Goal: Information Seeking & Learning: Learn about a topic

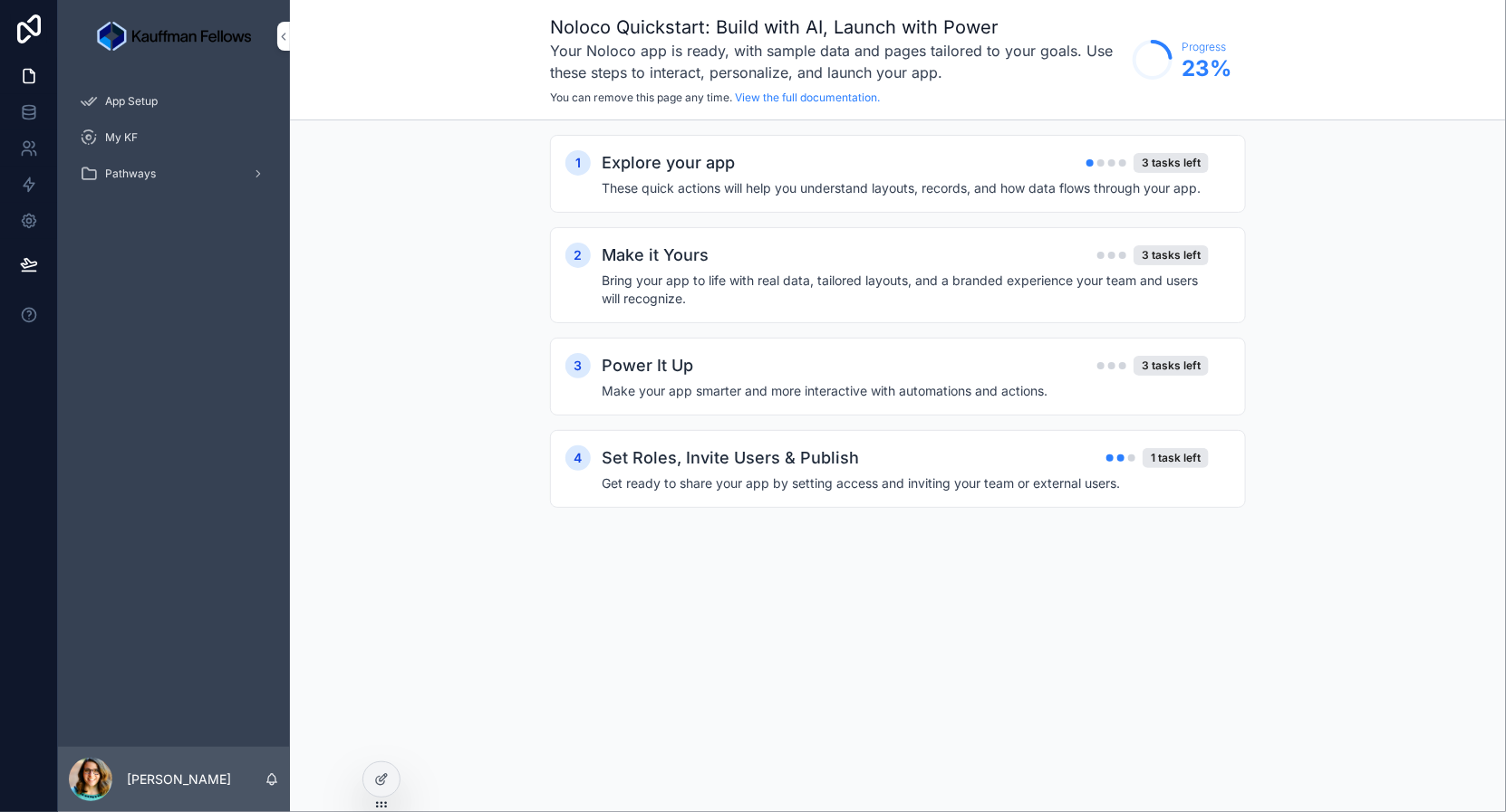
click at [119, 150] on div "My KF" at bounding box center [174, 138] width 189 height 29
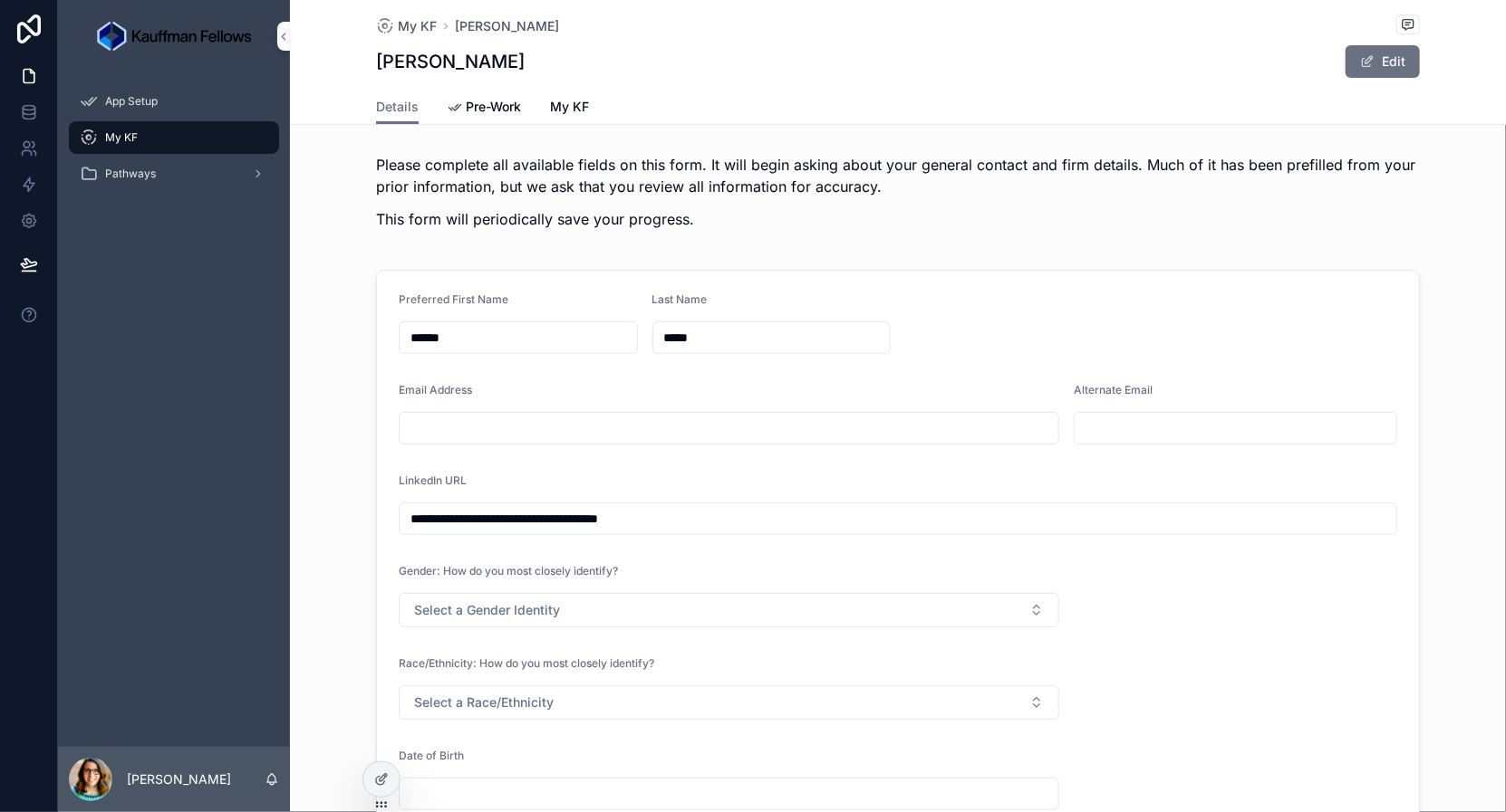
click at [0, 0] on icon at bounding box center [0, 0] width 0 height 0
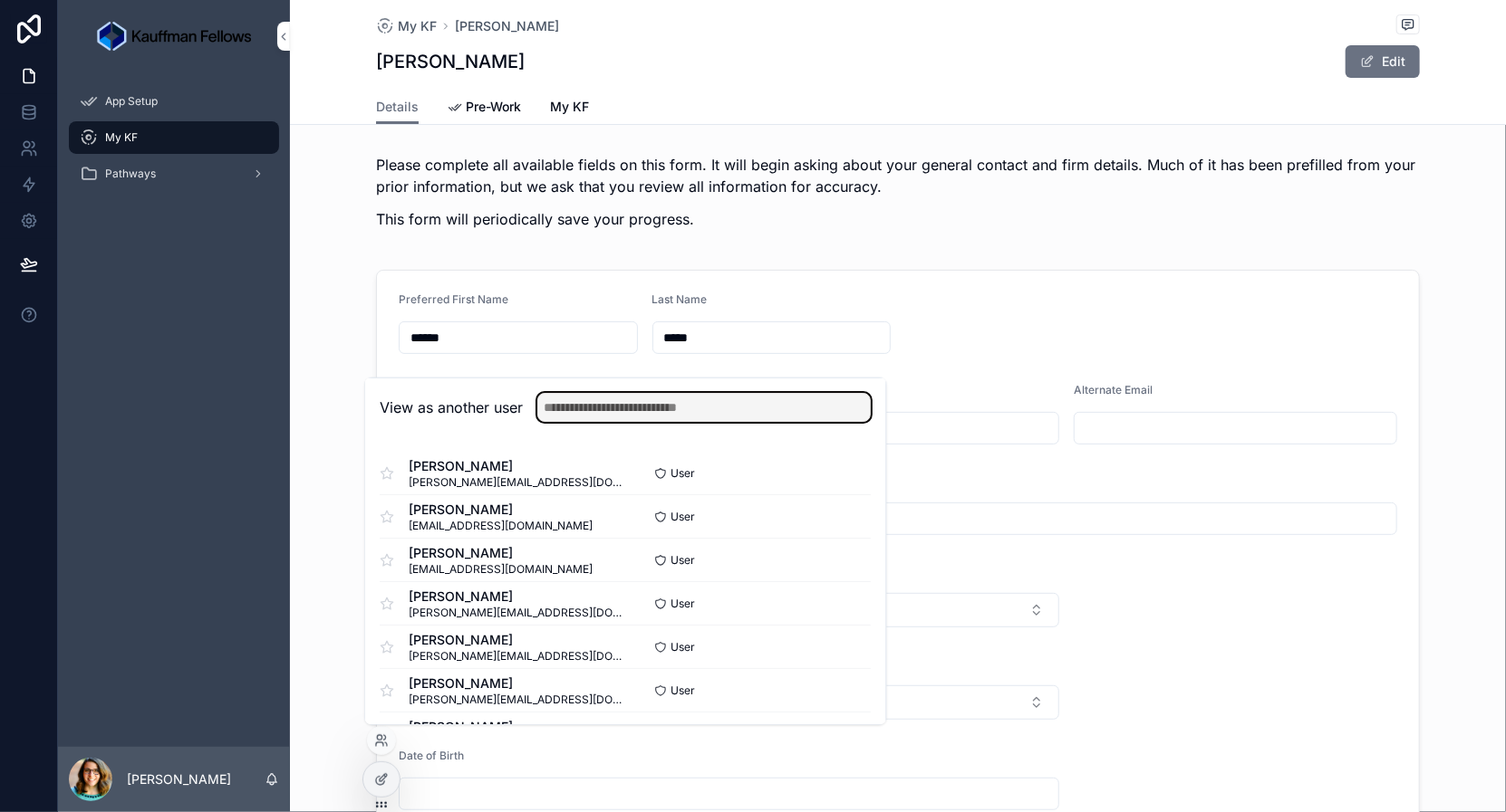
click at [671, 406] on input "text" at bounding box center [705, 407] width 333 height 29
type input "*******"
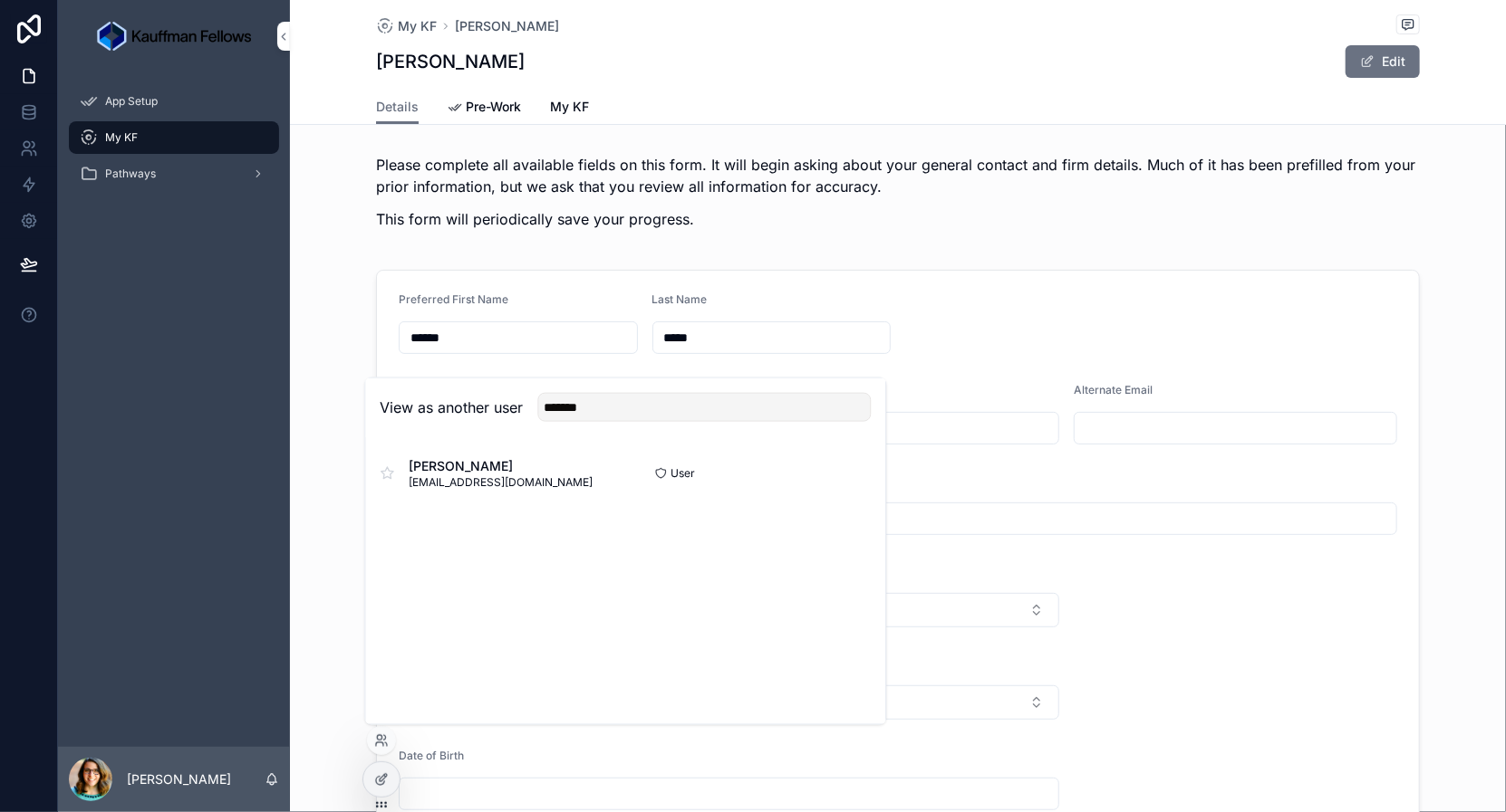
click at [0, 0] on button "Select" at bounding box center [0, 0] width 0 height 0
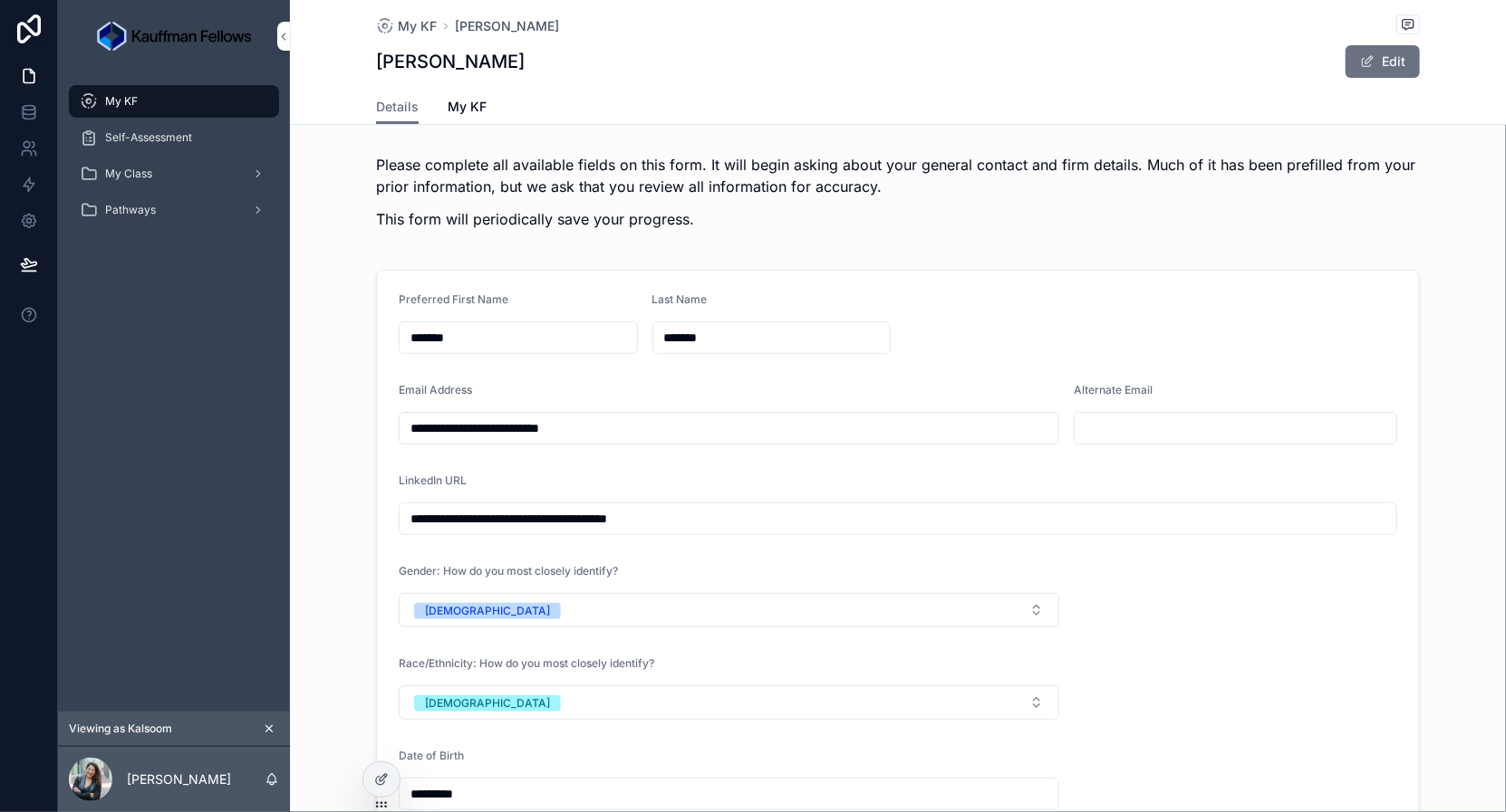
click at [119, 167] on span "My Class" at bounding box center [129, 174] width 47 height 15
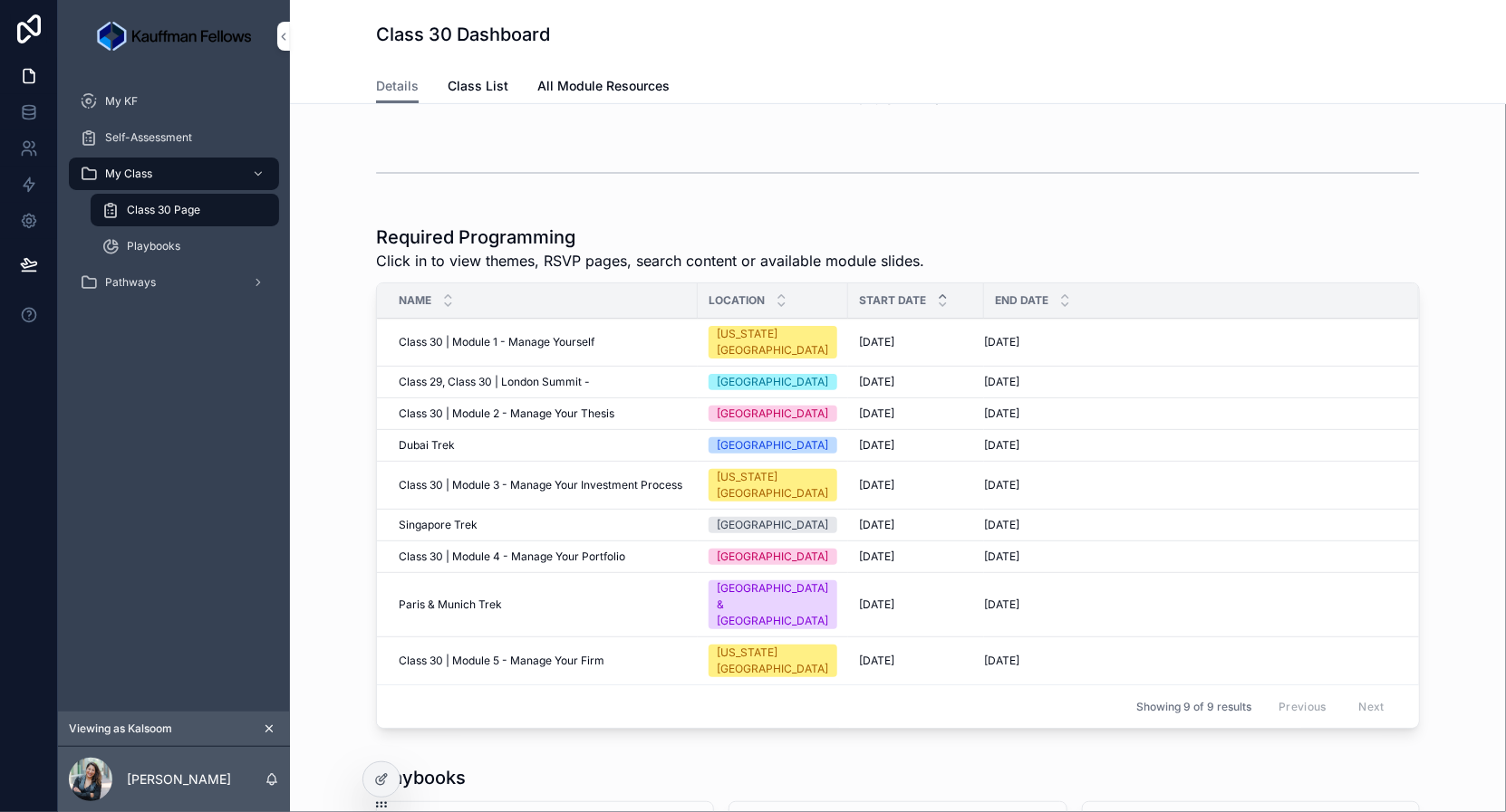
scroll to position [294, 0]
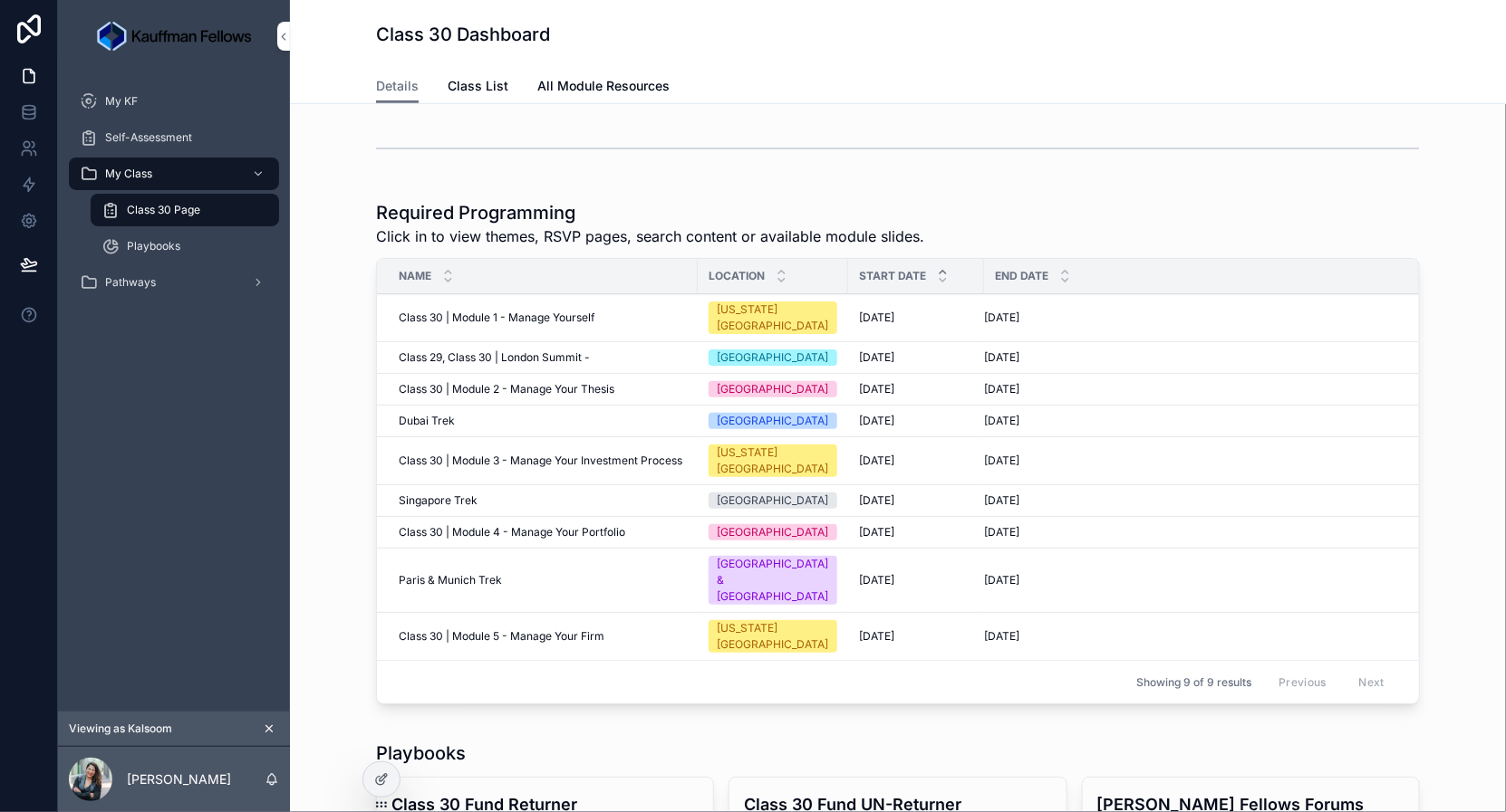
click at [551, 297] on td "Class 30 | Module 1 - Manage Yourself Class 30 | Module 1 - Manage Yourself" at bounding box center [538, 318] width 321 height 48
click at [551, 311] on span "Class 30 | Module 1 - Manage Yourself" at bounding box center [496, 318] width 195 height 15
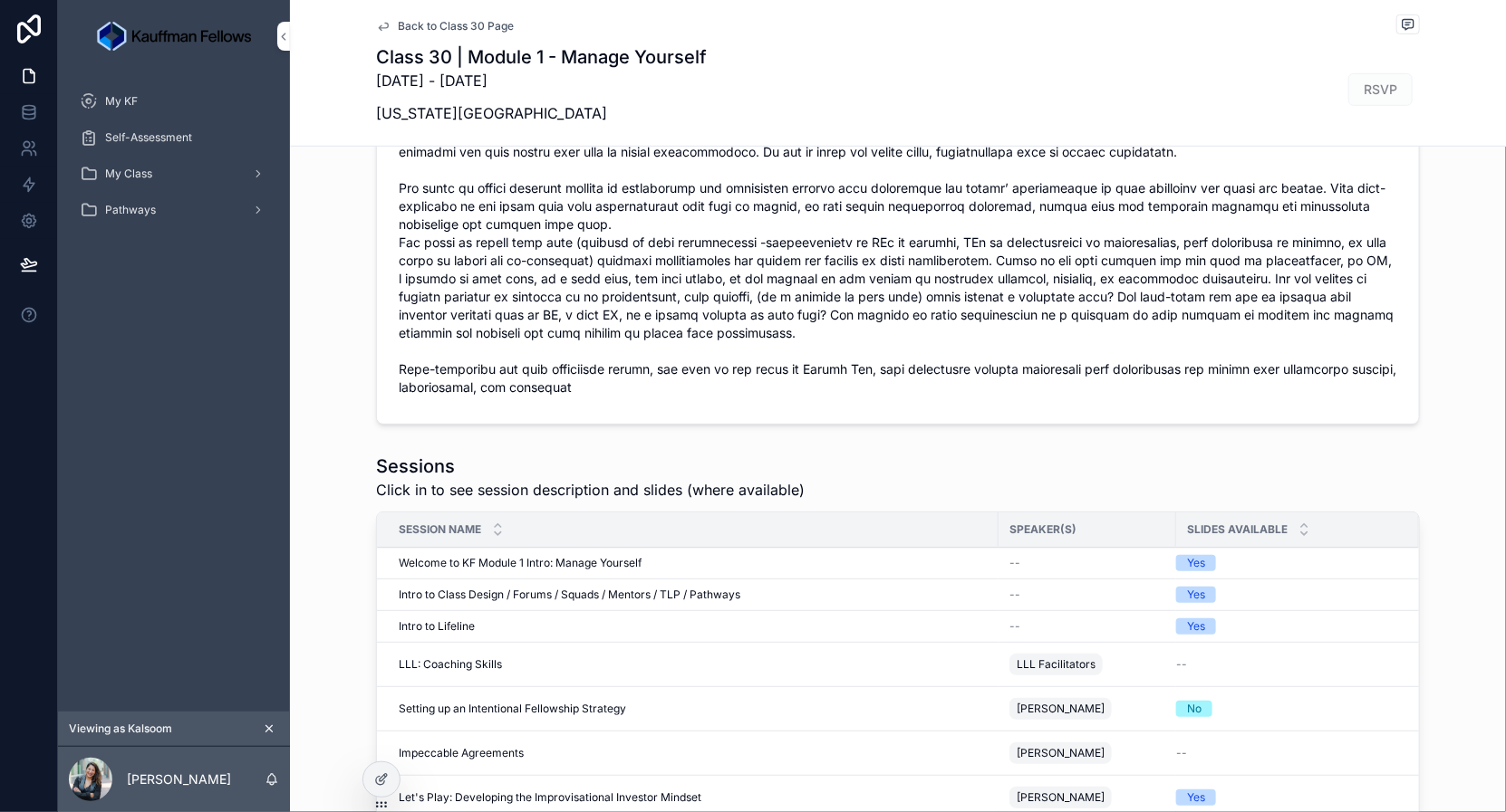
scroll to position [768, 0]
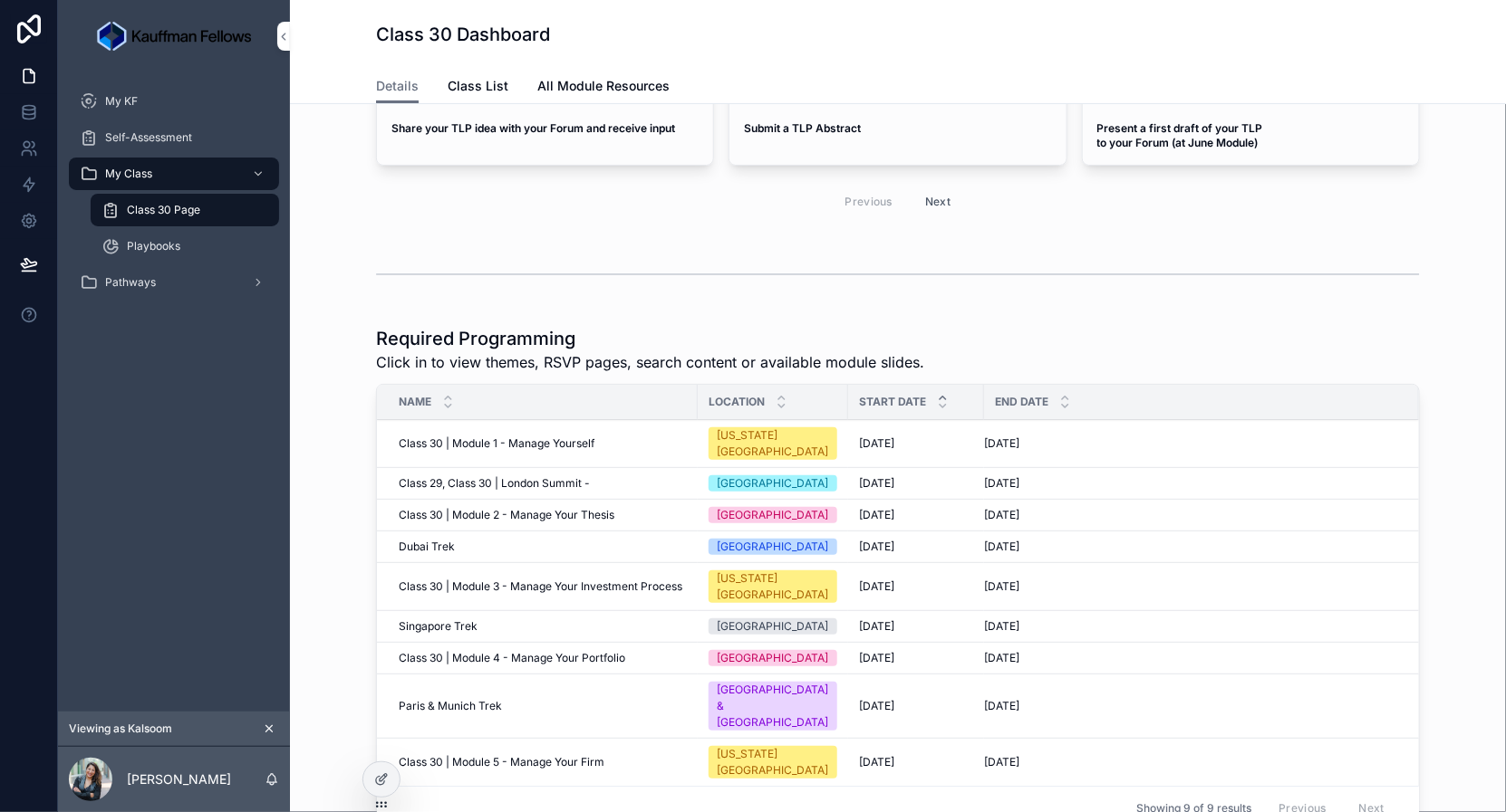
scroll to position [166, 0]
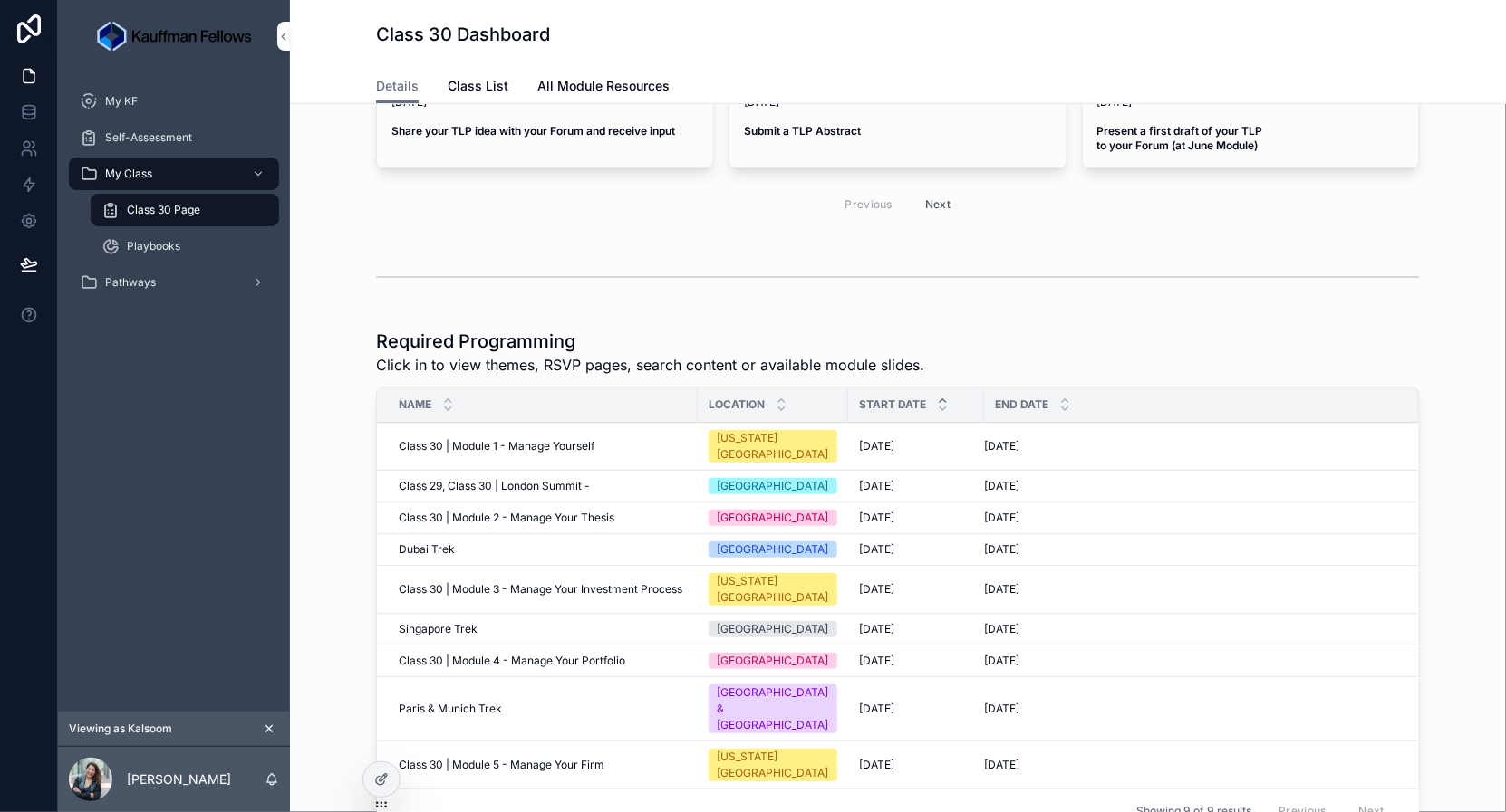
click at [505, 511] on span "Class 30 | Module 2 - Manage Your Thesis" at bounding box center [506, 518] width 216 height 15
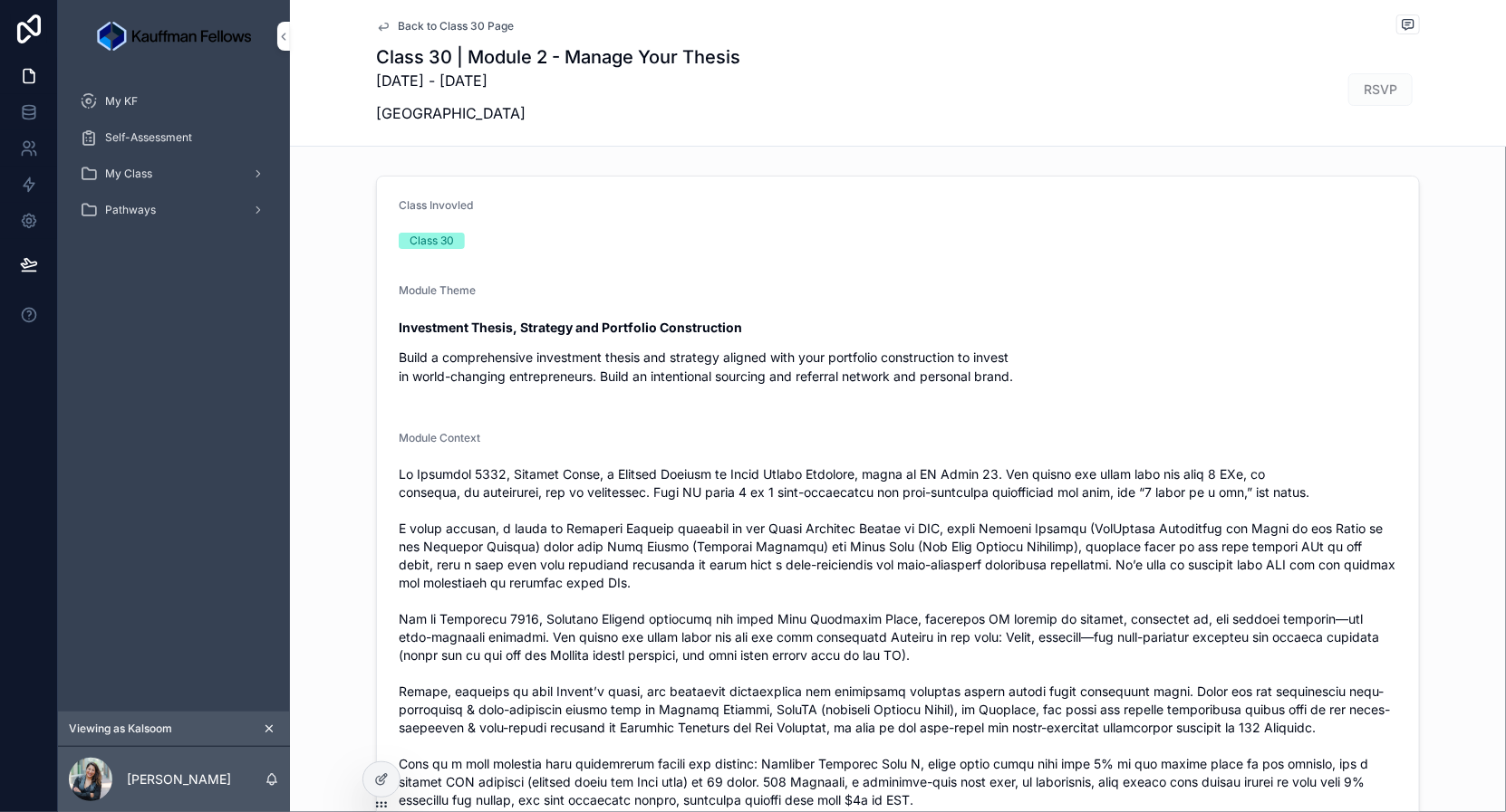
click at [1382, 93] on span "RSVP" at bounding box center [1380, 89] width 65 height 32
click at [186, 169] on div "My Class" at bounding box center [174, 174] width 189 height 29
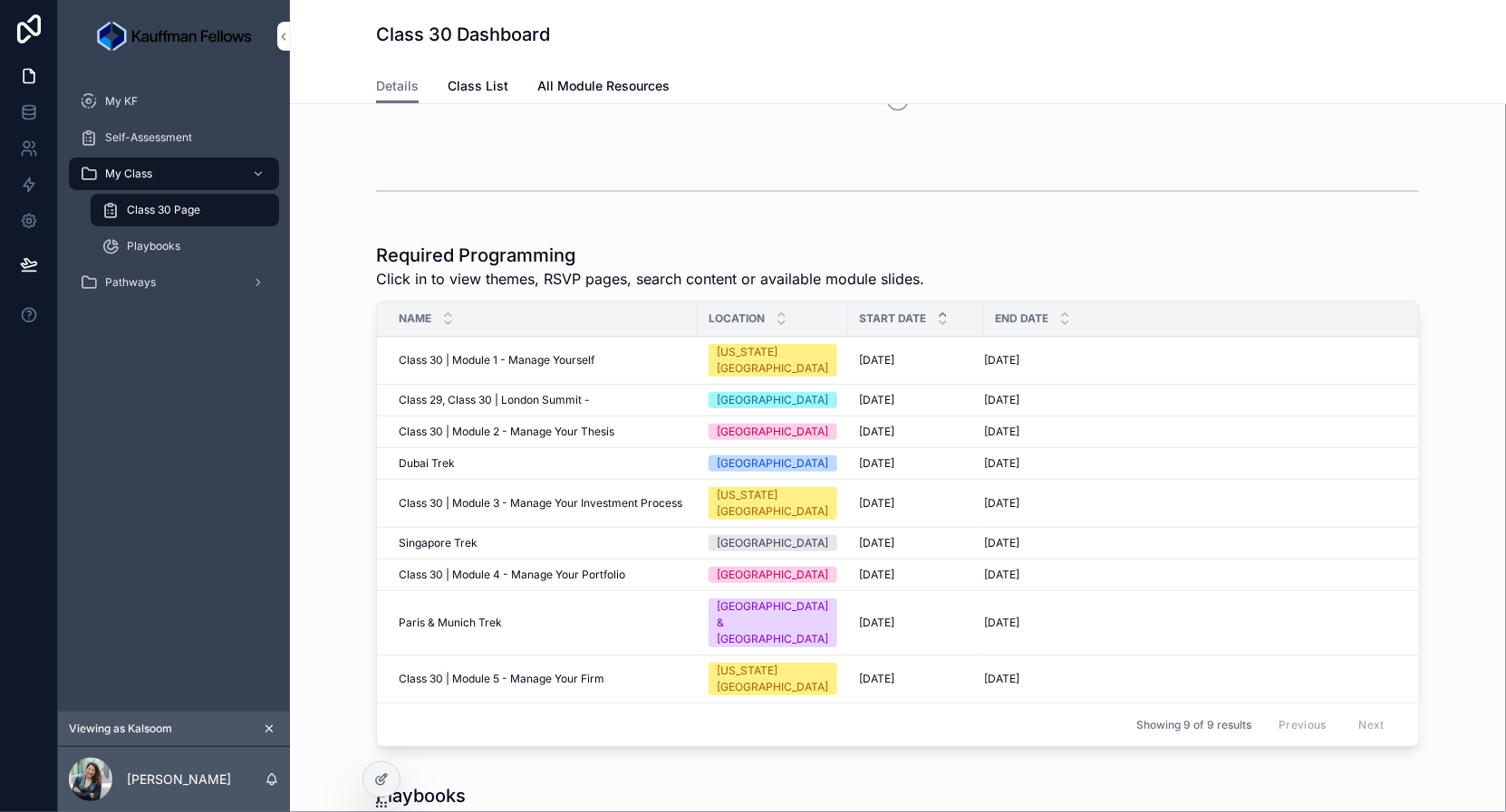
scroll to position [192, 0]
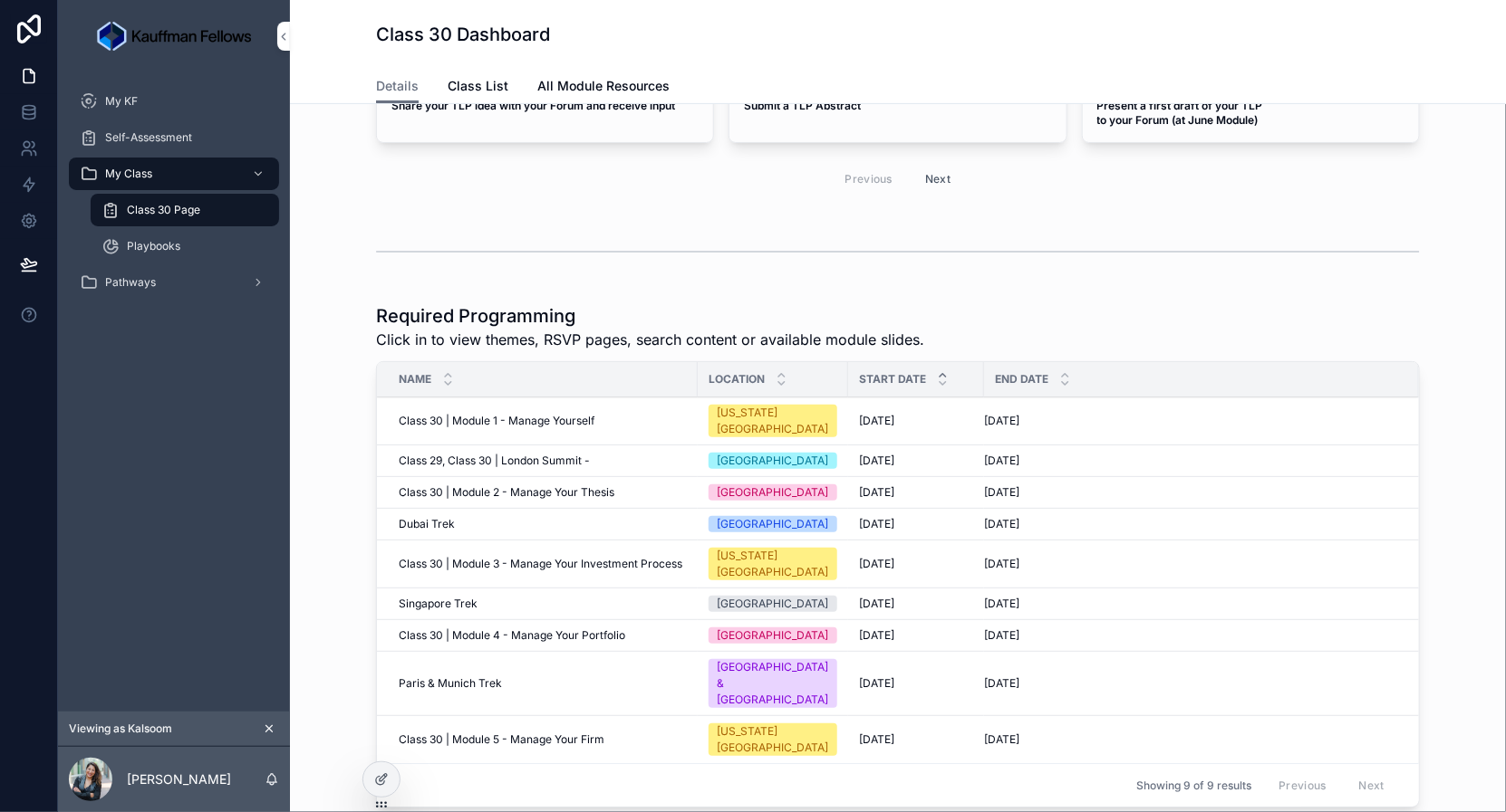
click at [374, 775] on icon at bounding box center [381, 780] width 15 height 15
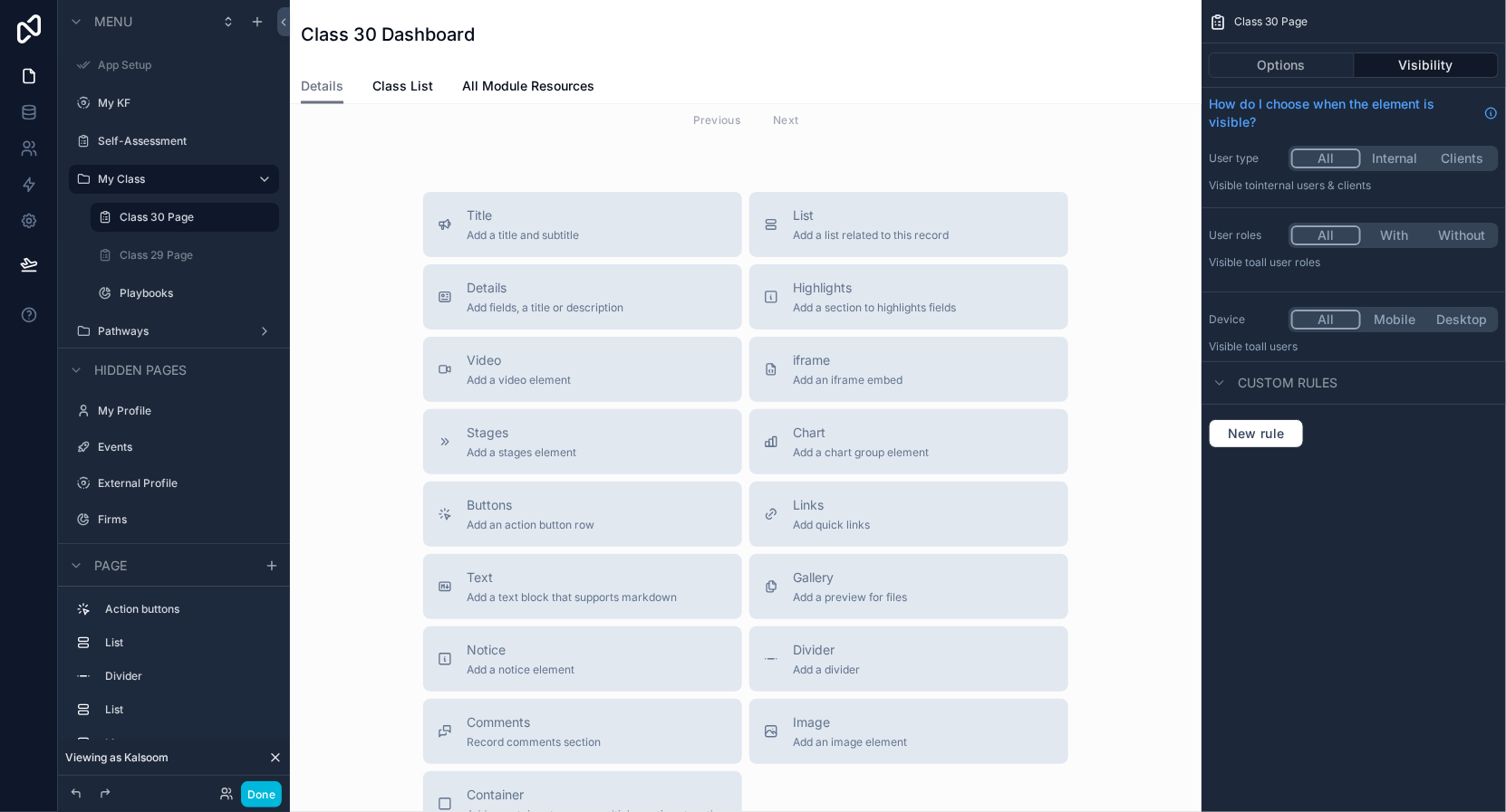
scroll to position [1408, 0]
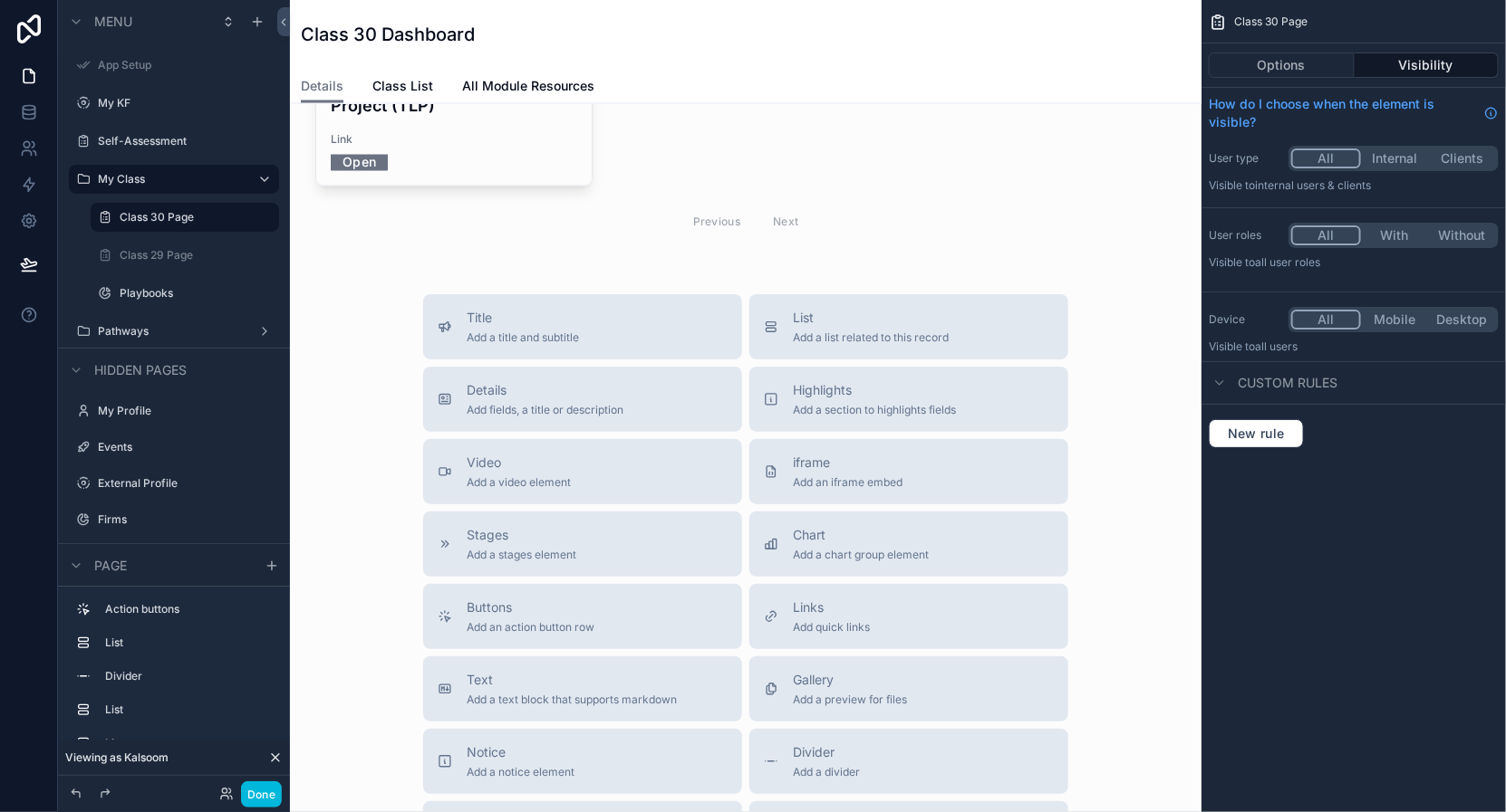
click at [899, 309] on span "List" at bounding box center [870, 318] width 155 height 19
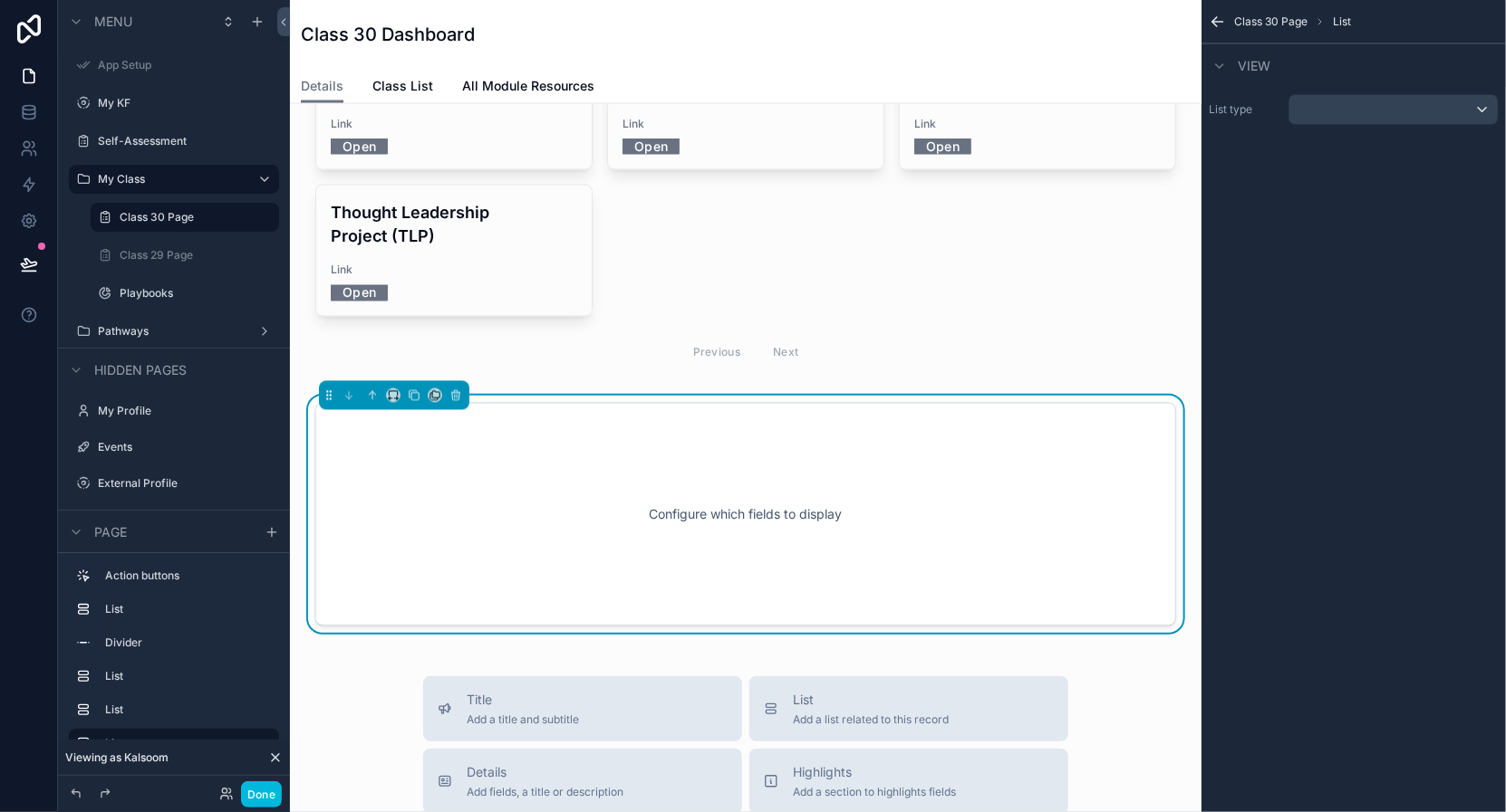
scroll to position [1270, 0]
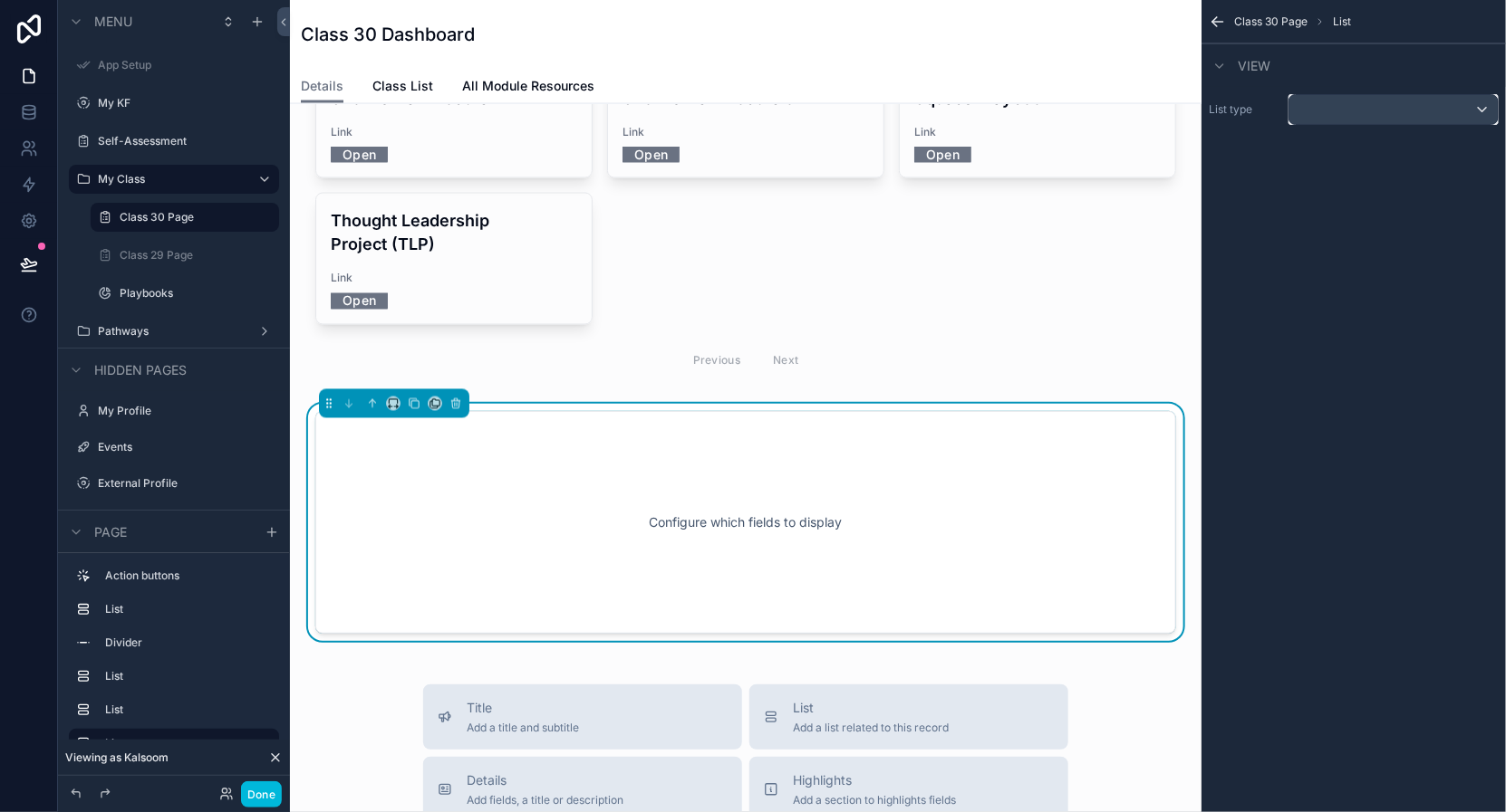
click at [1370, 106] on div "scrollable content" at bounding box center [1393, 109] width 208 height 29
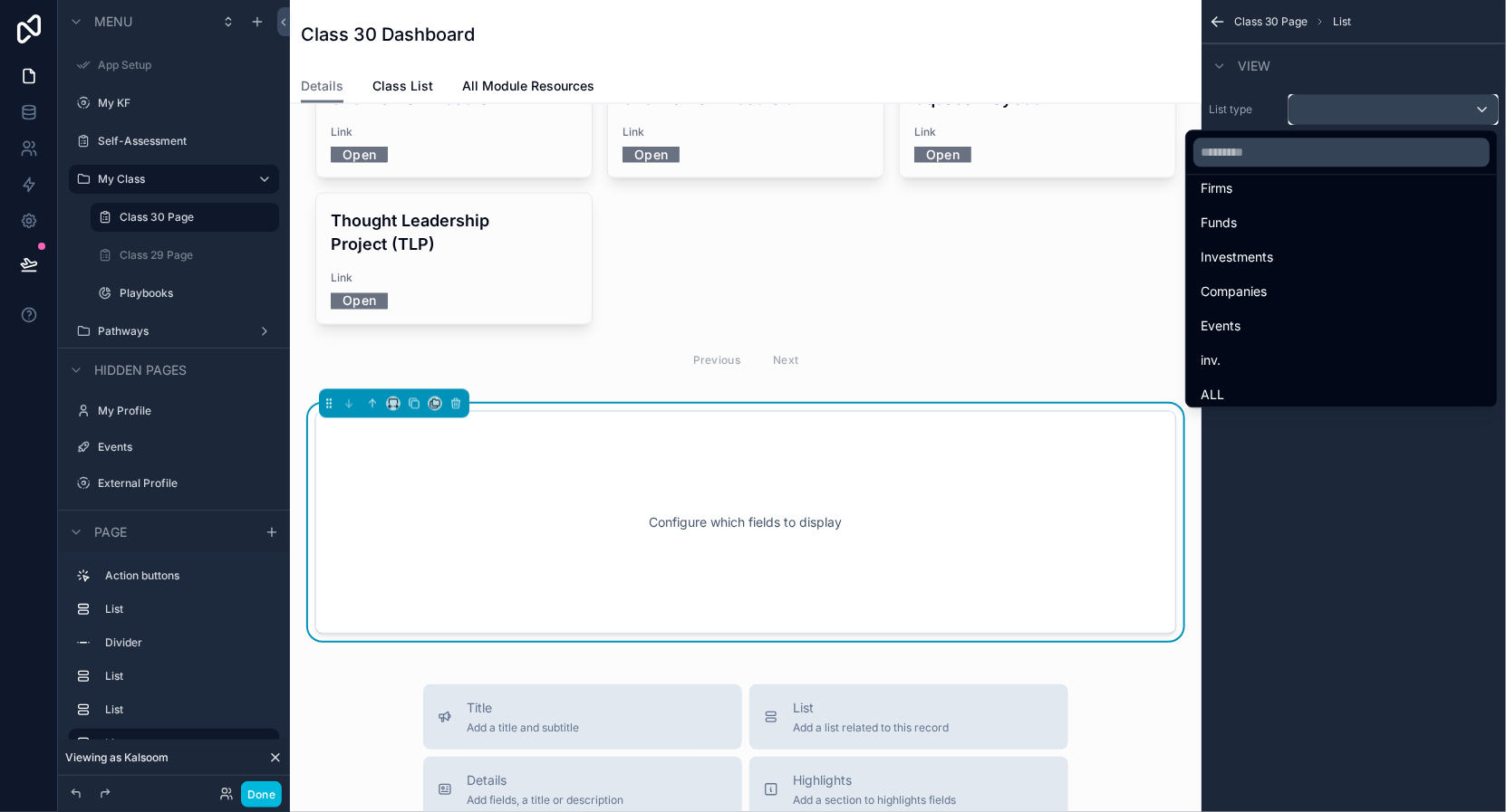
scroll to position [199, 0]
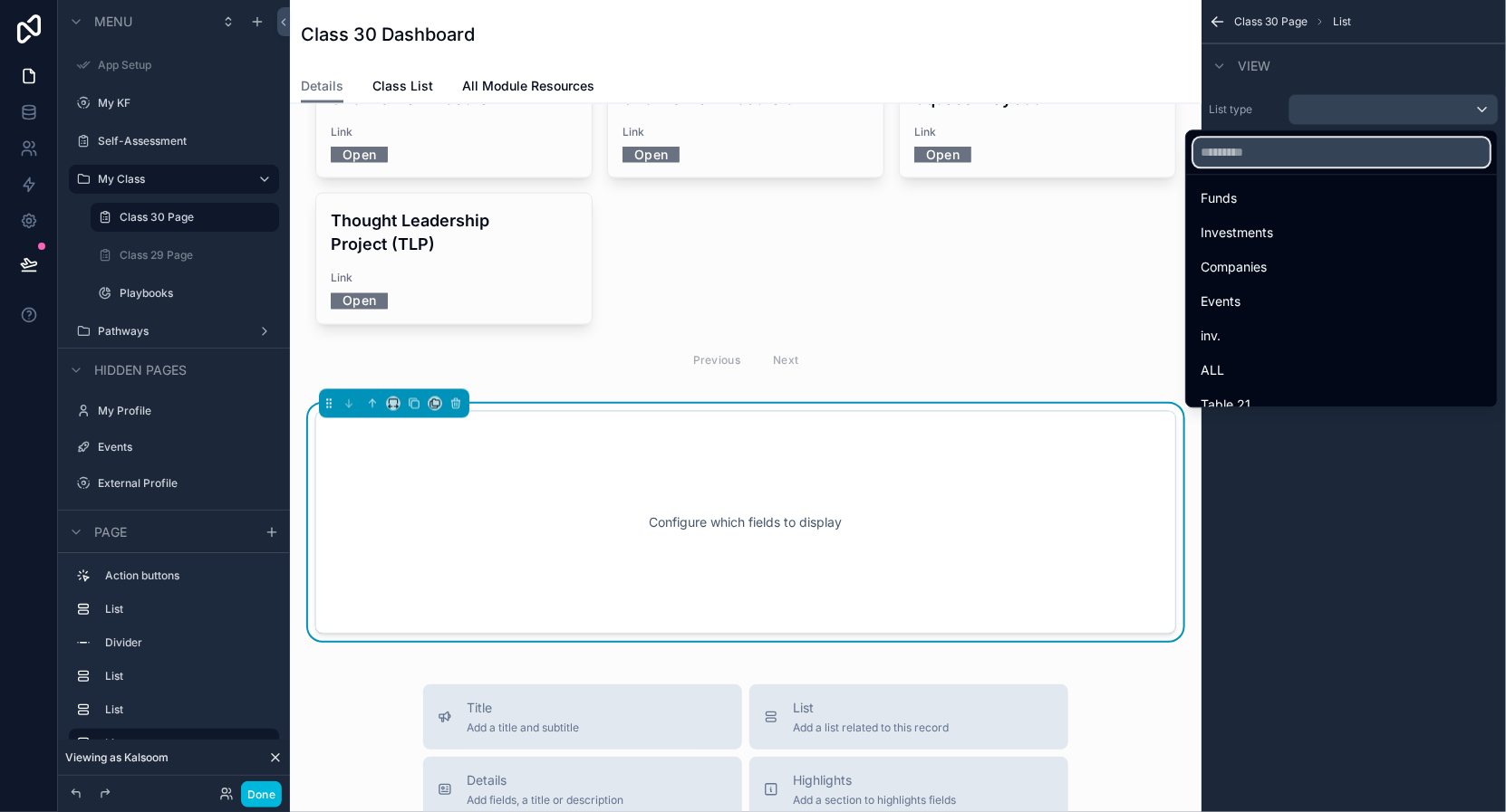
click at [1318, 144] on input "text" at bounding box center [1341, 152] width 296 height 29
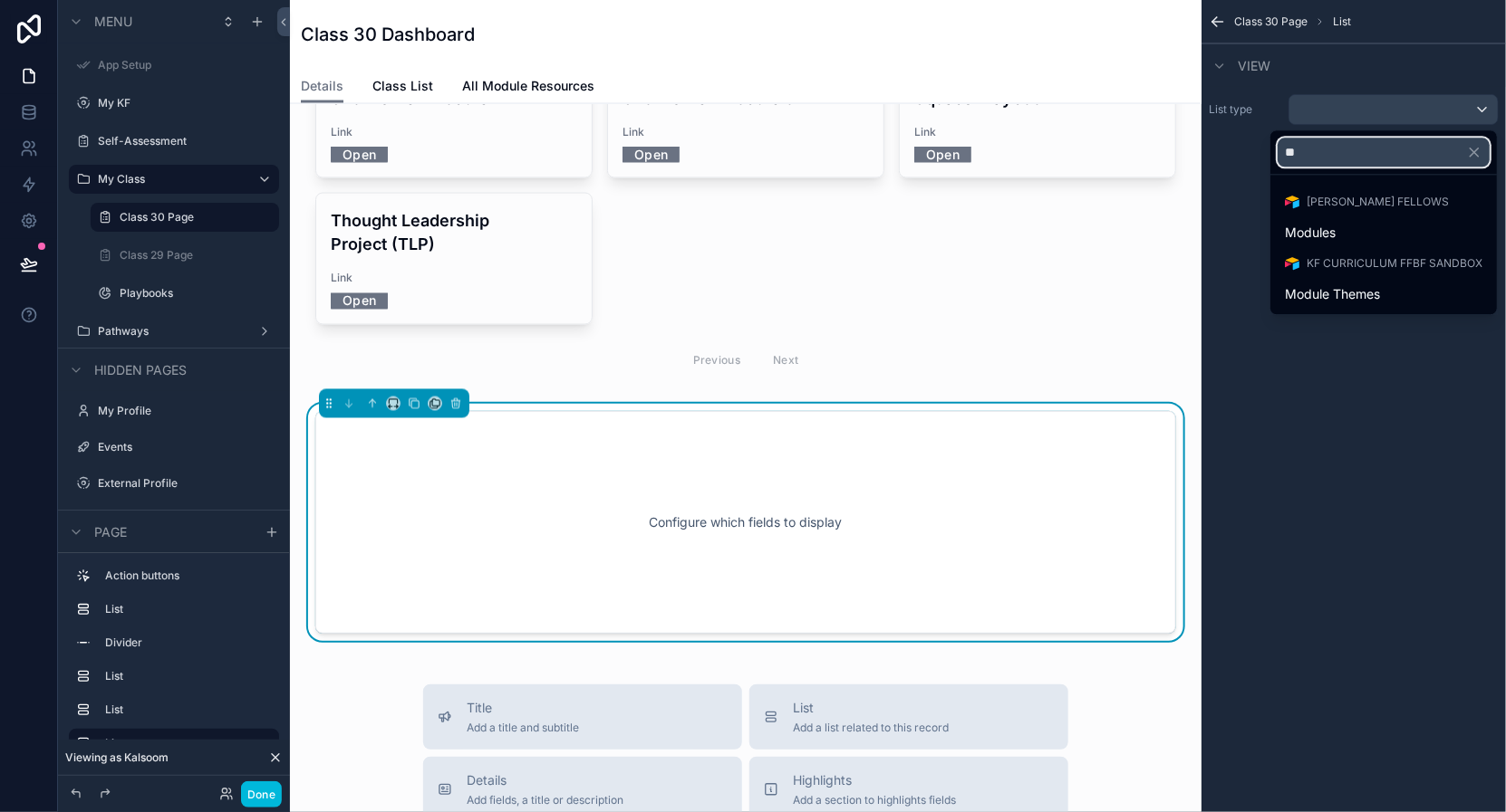
scroll to position [0, 0]
type input "******"
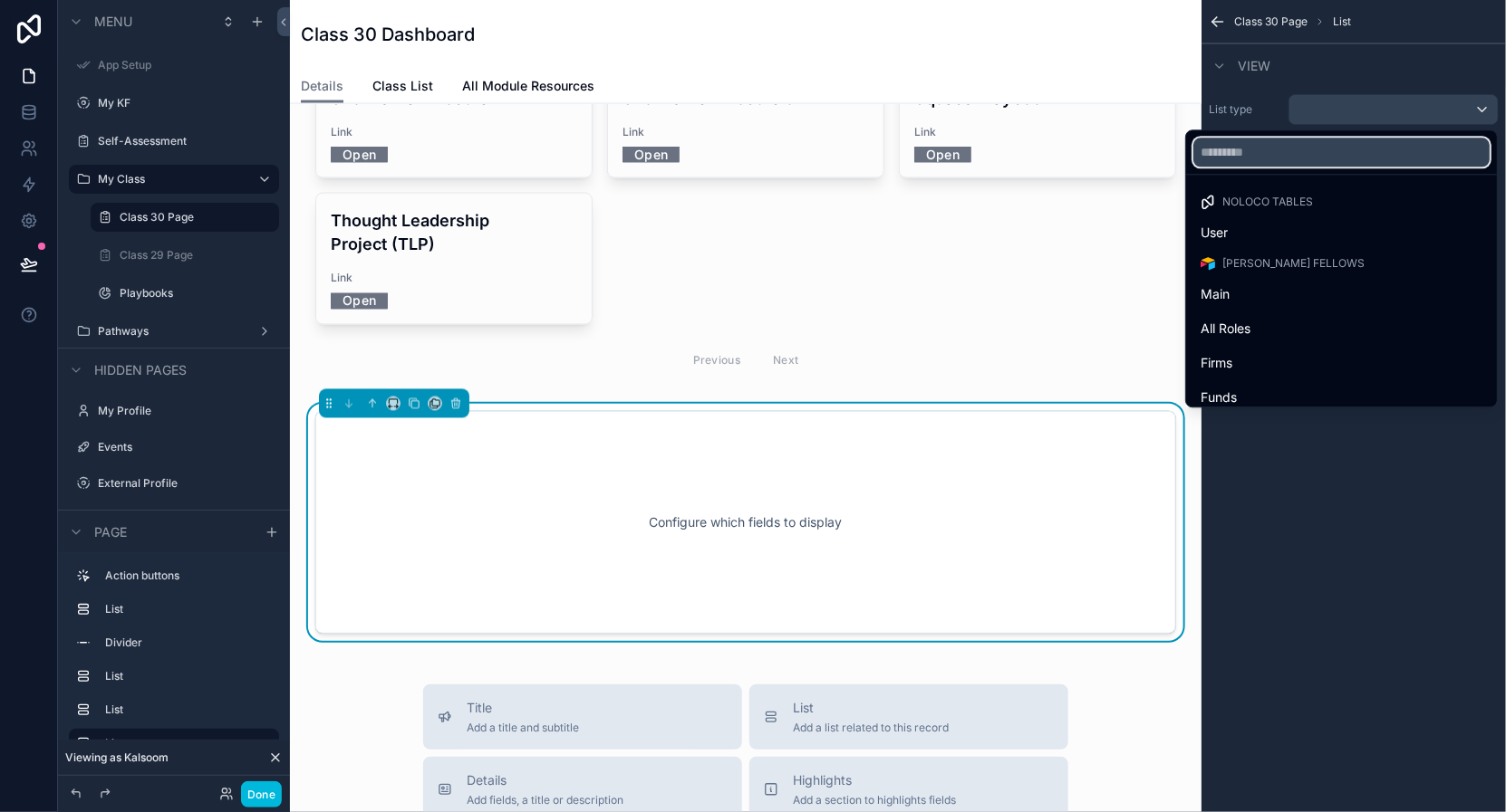
type input "*"
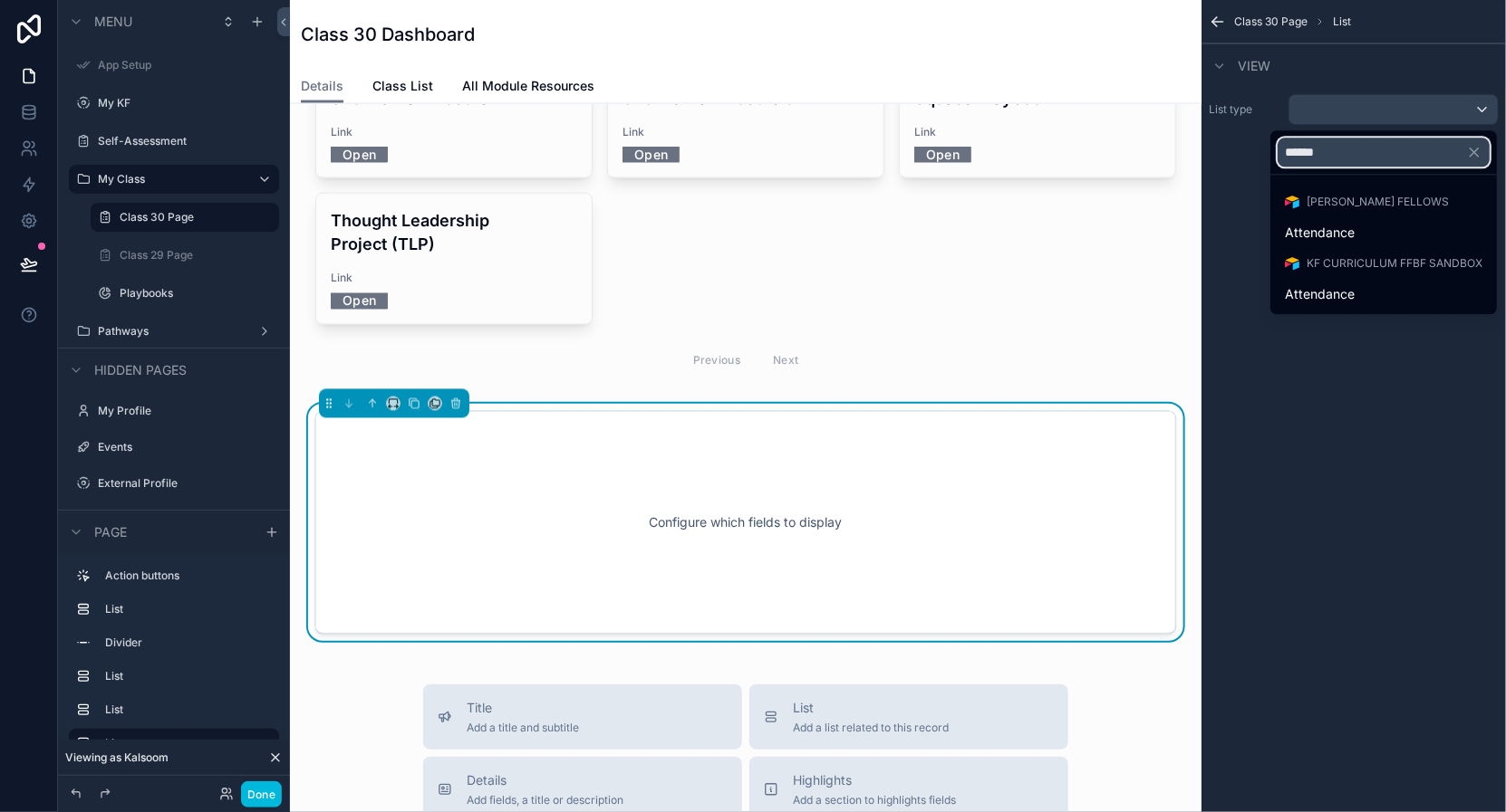
type input "******"
click at [1313, 226] on span "Attendance" at bounding box center [1318, 233] width 69 height 21
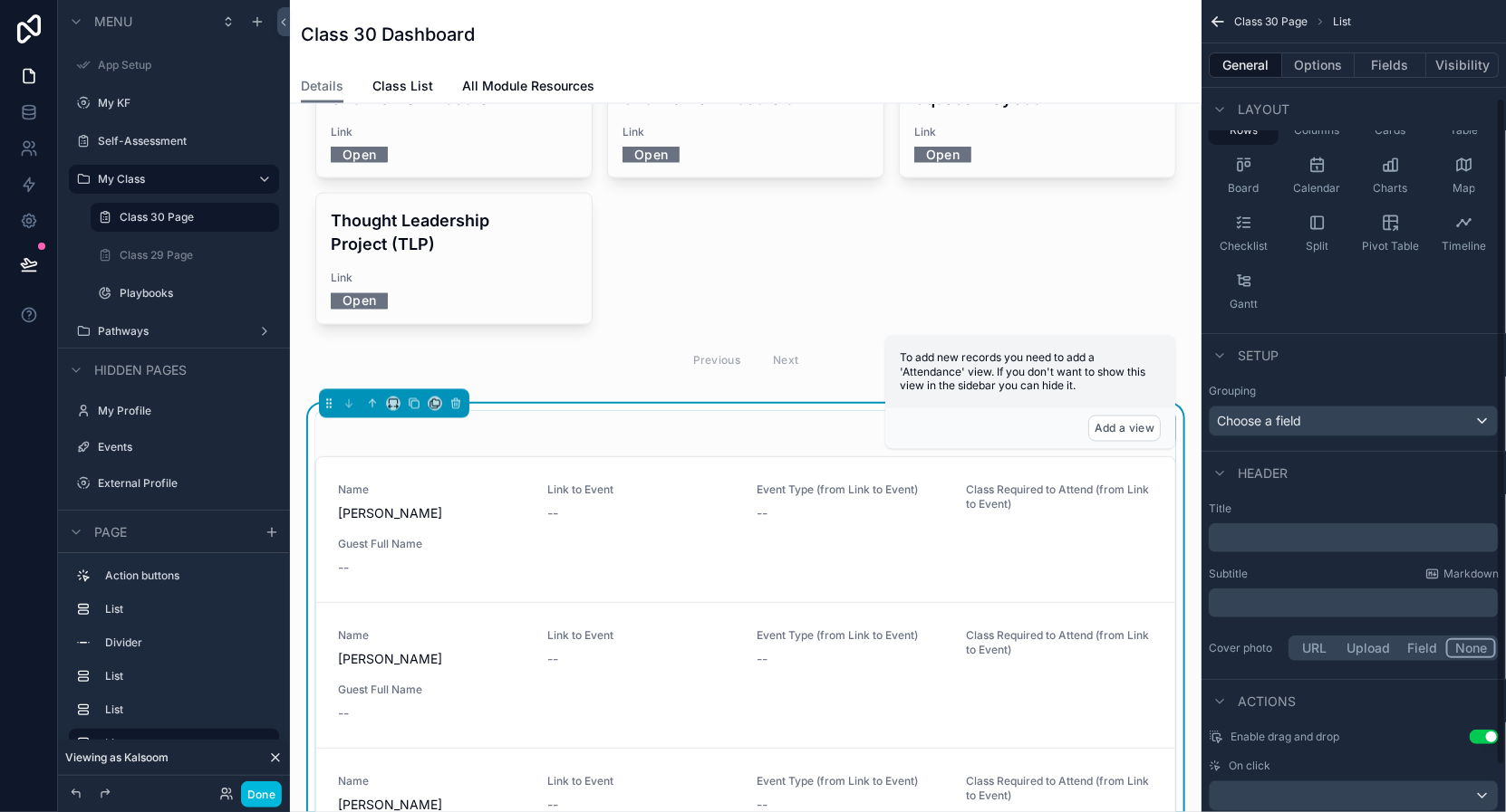
scroll to position [174, 0]
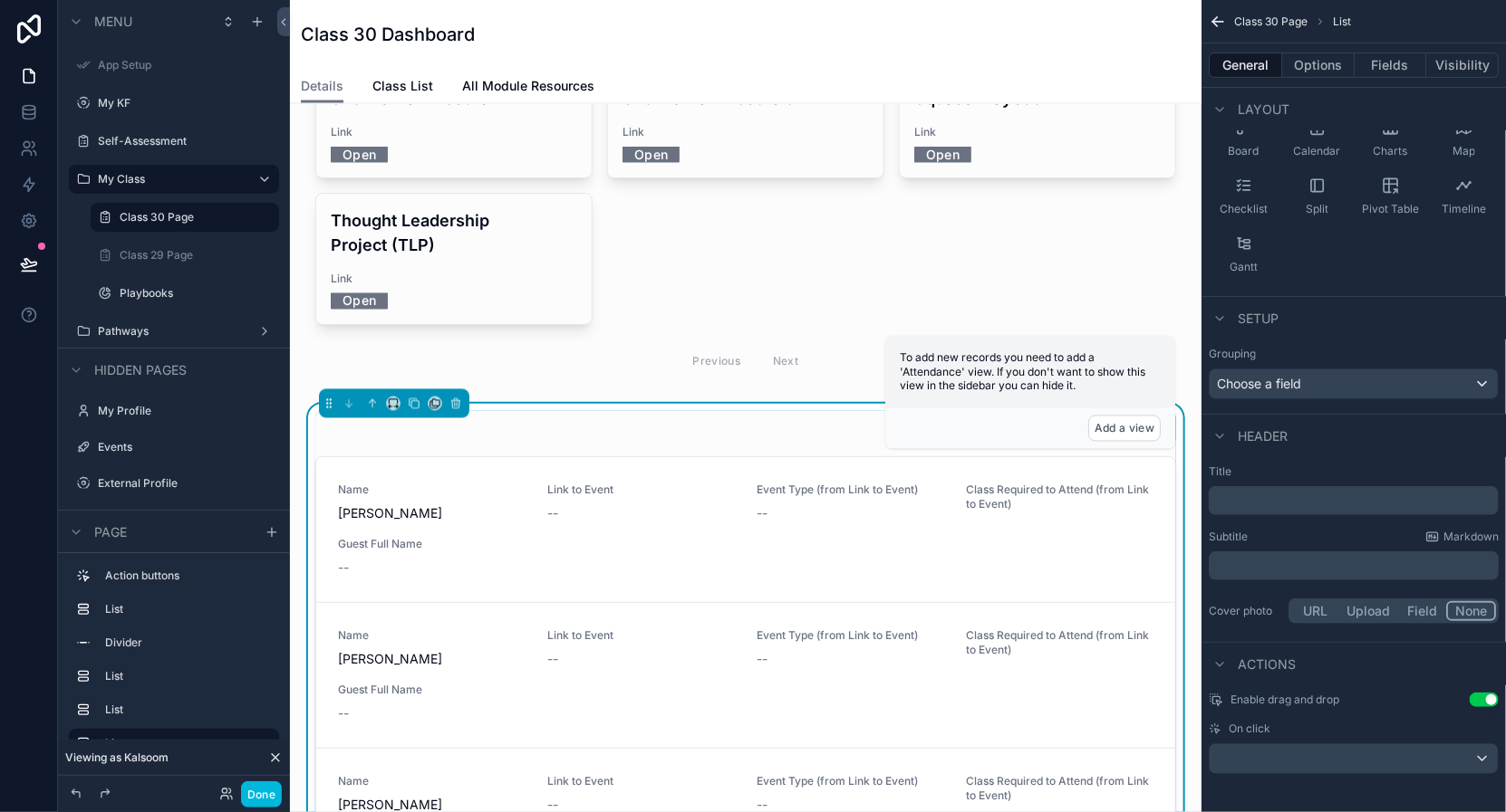
click at [1305, 498] on p "﻿" at bounding box center [1355, 500] width 279 height 19
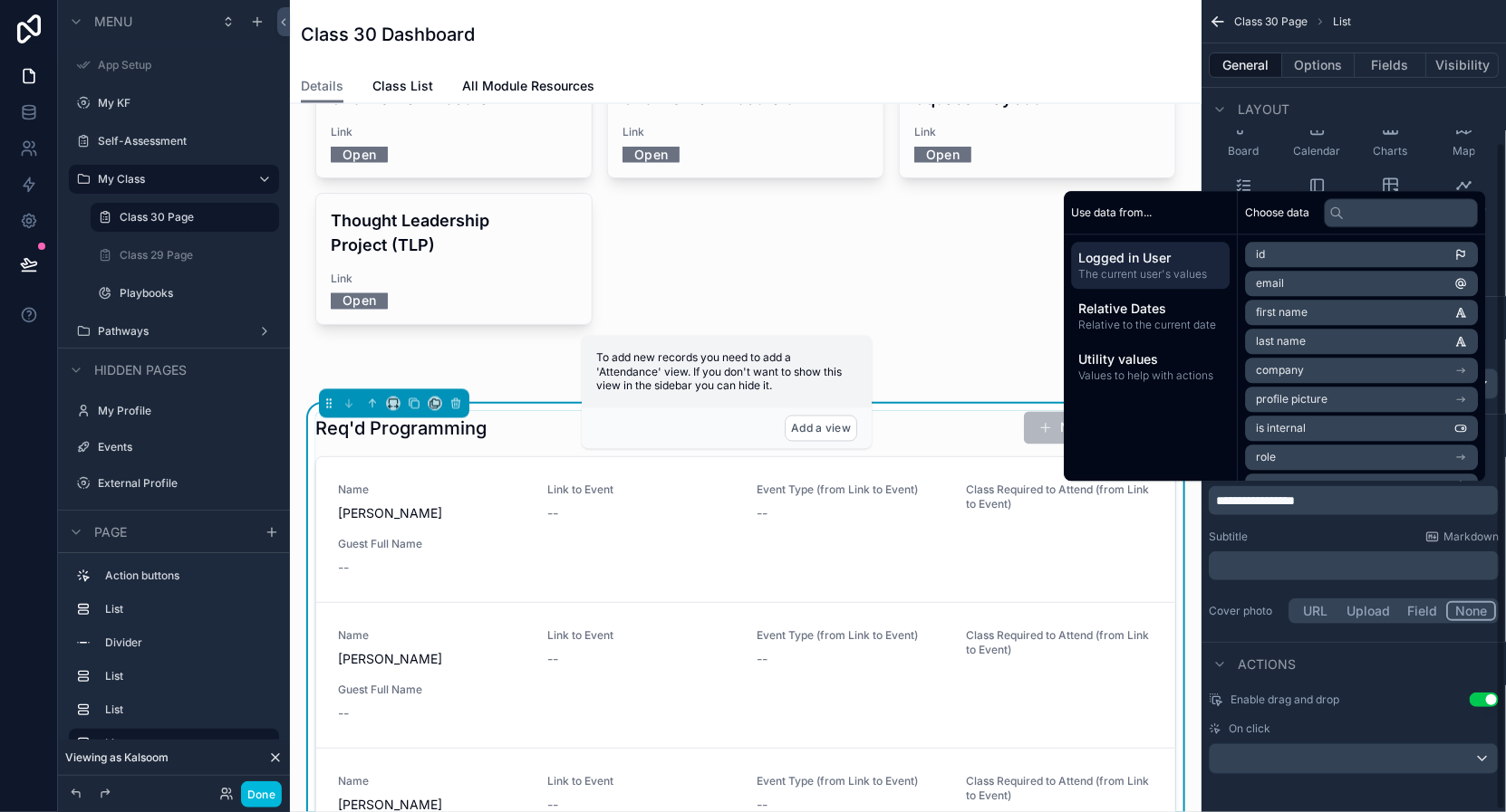
click at [1310, 545] on div "Subtitle Markdown ﻿" at bounding box center [1354, 555] width 290 height 51
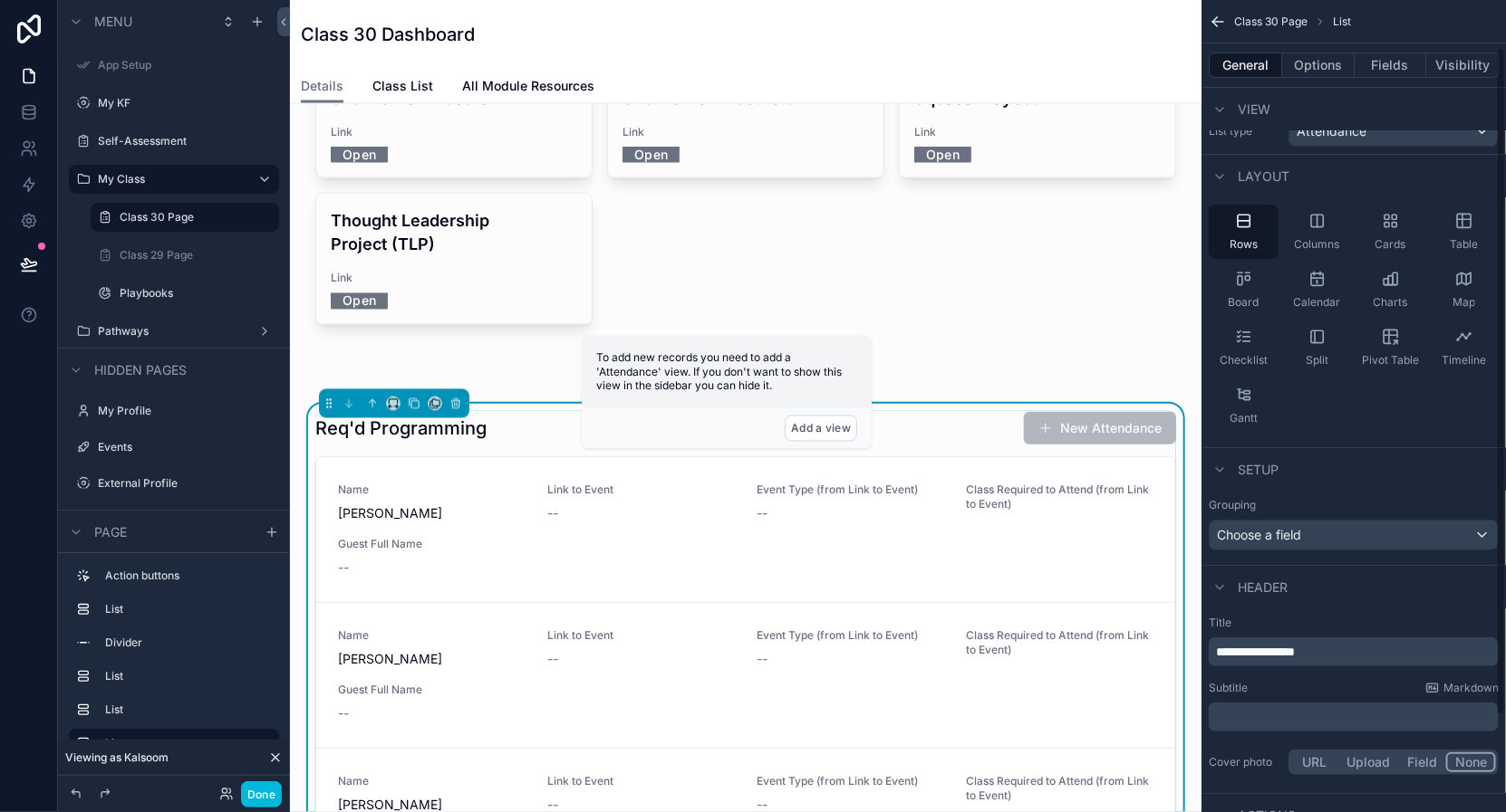
scroll to position [0, 0]
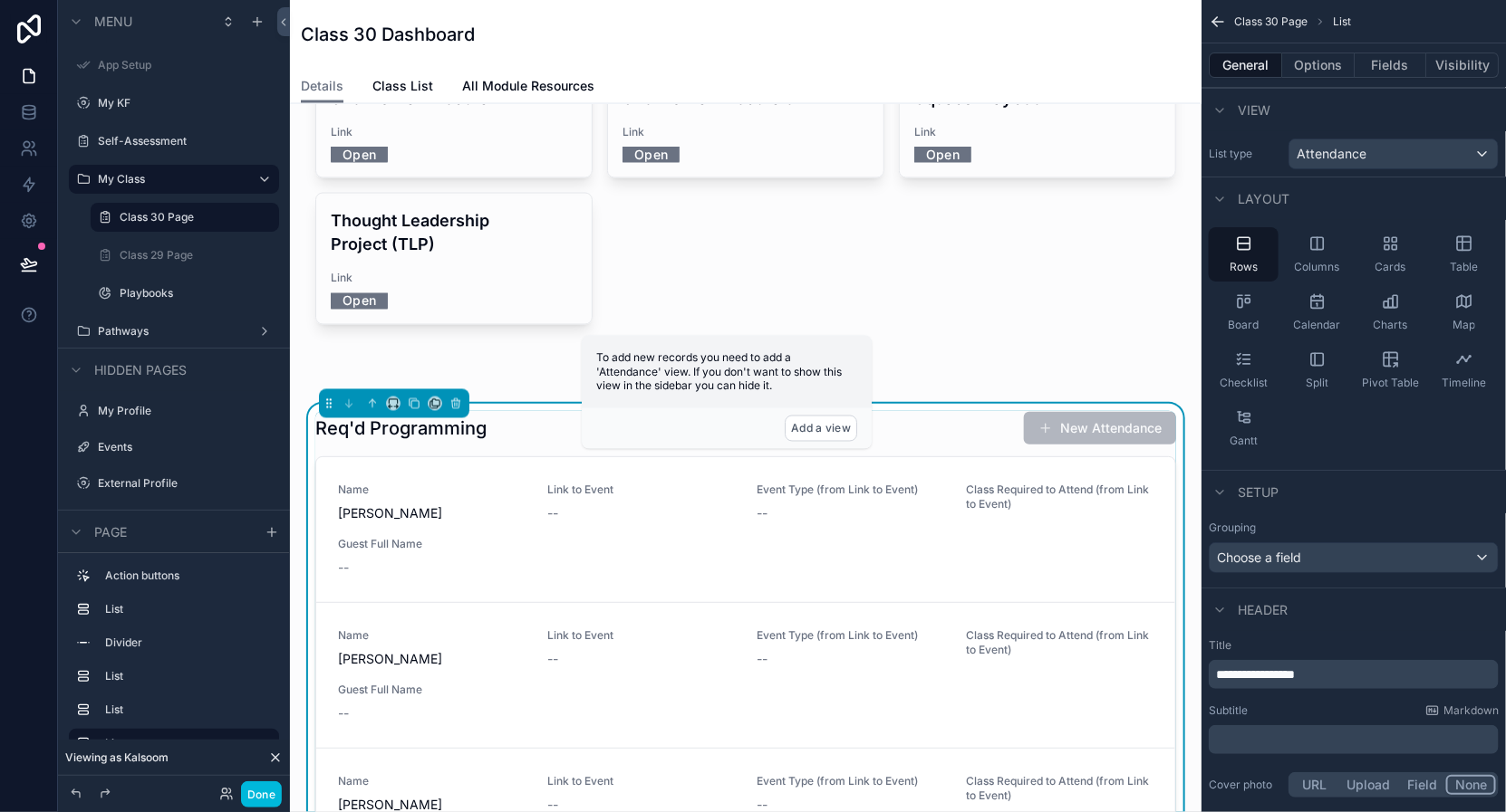
click at [1192, 281] on div "Contact KF Team KF WhatsApp Community Upcoming Deadlines Deadline [DATE] Share …" at bounding box center [746, 374] width 911 height 3080
click at [1461, 250] on icon "scrollable content" at bounding box center [1464, 243] width 19 height 19
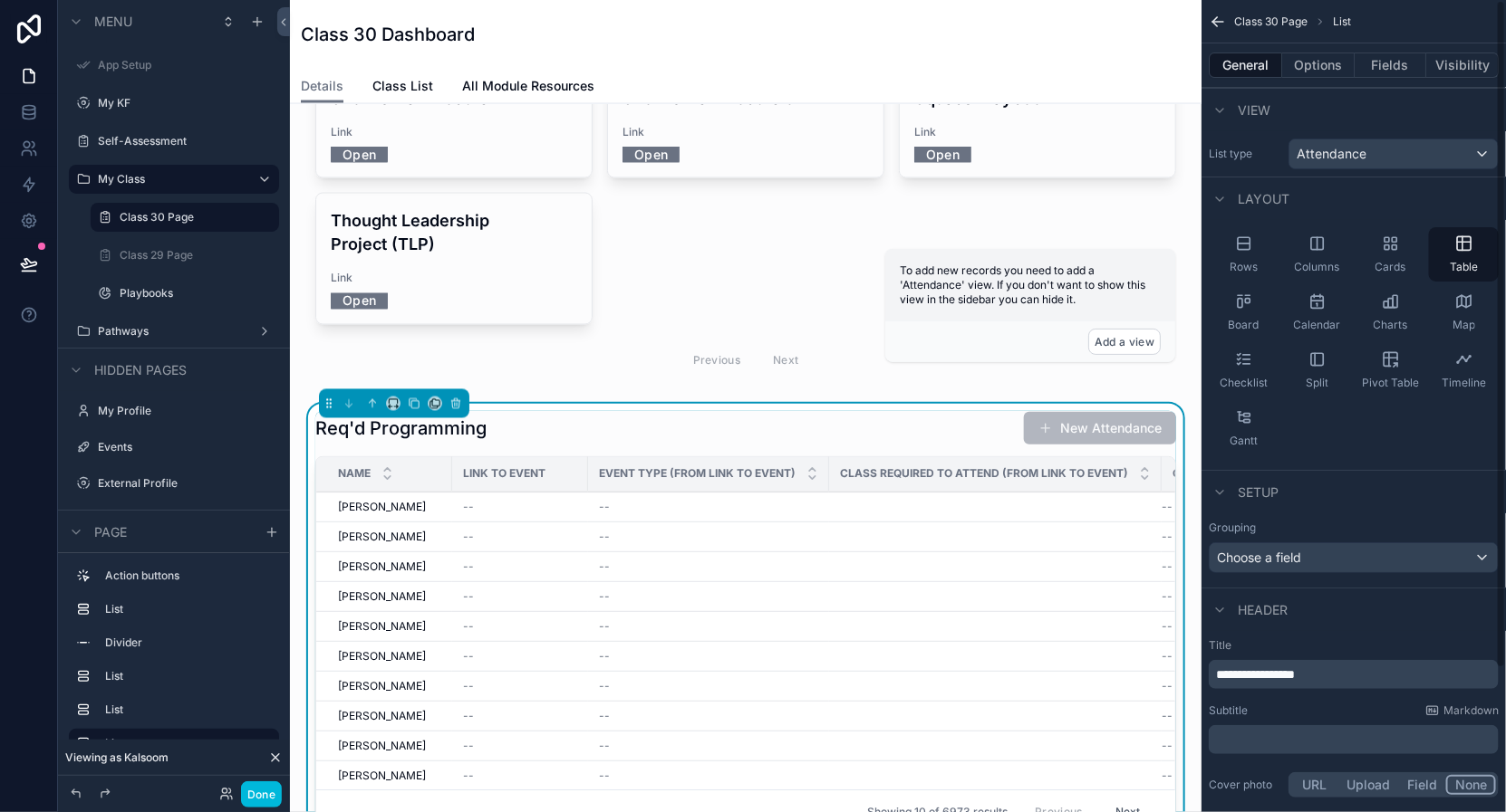
scroll to position [176, 0]
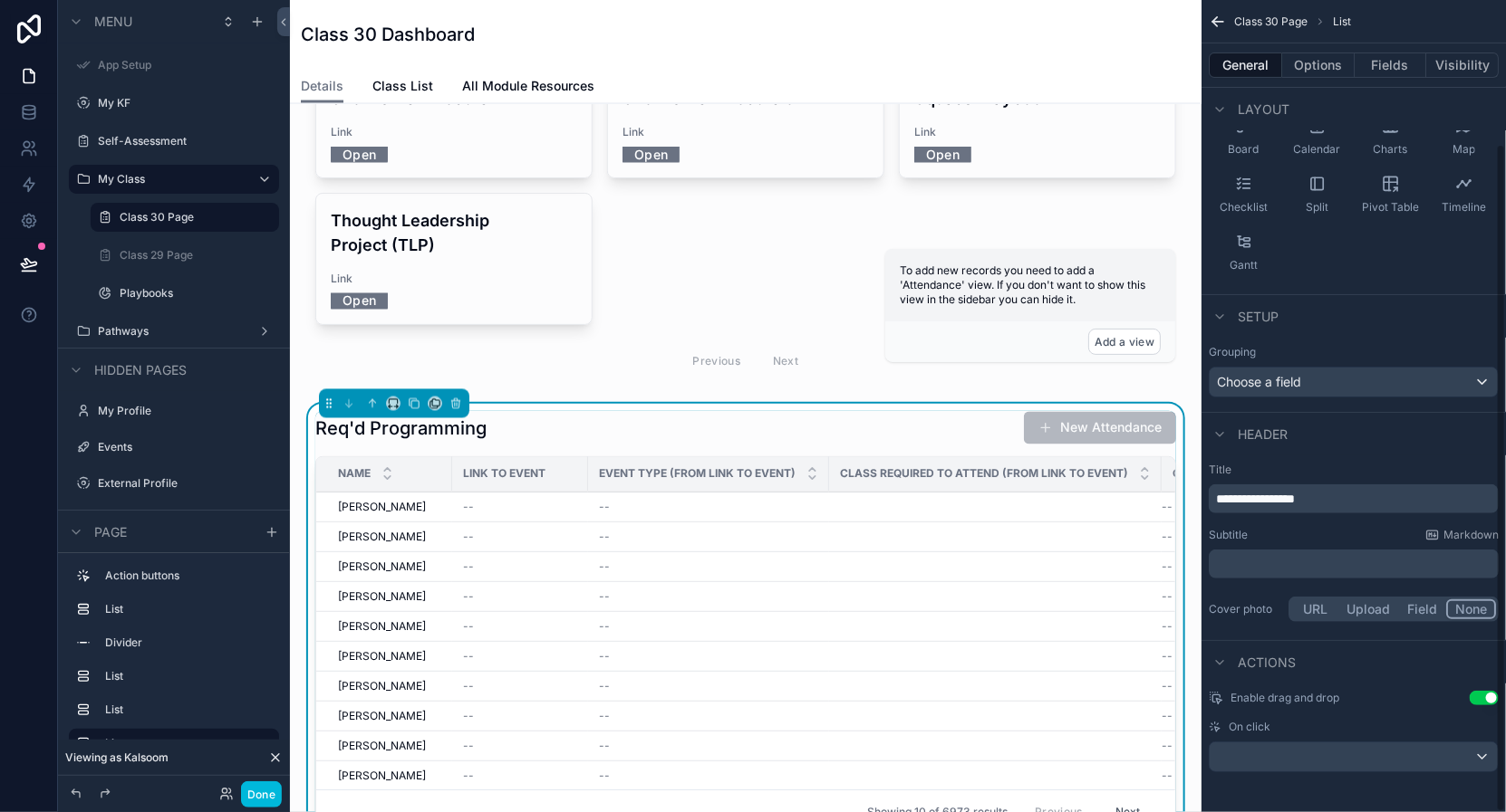
click at [1388, 62] on button "Fields" at bounding box center [1391, 65] width 72 height 25
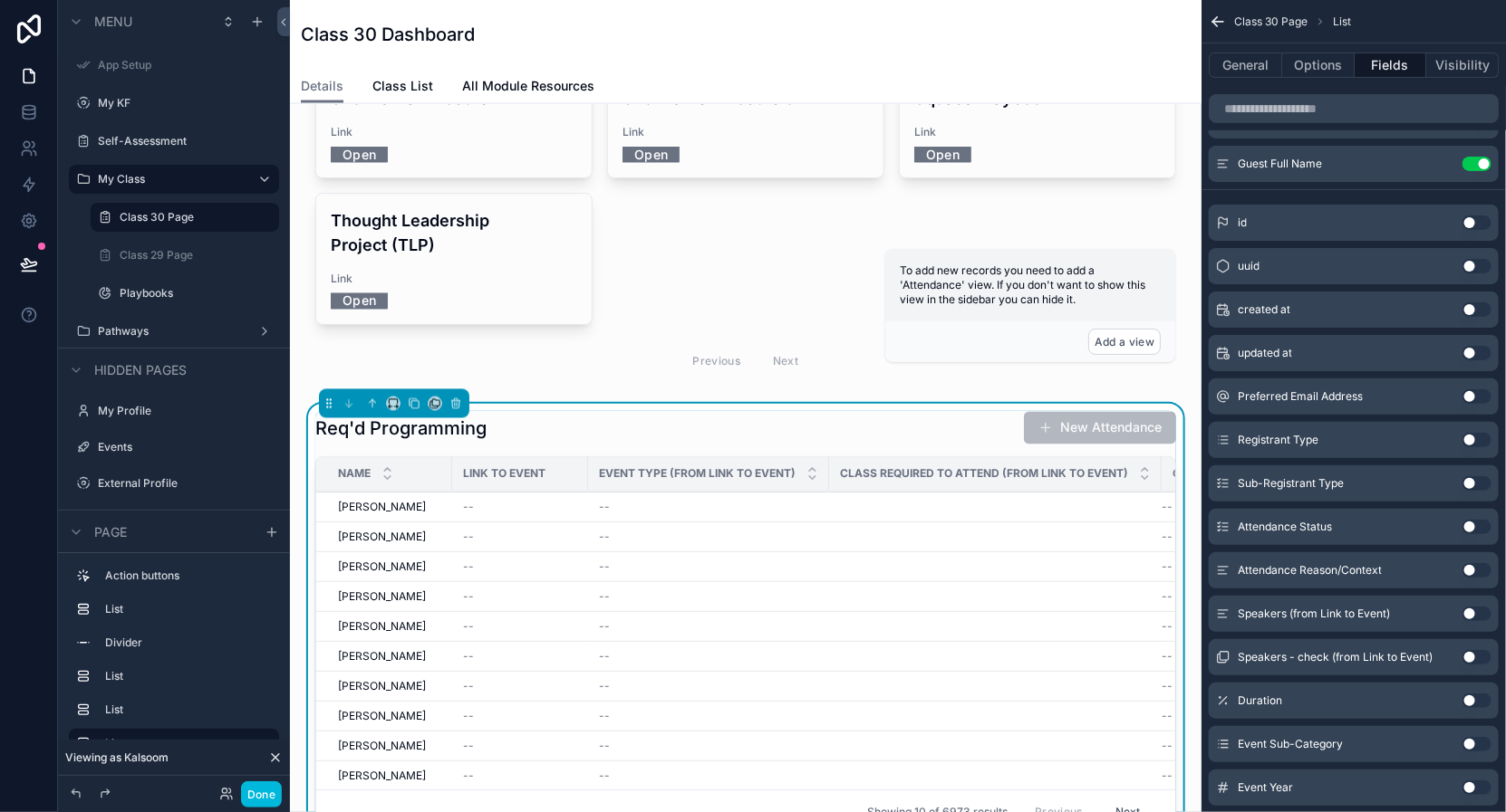
click at [1473, 165] on button "Use setting" at bounding box center [1477, 163] width 29 height 15
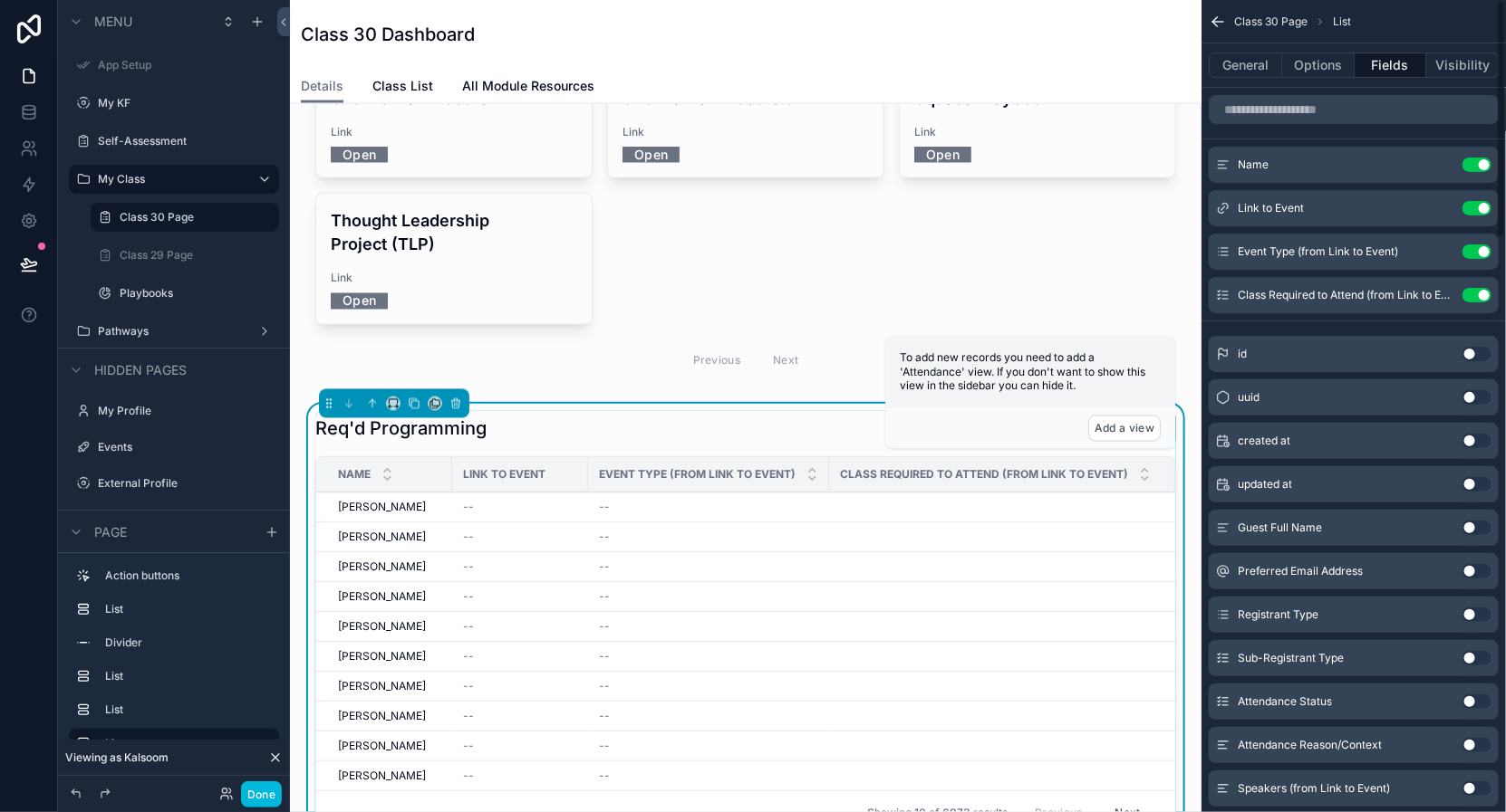
scroll to position [0, 0]
click at [1477, 164] on button "Use setting" at bounding box center [1477, 165] width 29 height 15
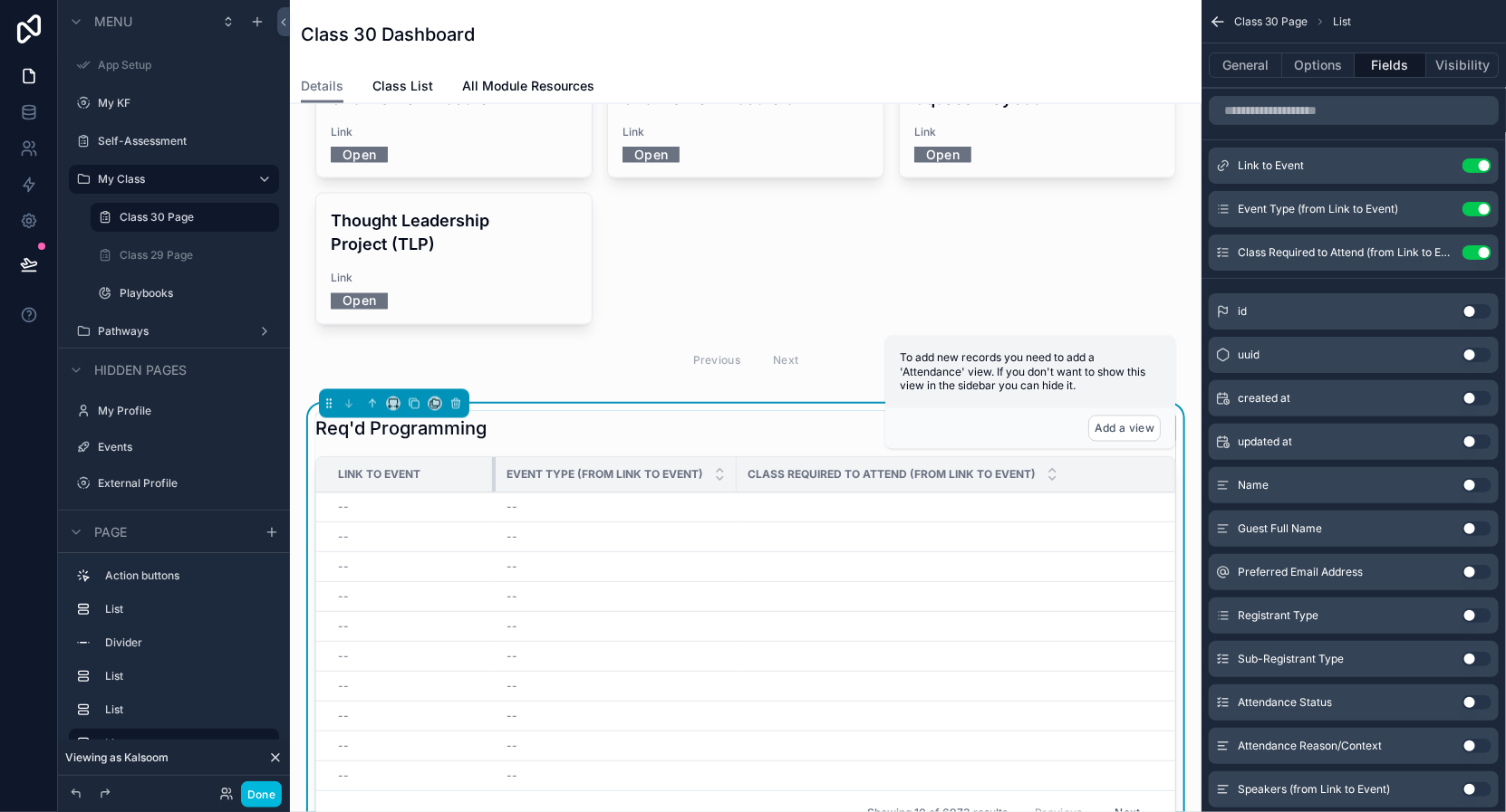
drag, startPoint x: 450, startPoint y: 354, endPoint x: 490, endPoint y: 355, distance: 40.0
click at [492, 457] on div "scrollable content" at bounding box center [495, 474] width 7 height 34
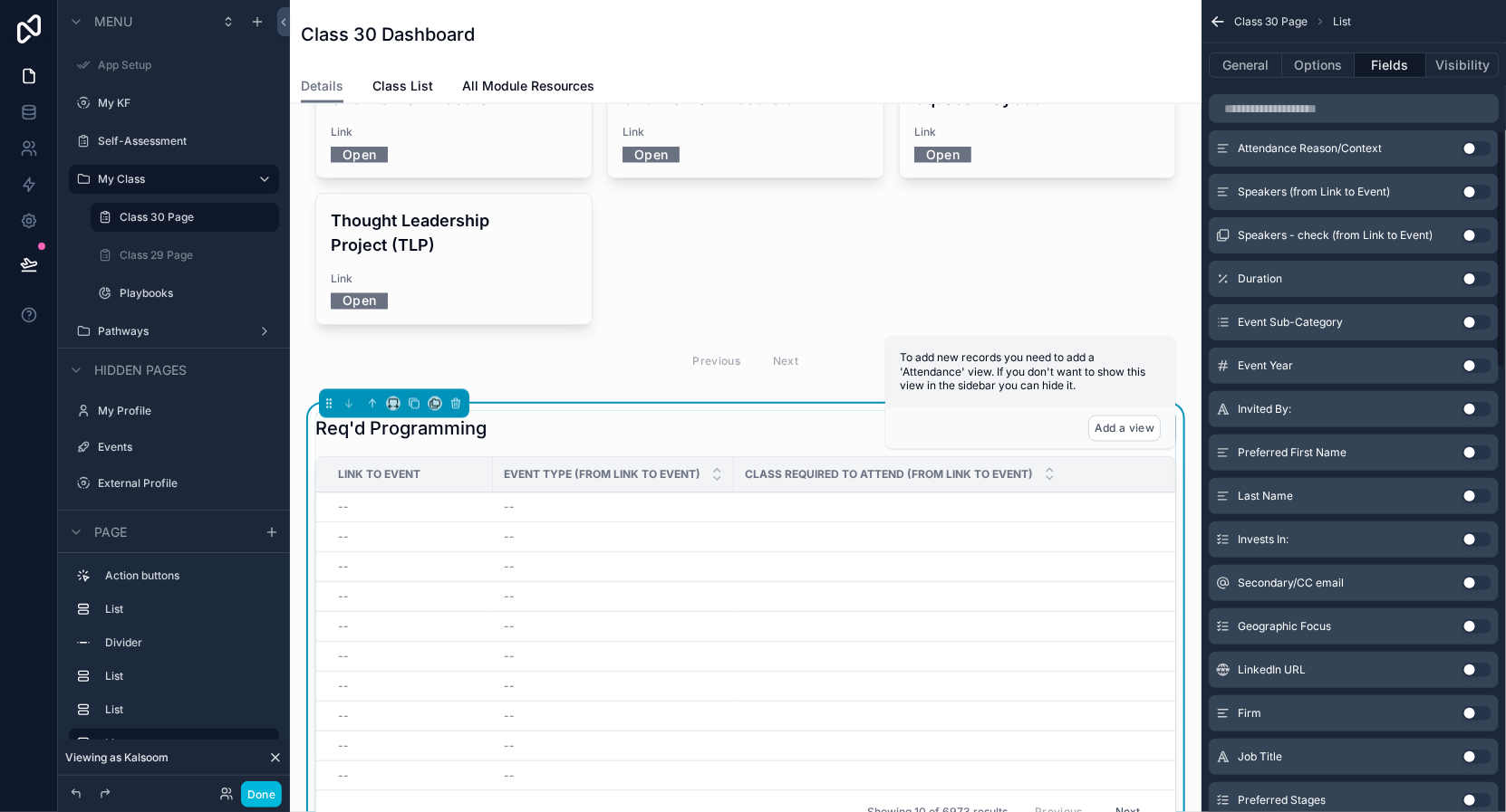
scroll to position [705, 0]
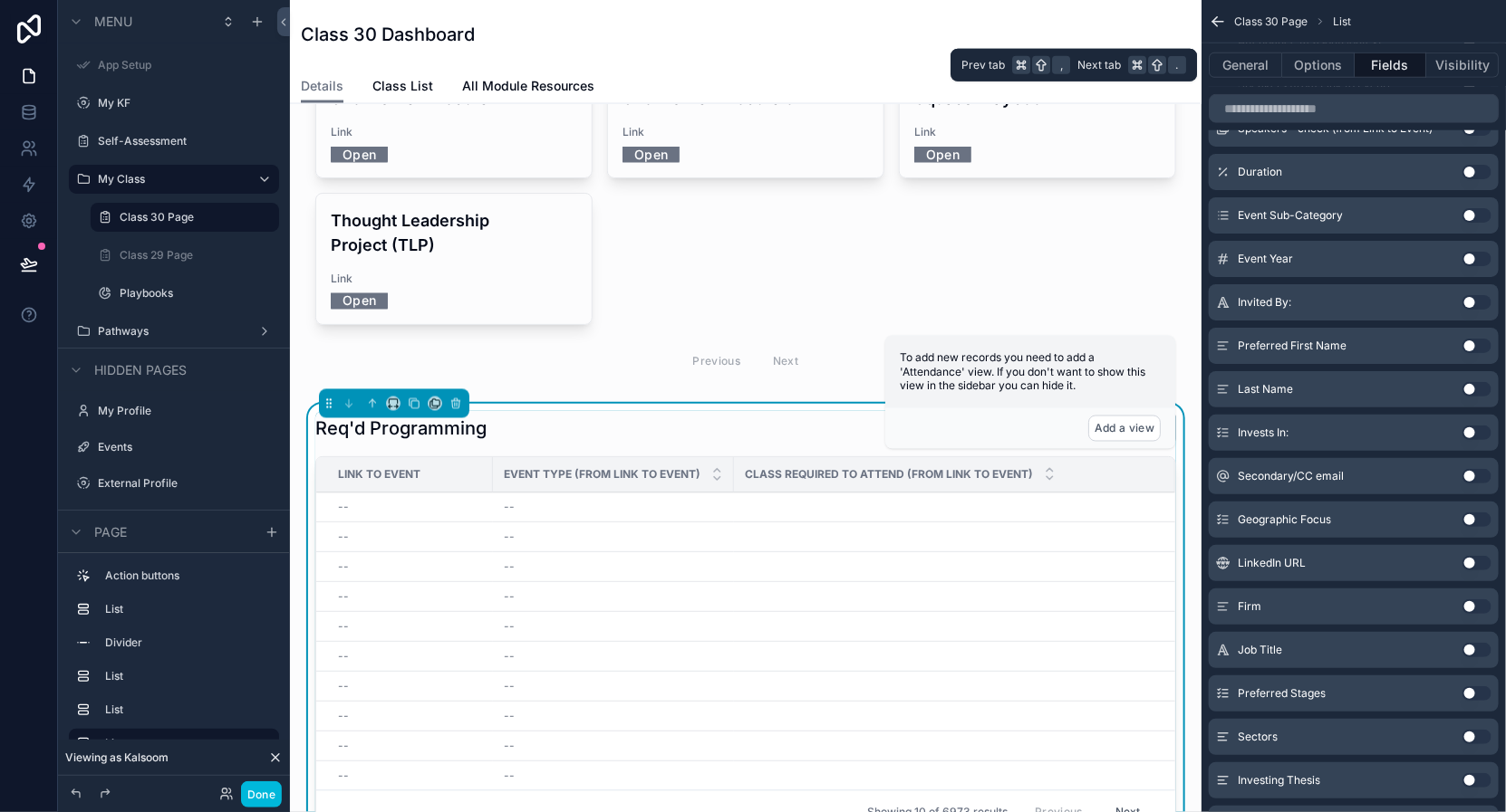
click at [1221, 64] on button "General" at bounding box center [1245, 65] width 73 height 25
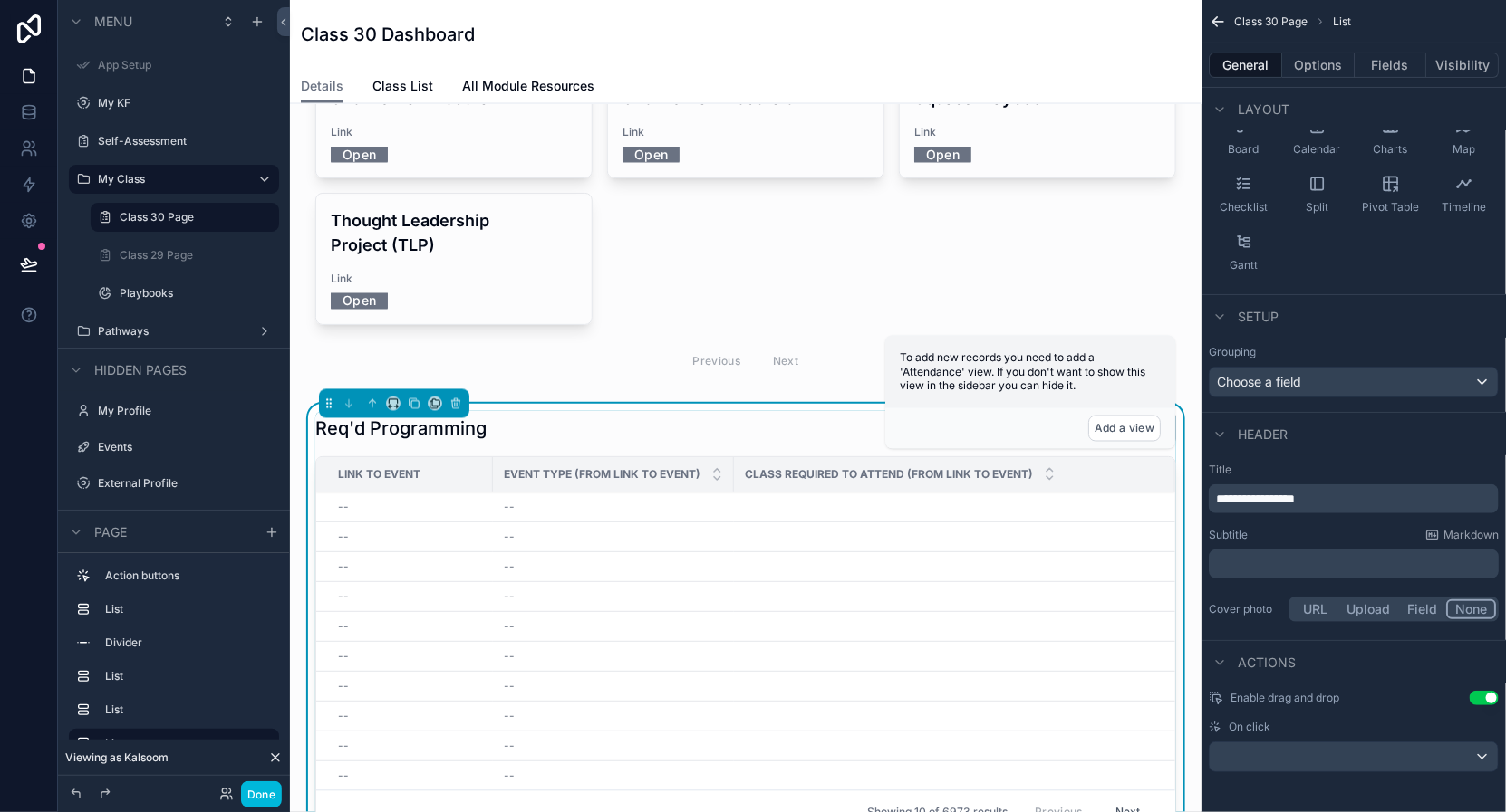
click at [1317, 58] on button "Options" at bounding box center [1318, 65] width 72 height 25
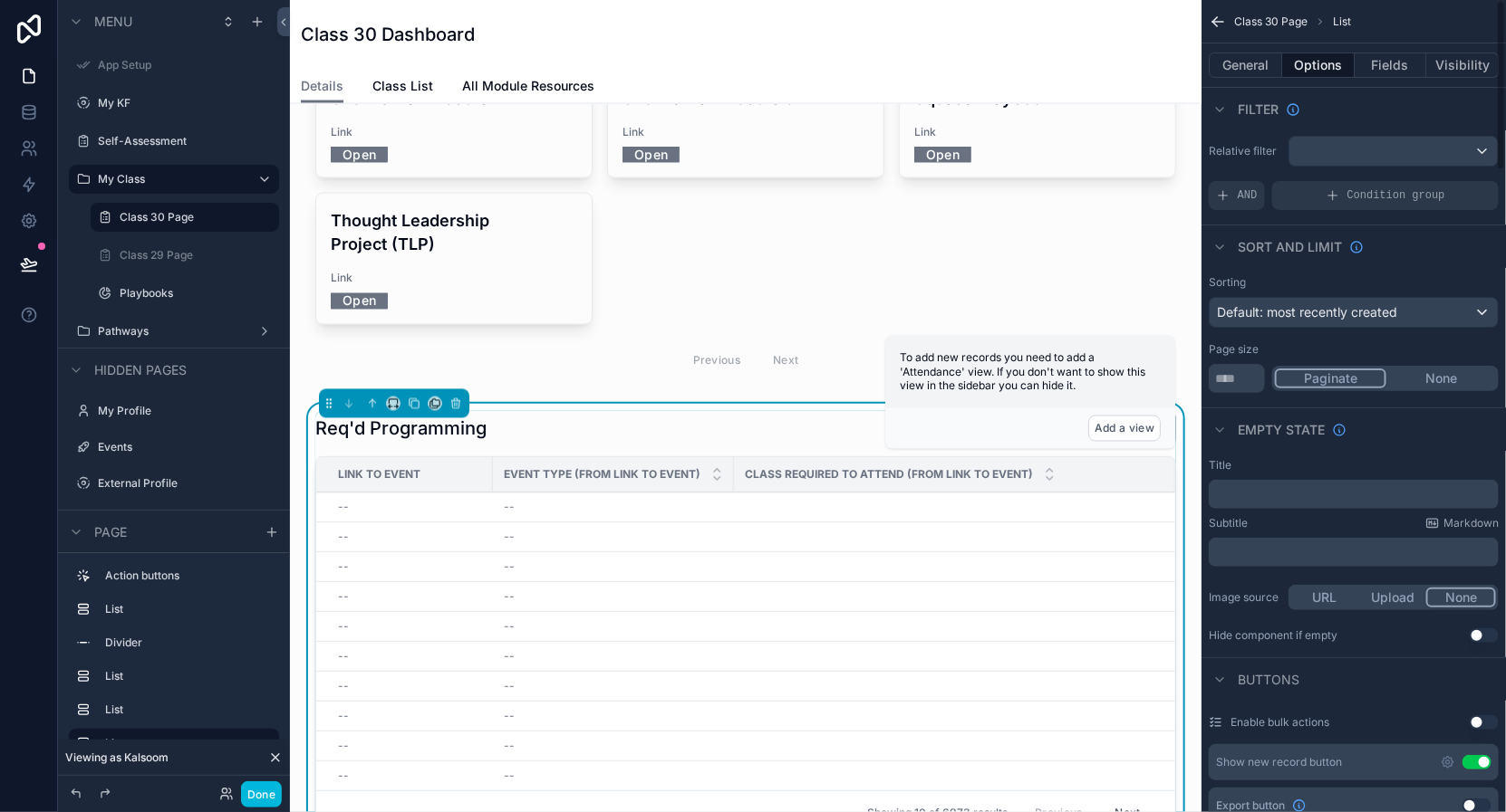
scroll to position [0, 0]
click at [1382, 134] on div "Relative filter AND Condition group" at bounding box center [1353, 175] width 304 height 89
click at [1382, 161] on div "scrollable content" at bounding box center [1393, 154] width 208 height 29
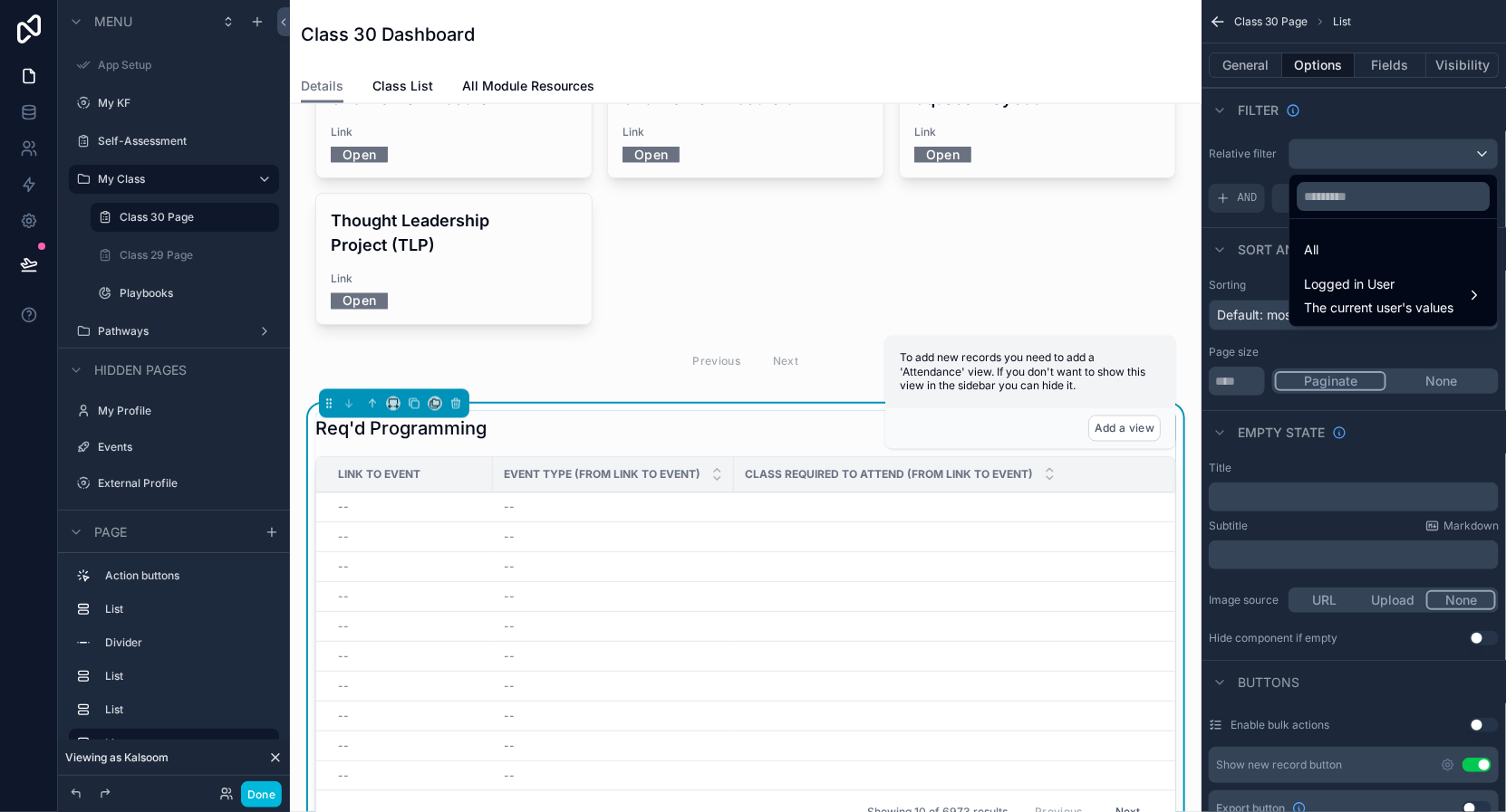
click at [1312, 296] on div "Logged in User The current user's values" at bounding box center [1379, 295] width 150 height 43
click at [1237, 332] on span "Fellow" at bounding box center [1232, 331] width 36 height 21
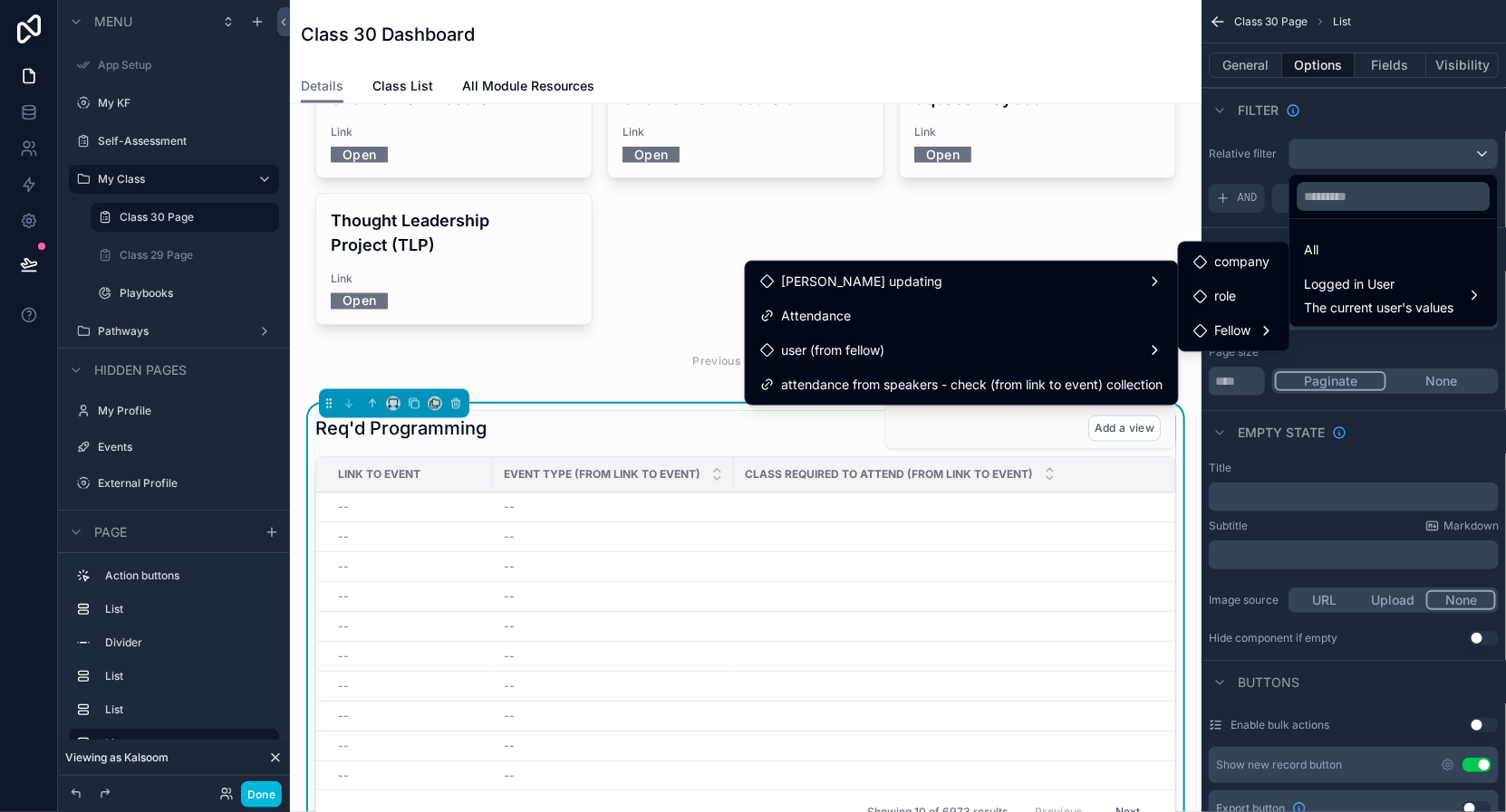
click at [834, 321] on span "Attendance" at bounding box center [816, 316] width 69 height 21
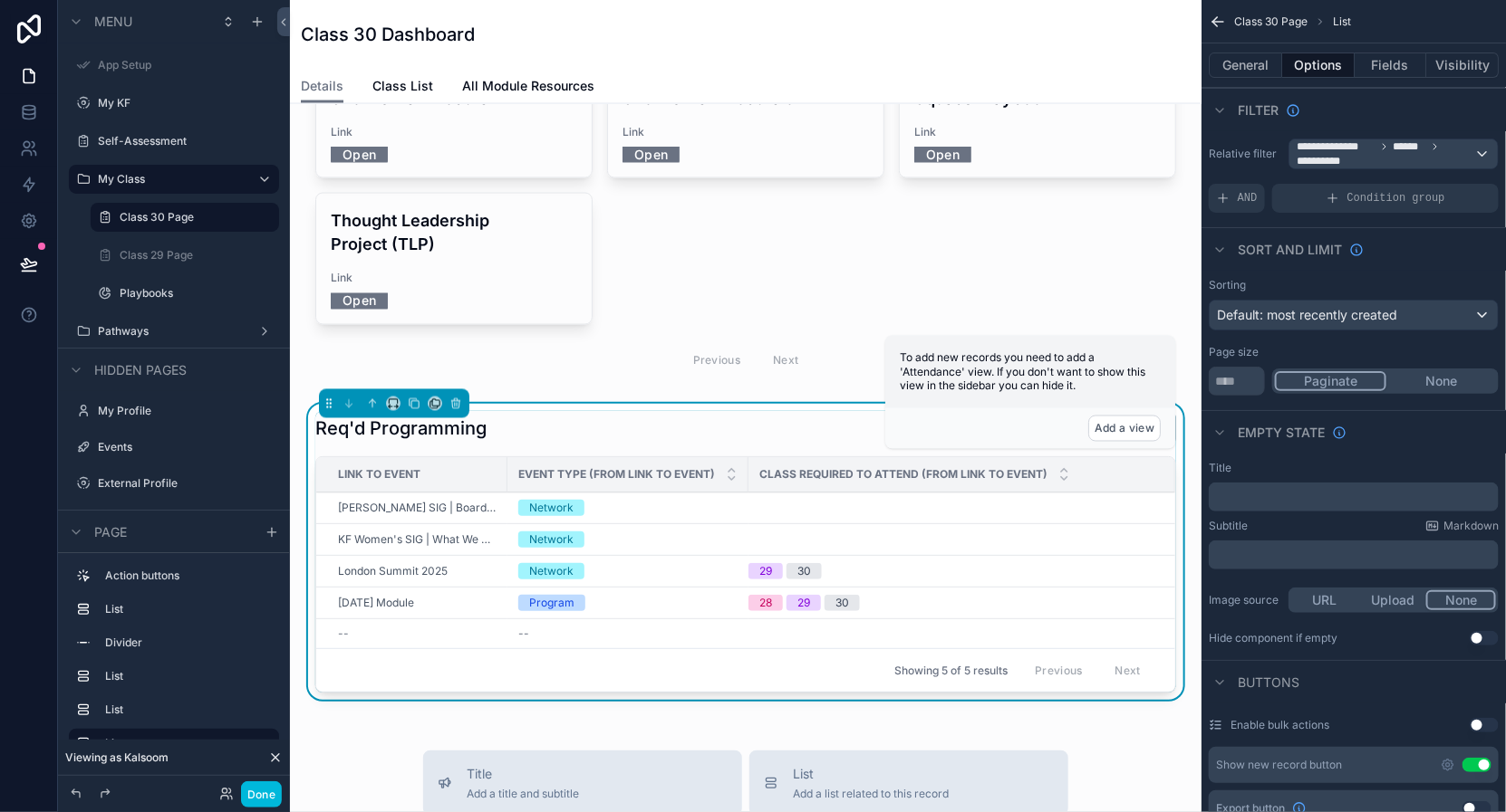
click at [1244, 193] on span "AND" at bounding box center [1247, 198] width 20 height 15
click at [1273, 207] on div "Add a filter" at bounding box center [1354, 198] width 290 height 29
click at [0, 0] on div "scrollable content" at bounding box center [0, 0] width 0 height 0
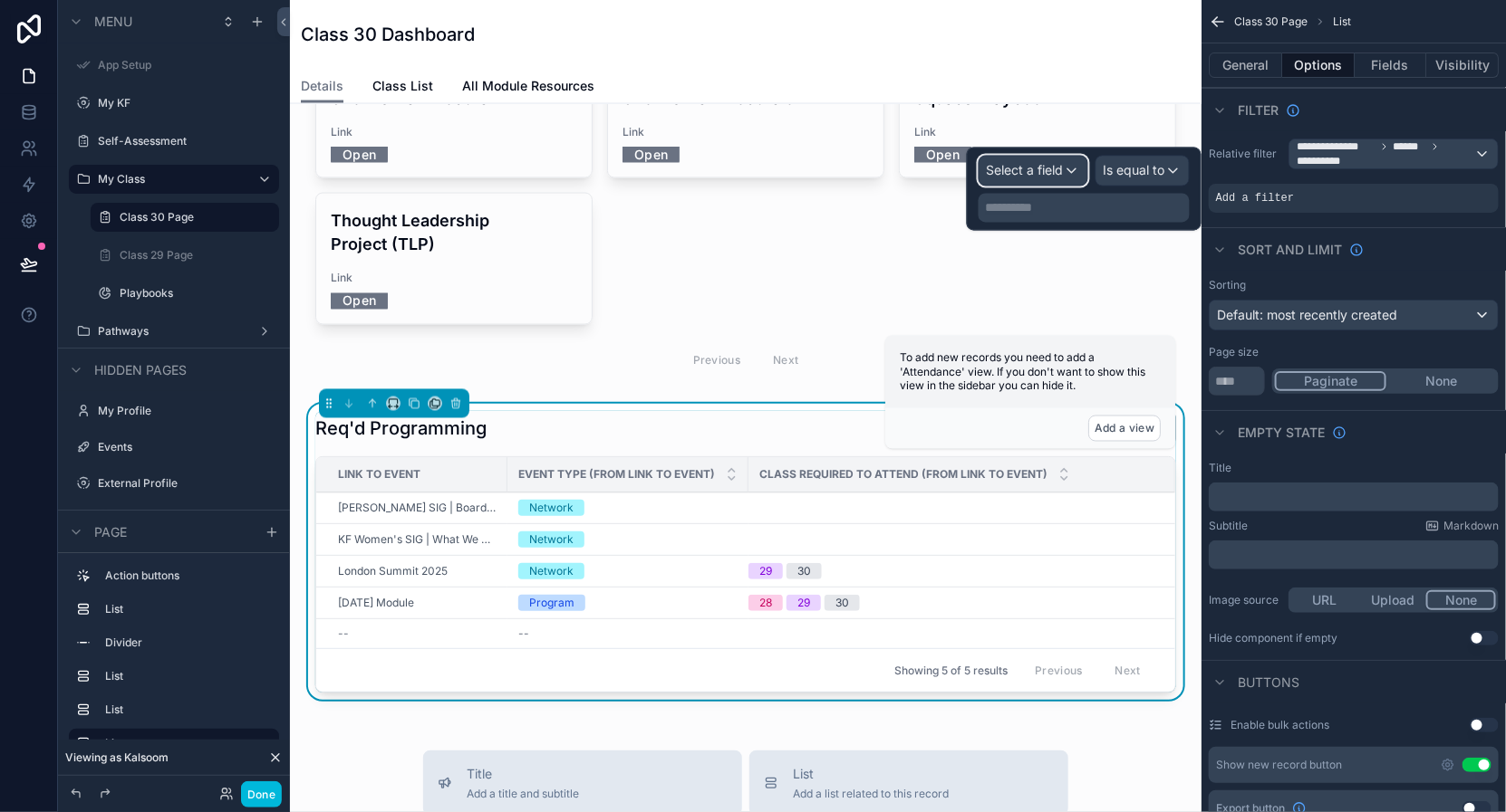
click at [1039, 163] on span "Select a field" at bounding box center [1024, 171] width 77 height 16
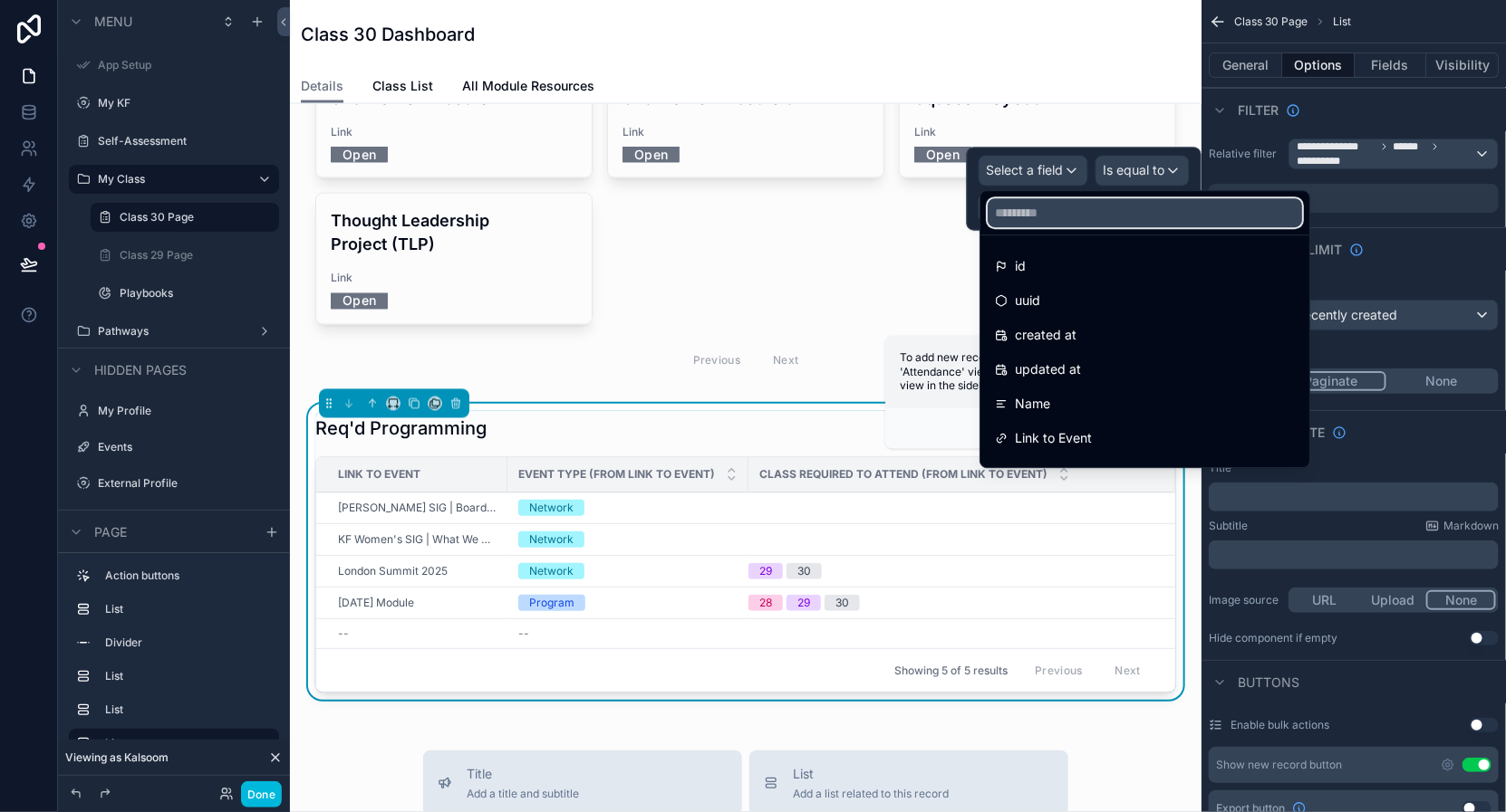
click at [1031, 210] on input "text" at bounding box center [1144, 213] width 315 height 29
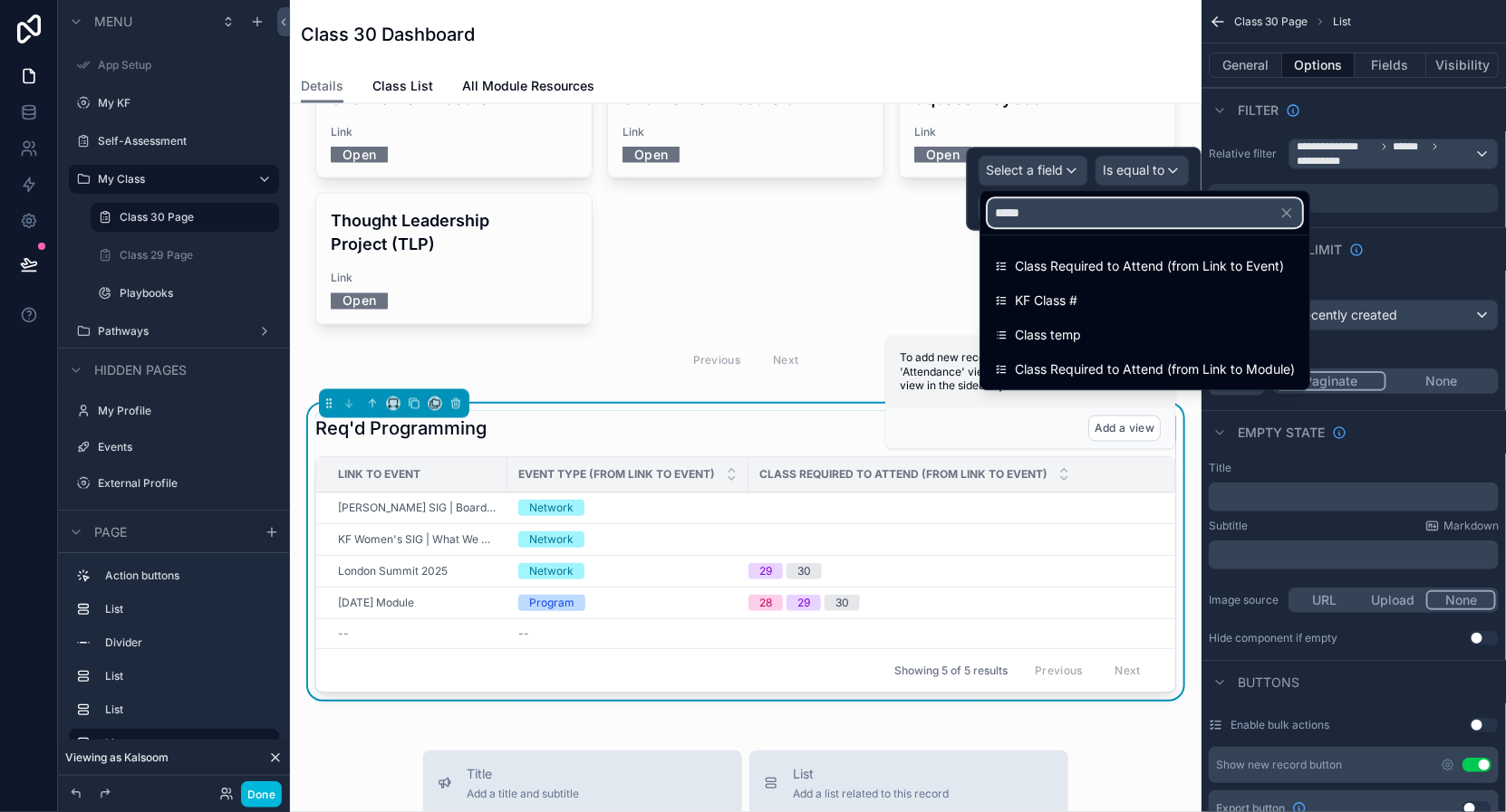
type input "*****"
click at [1062, 266] on span "Class Required to Attend (from Link to Event)" at bounding box center [1148, 266] width 269 height 21
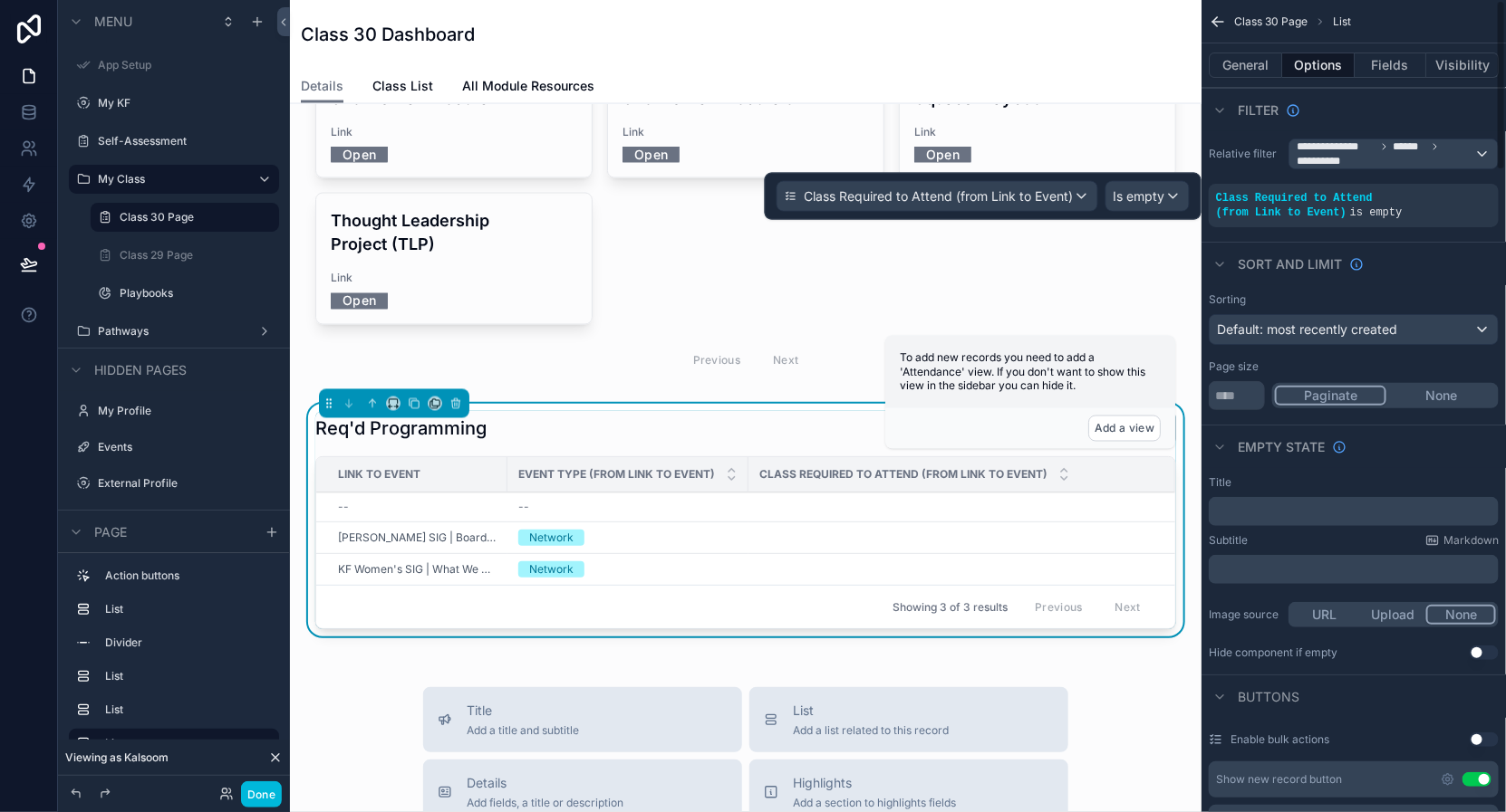
click at [0, 0] on div "scrollable content" at bounding box center [0, 0] width 0 height 0
click at [1175, 190] on div "Is empty" at bounding box center [1147, 196] width 82 height 29
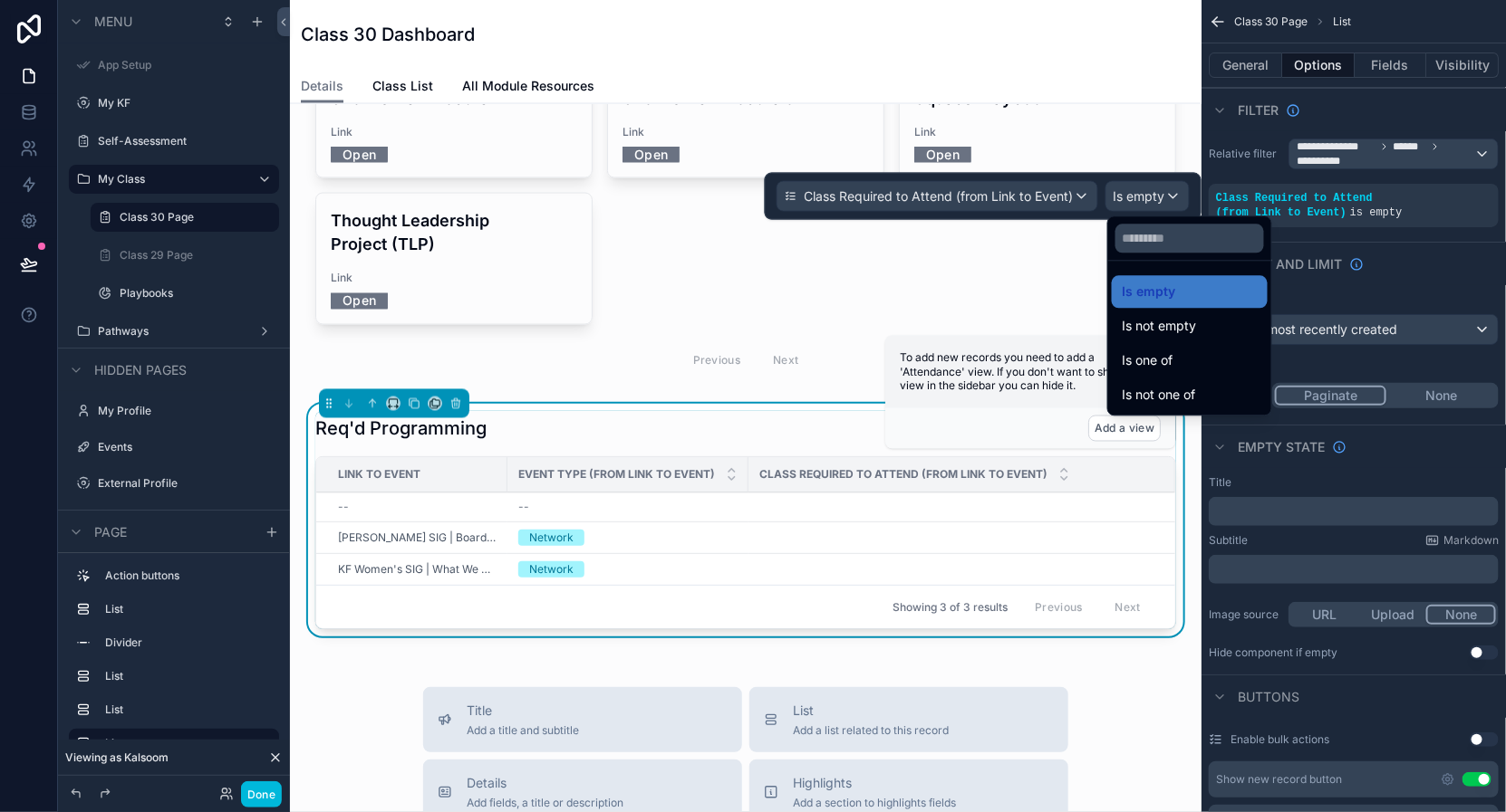
click at [1158, 366] on span "Is one of" at bounding box center [1147, 361] width 51 height 21
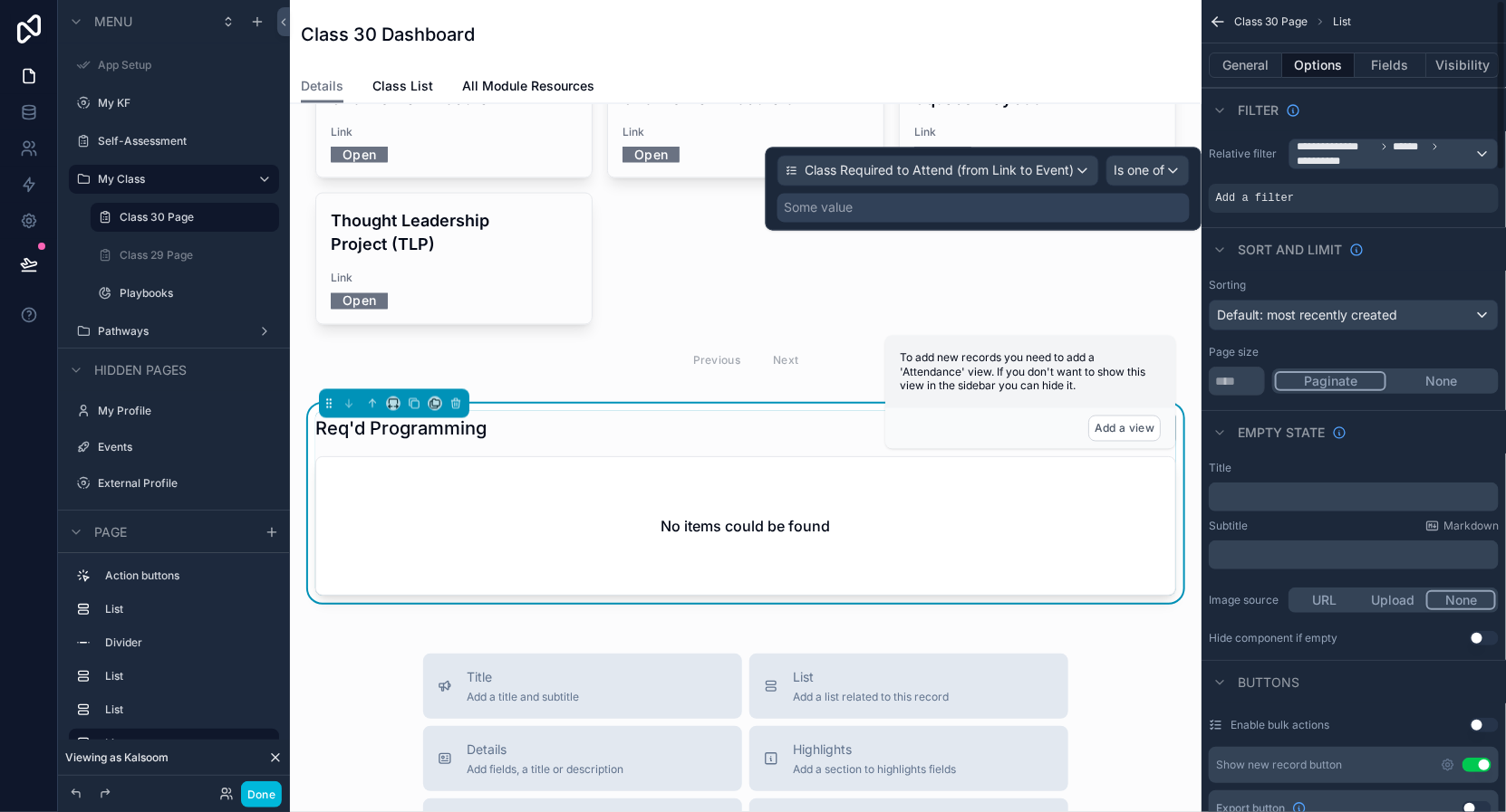
click at [1039, 195] on div "Some value" at bounding box center [983, 208] width 412 height 29
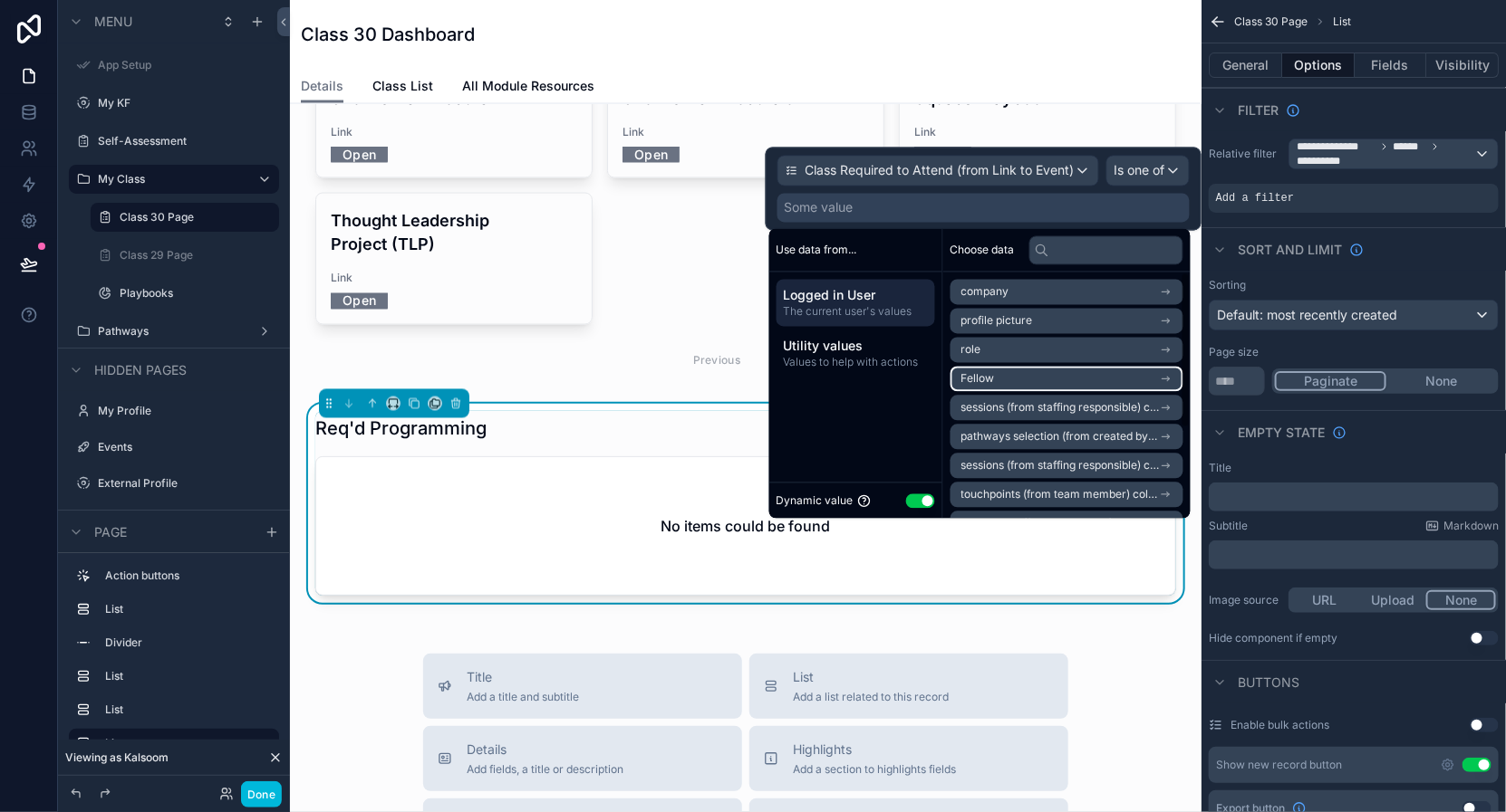
click at [1091, 374] on li "Fellow" at bounding box center [1066, 379] width 233 height 25
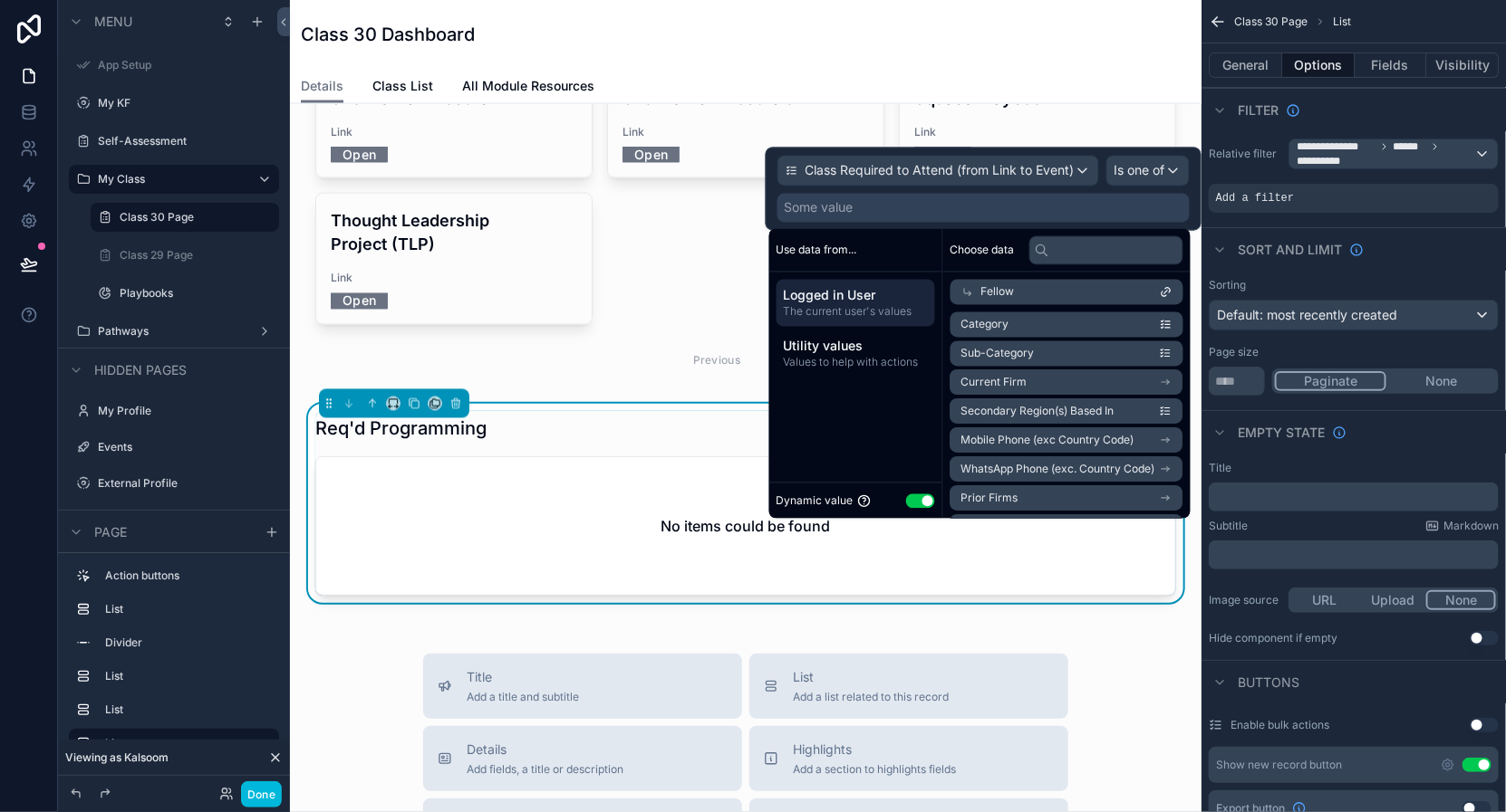
click at [923, 498] on button "Use setting" at bounding box center [921, 500] width 29 height 15
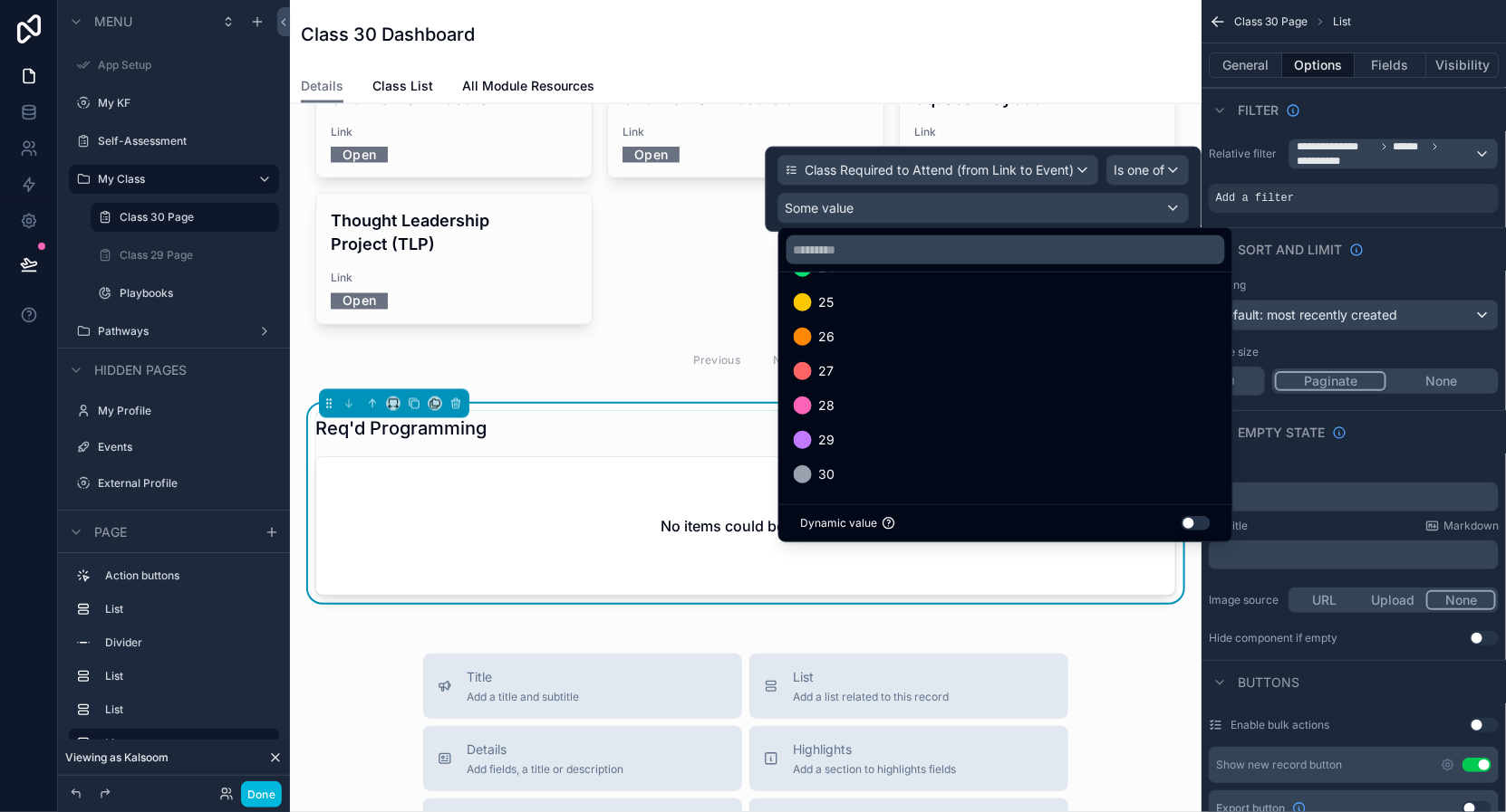
click at [848, 458] on div "30" at bounding box center [1006, 474] width 446 height 32
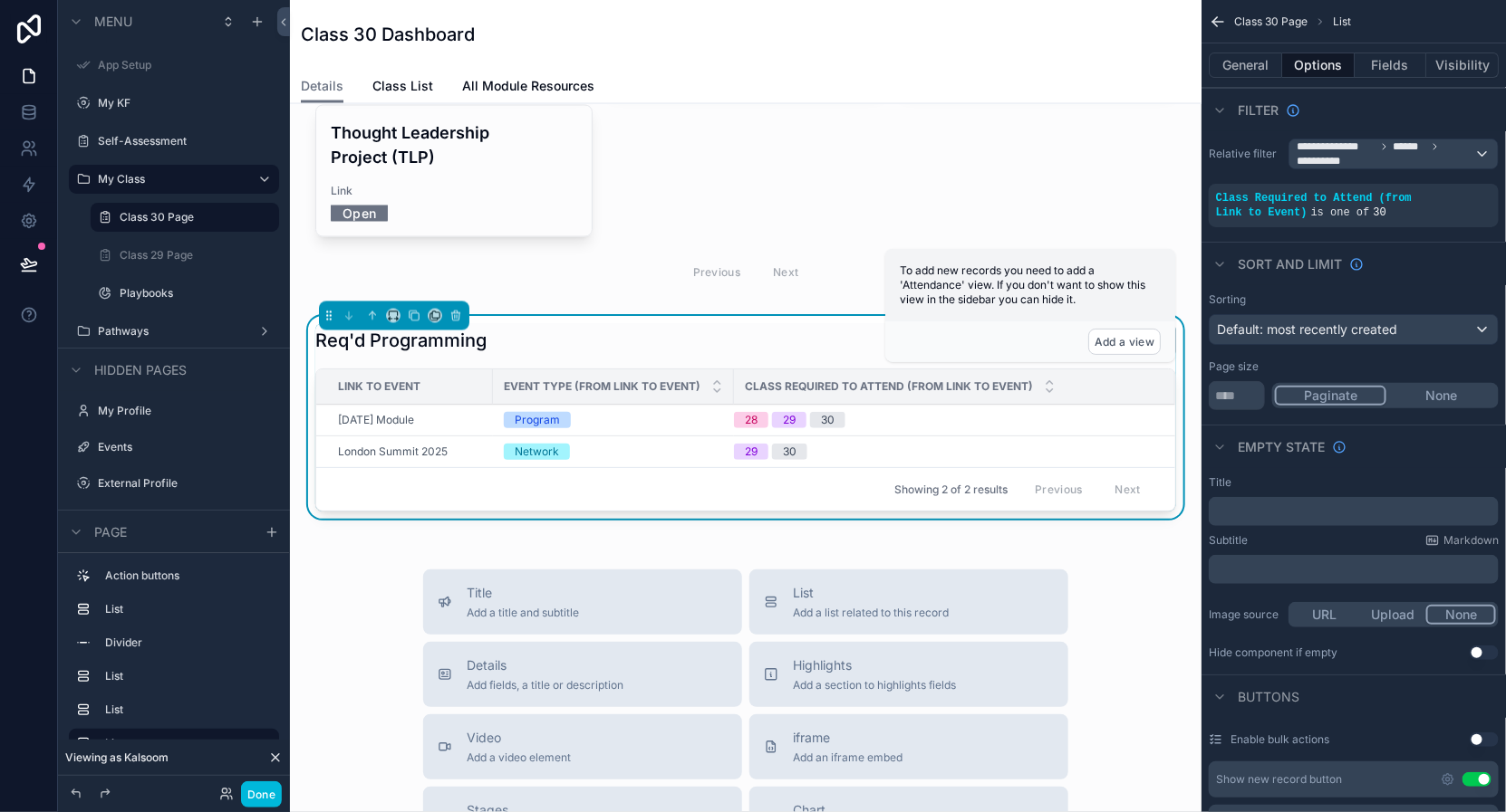
click at [1425, 425] on div "Empty state" at bounding box center [1353, 447] width 304 height 43
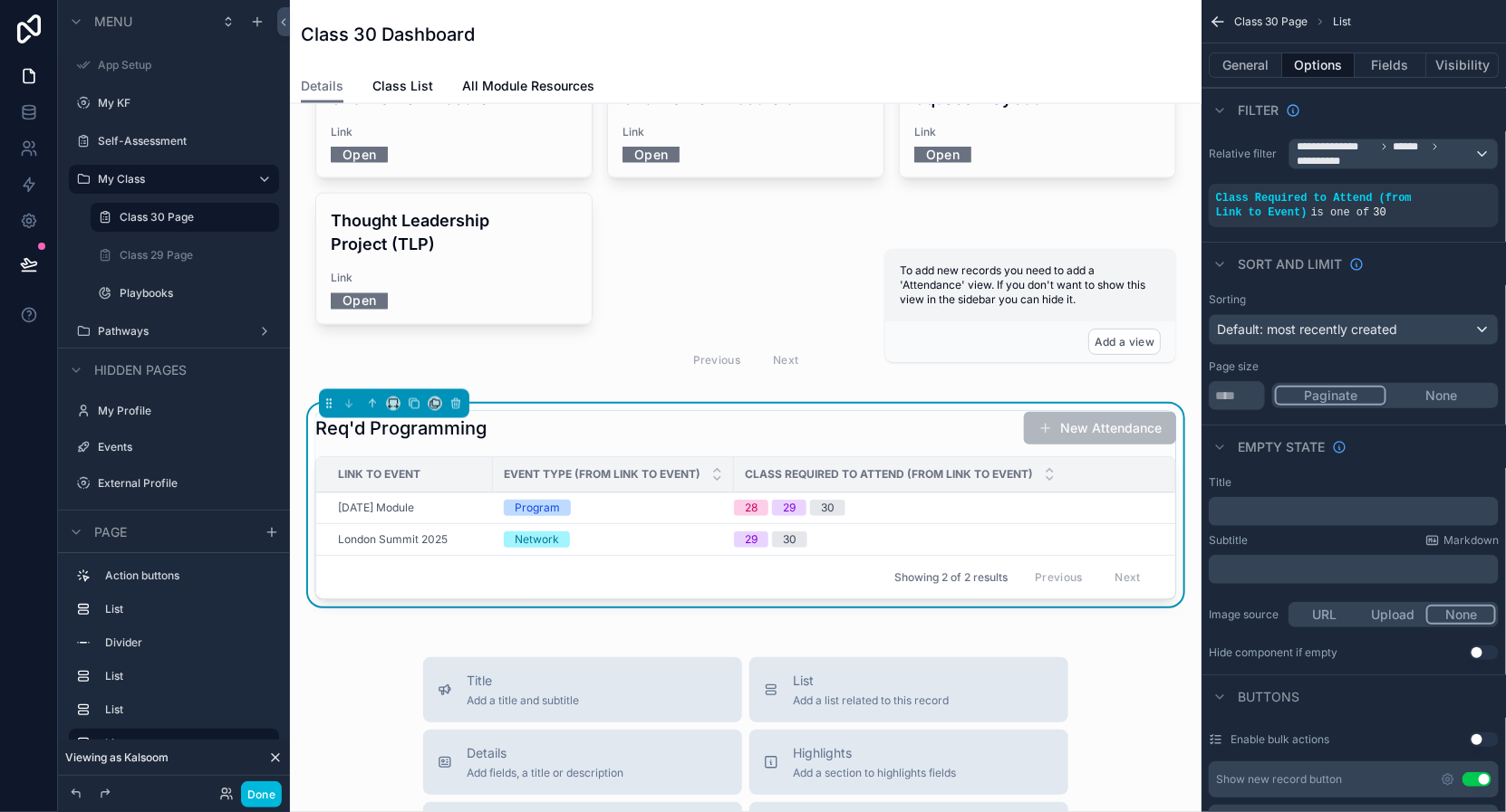
click at [1163, 555] on div "Showing 2 of 2 results Previous Next" at bounding box center [745, 577] width 859 height 43
click at [1190, 293] on div "Contact KF Team KF WhatsApp Community Upcoming Deadlines Deadline [DATE] Share …" at bounding box center [746, 141] width 911 height 2613
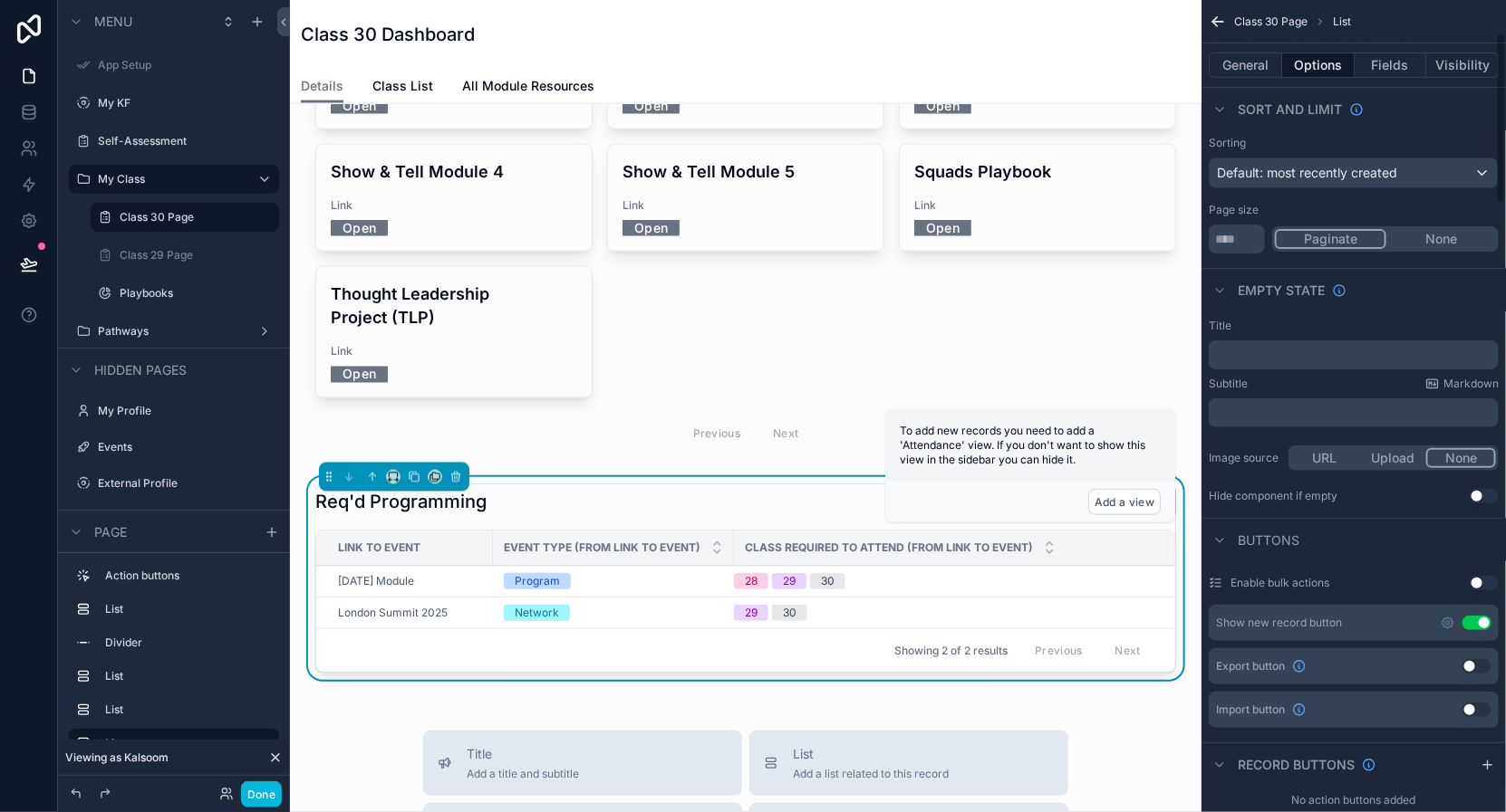
scroll to position [148, 0]
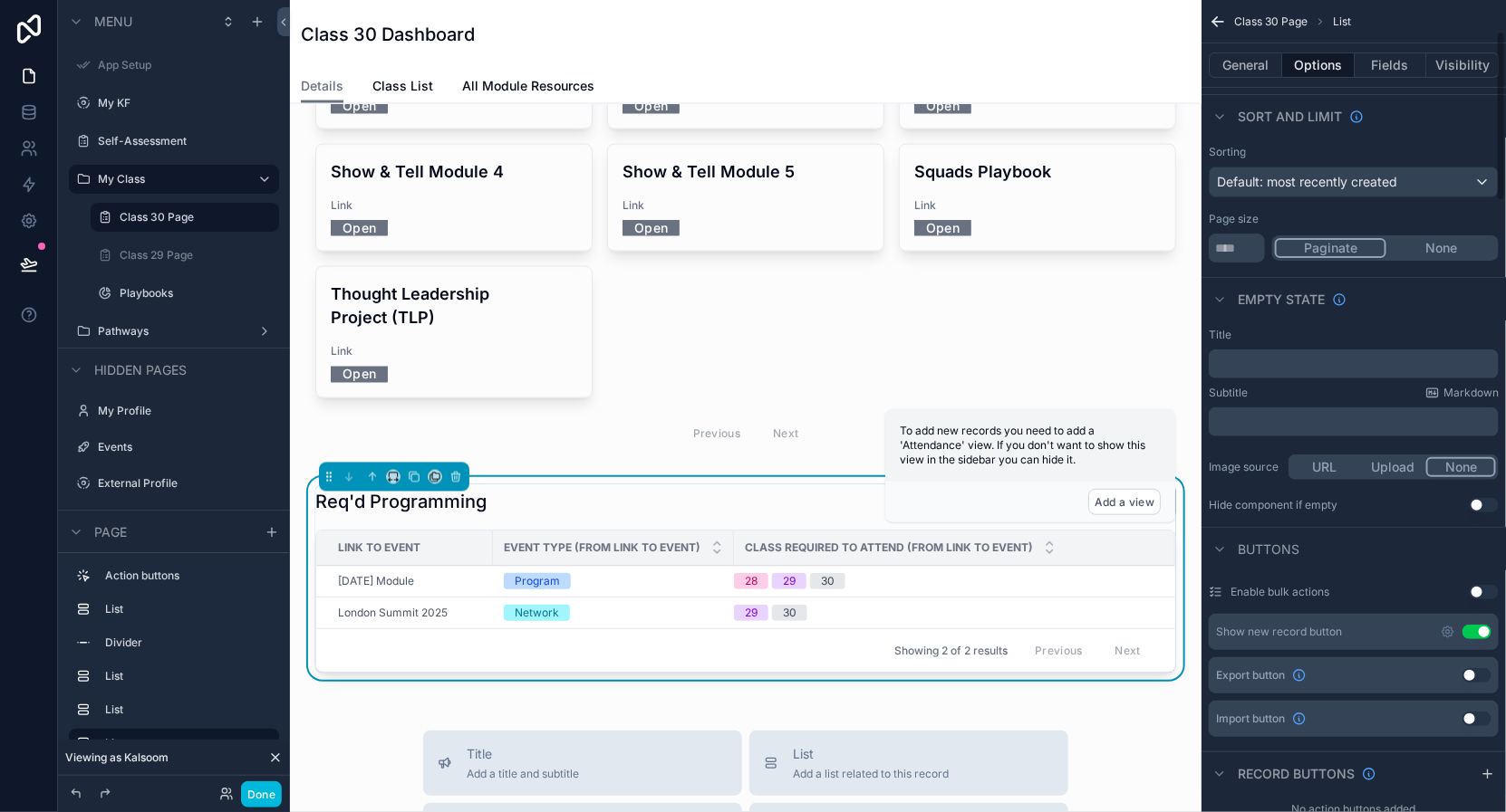
click at [1472, 636] on button "Use setting" at bounding box center [1477, 632] width 29 height 15
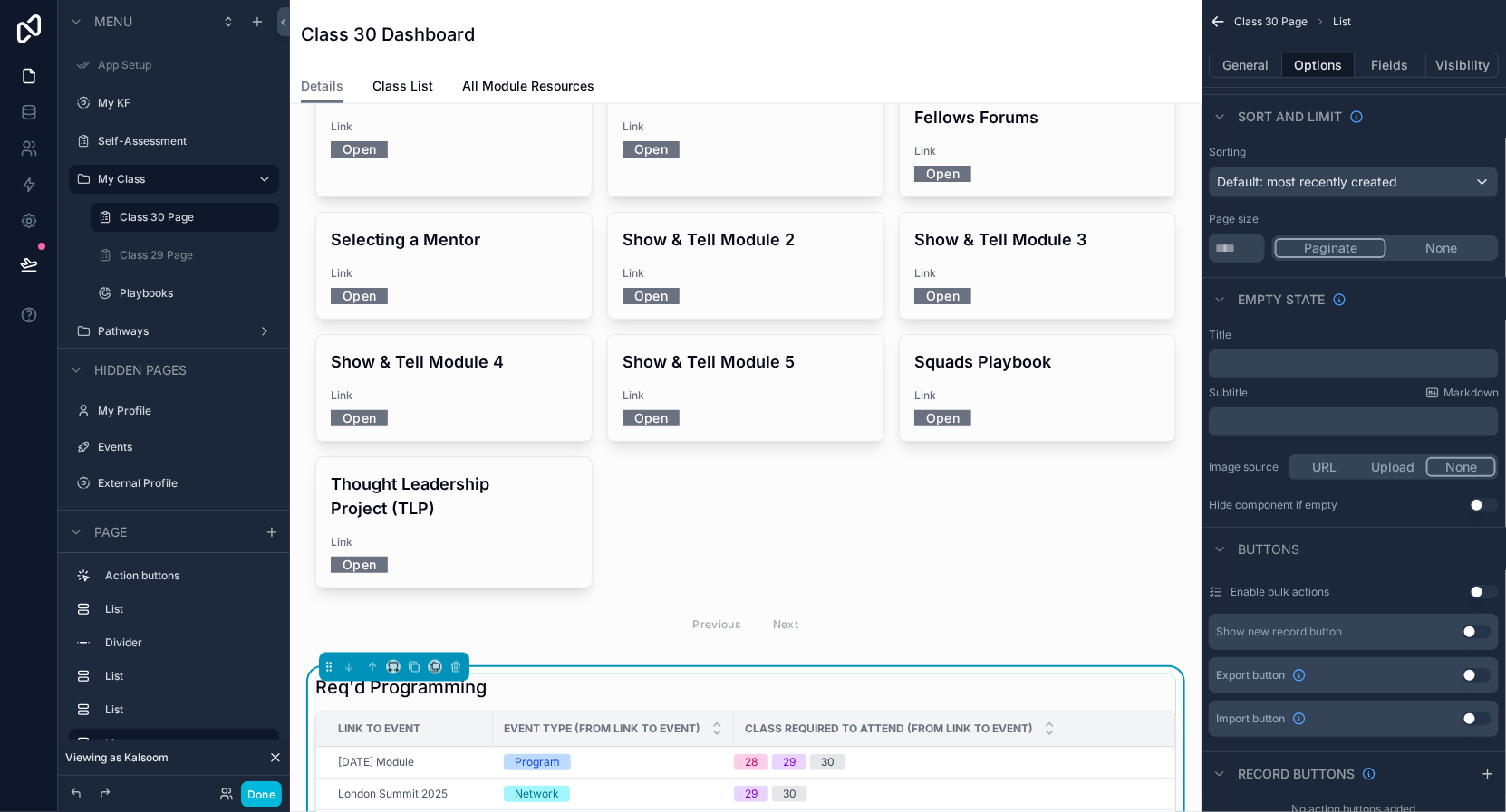
scroll to position [1359, 0]
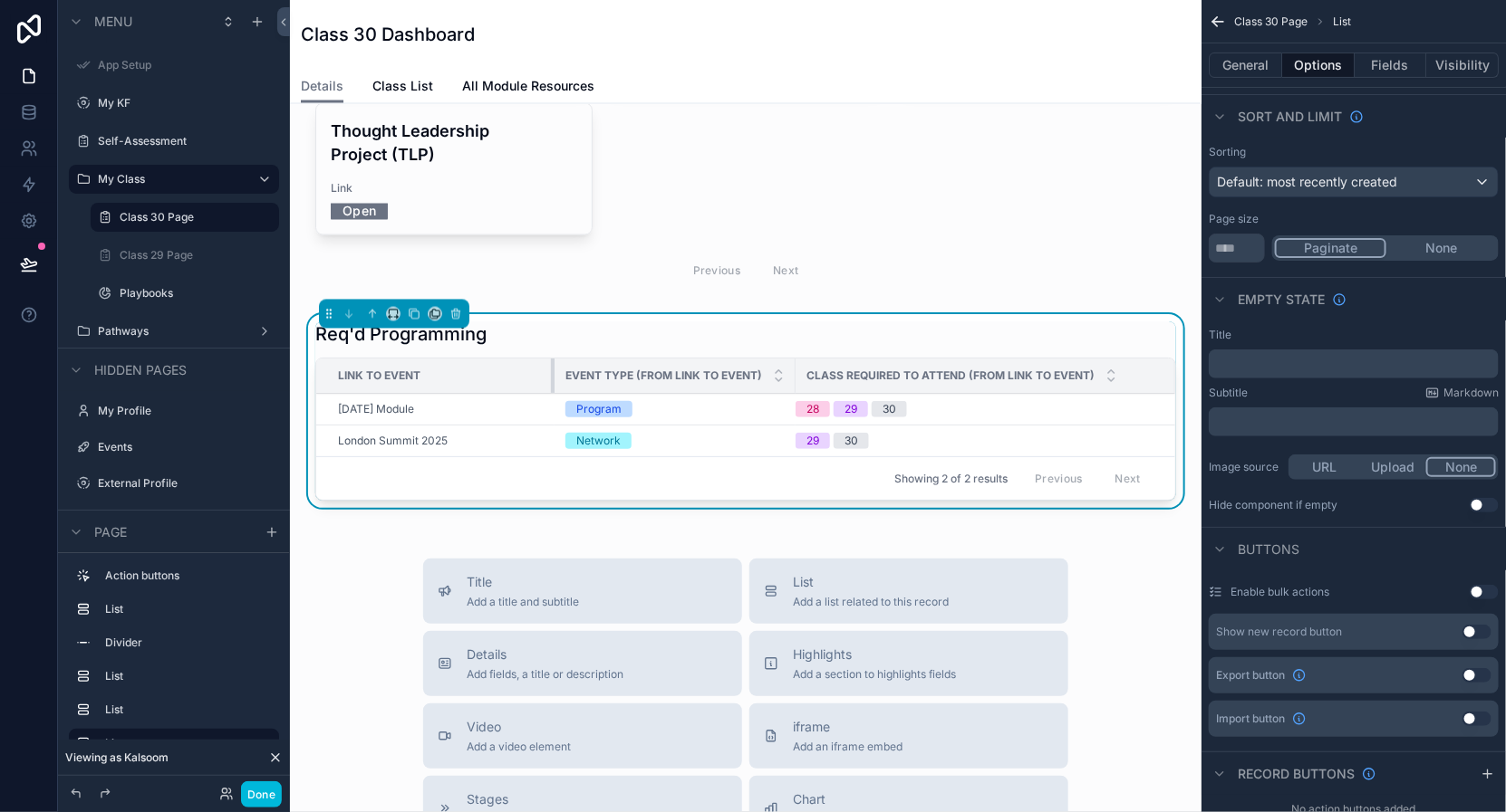
drag, startPoint x: 490, startPoint y: 256, endPoint x: 551, endPoint y: 256, distance: 61.0
click at [551, 359] on div "scrollable content" at bounding box center [554, 375] width 7 height 34
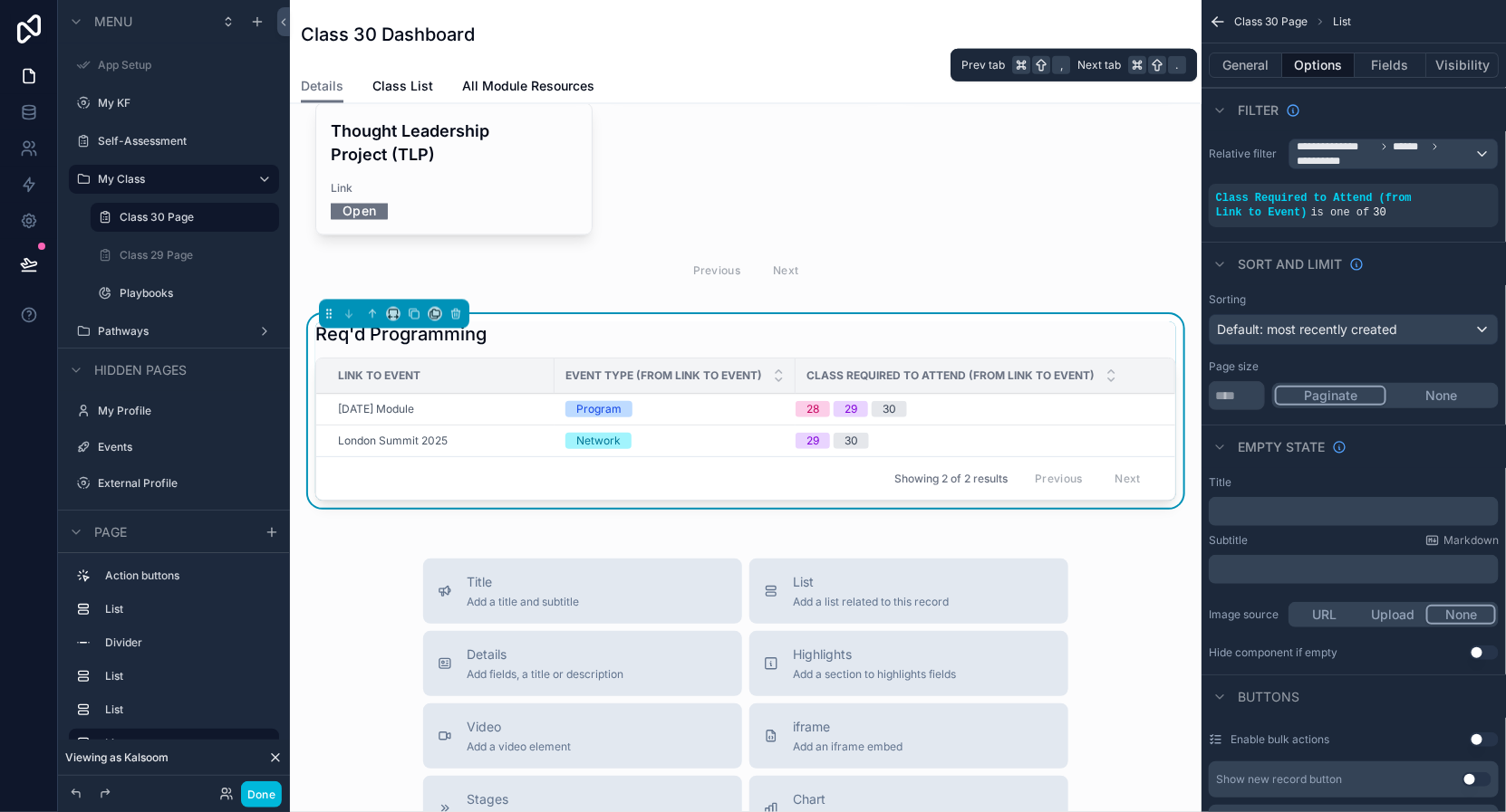
click at [1239, 62] on button "General" at bounding box center [1245, 65] width 73 height 25
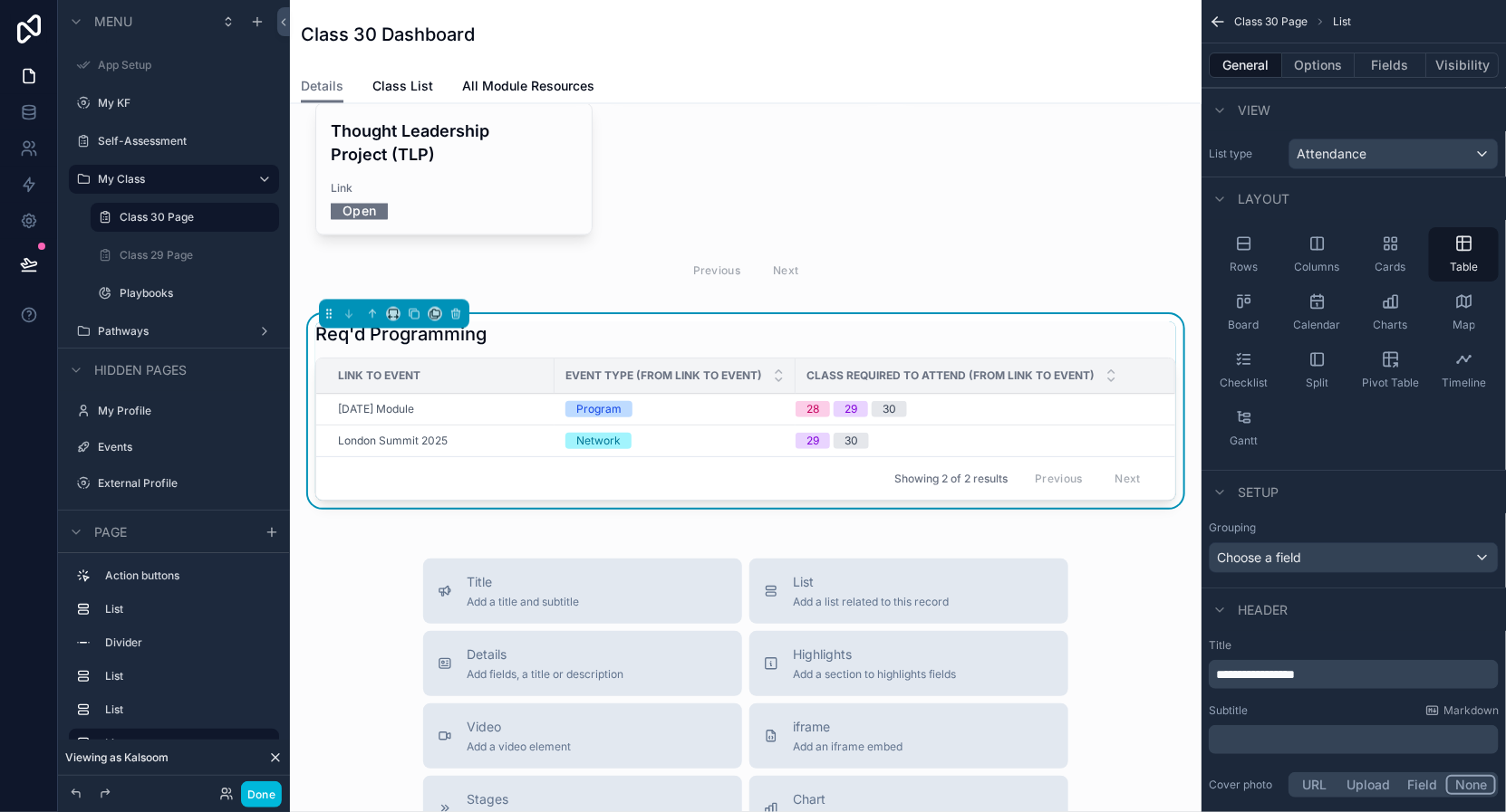
click at [1395, 68] on button "Fields" at bounding box center [1391, 65] width 72 height 25
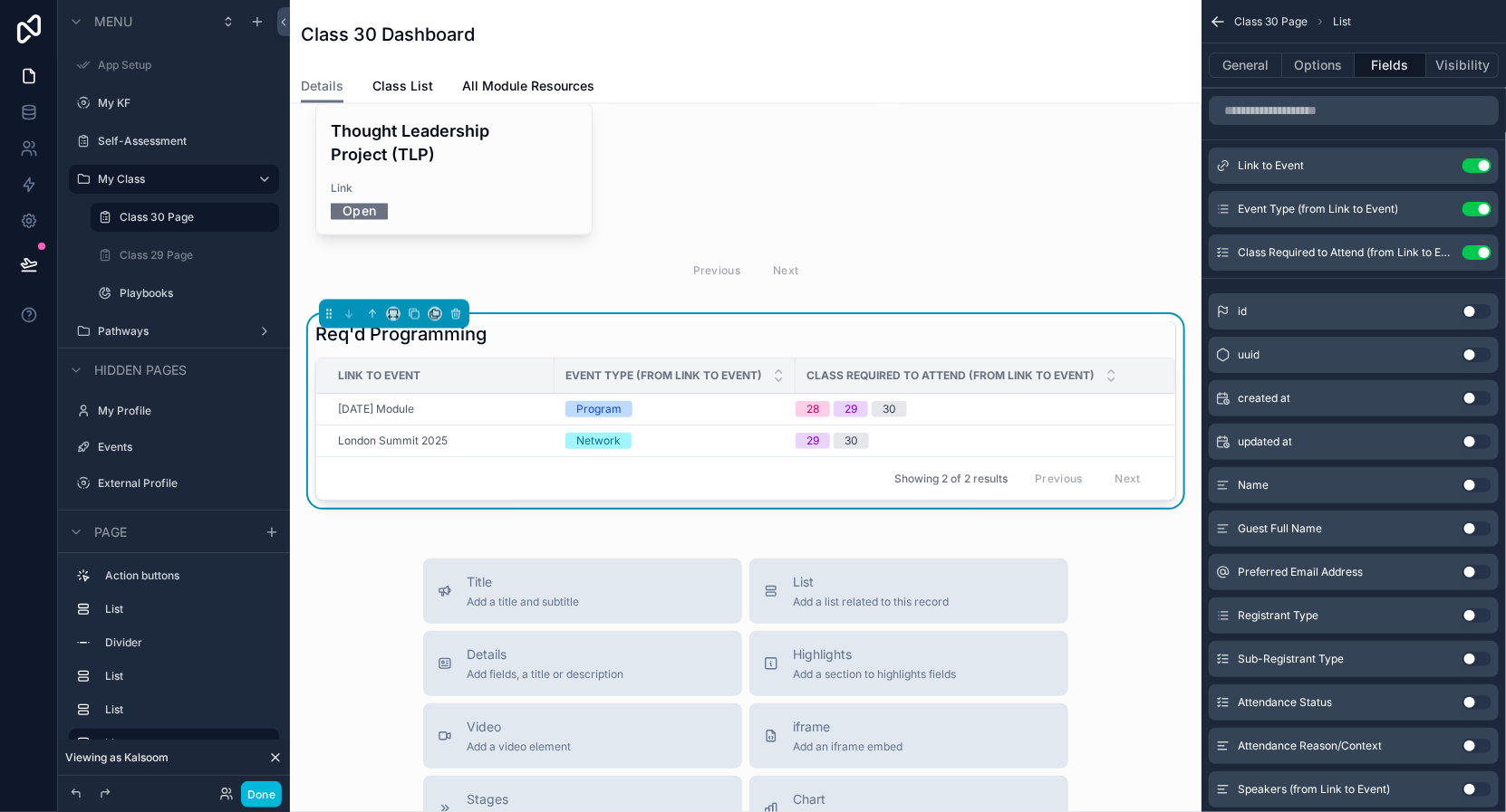
click at [0, 0] on icon "scrollable content" at bounding box center [0, 0] width 0 height 0
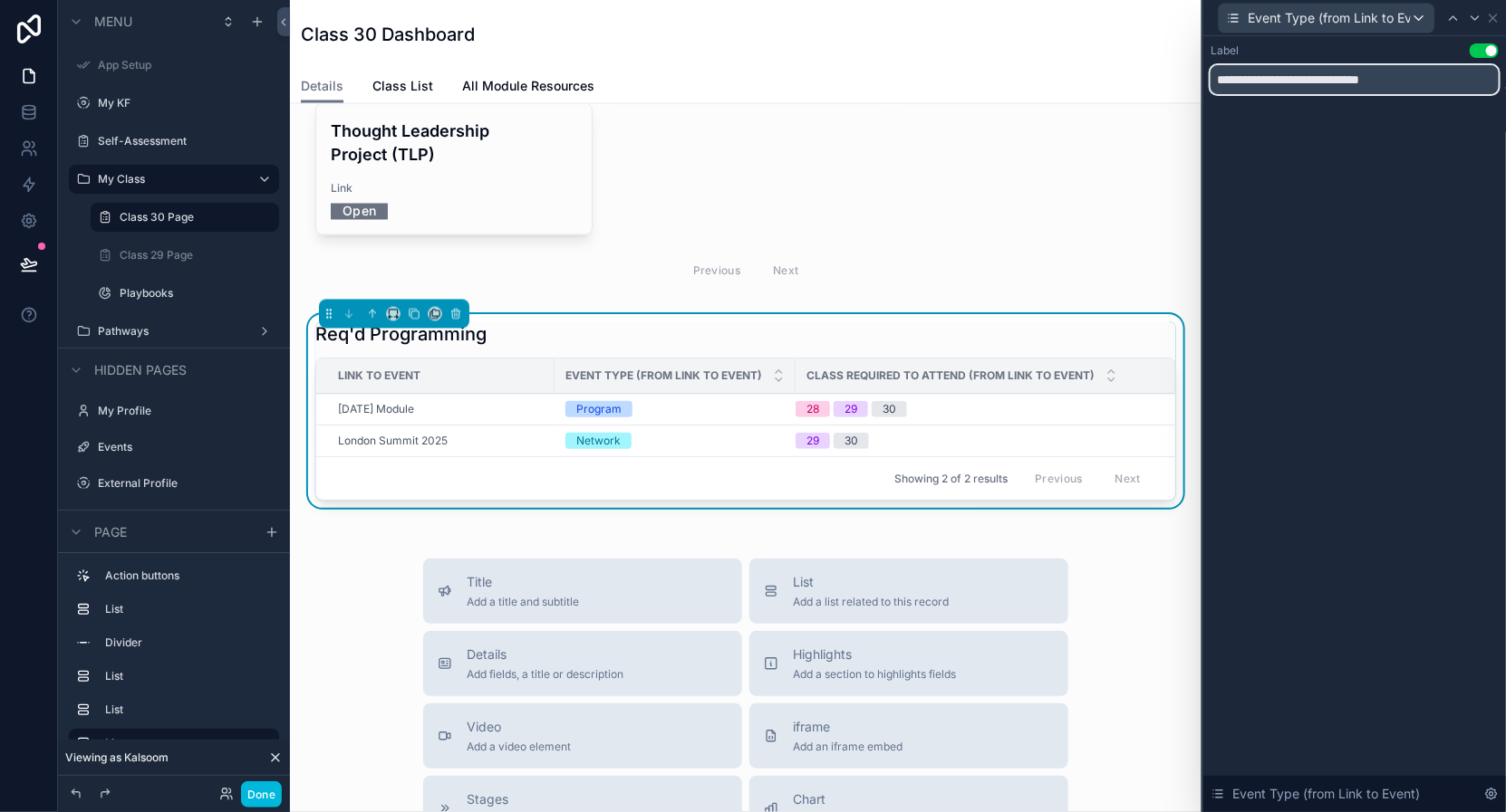
click at [1335, 81] on input "**********" at bounding box center [1354, 80] width 288 height 29
type input "**********"
click at [1387, 256] on div "**********" at bounding box center [1355, 424] width 303 height 776
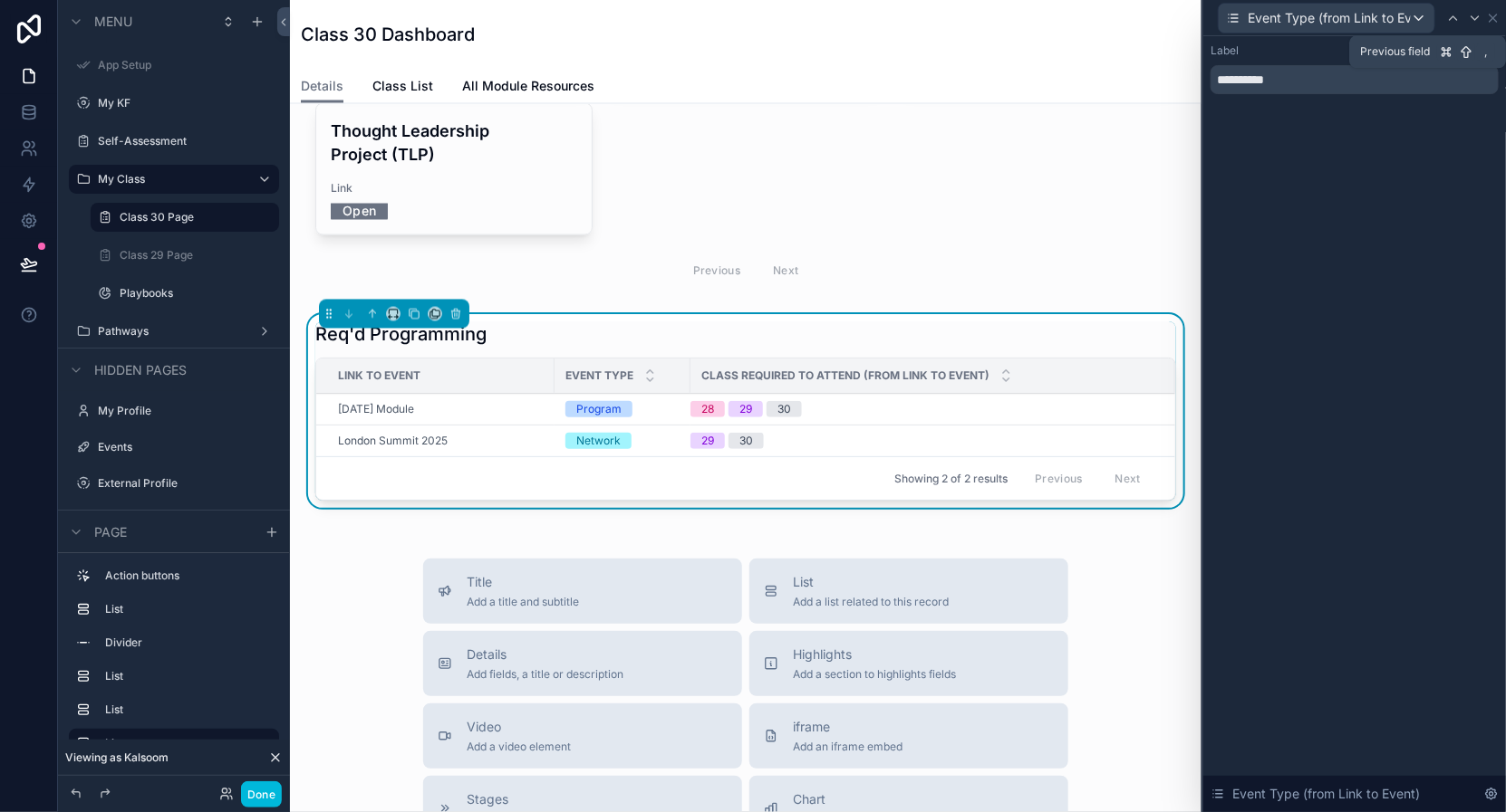
click at [1447, 17] on icon at bounding box center [1452, 18] width 15 height 15
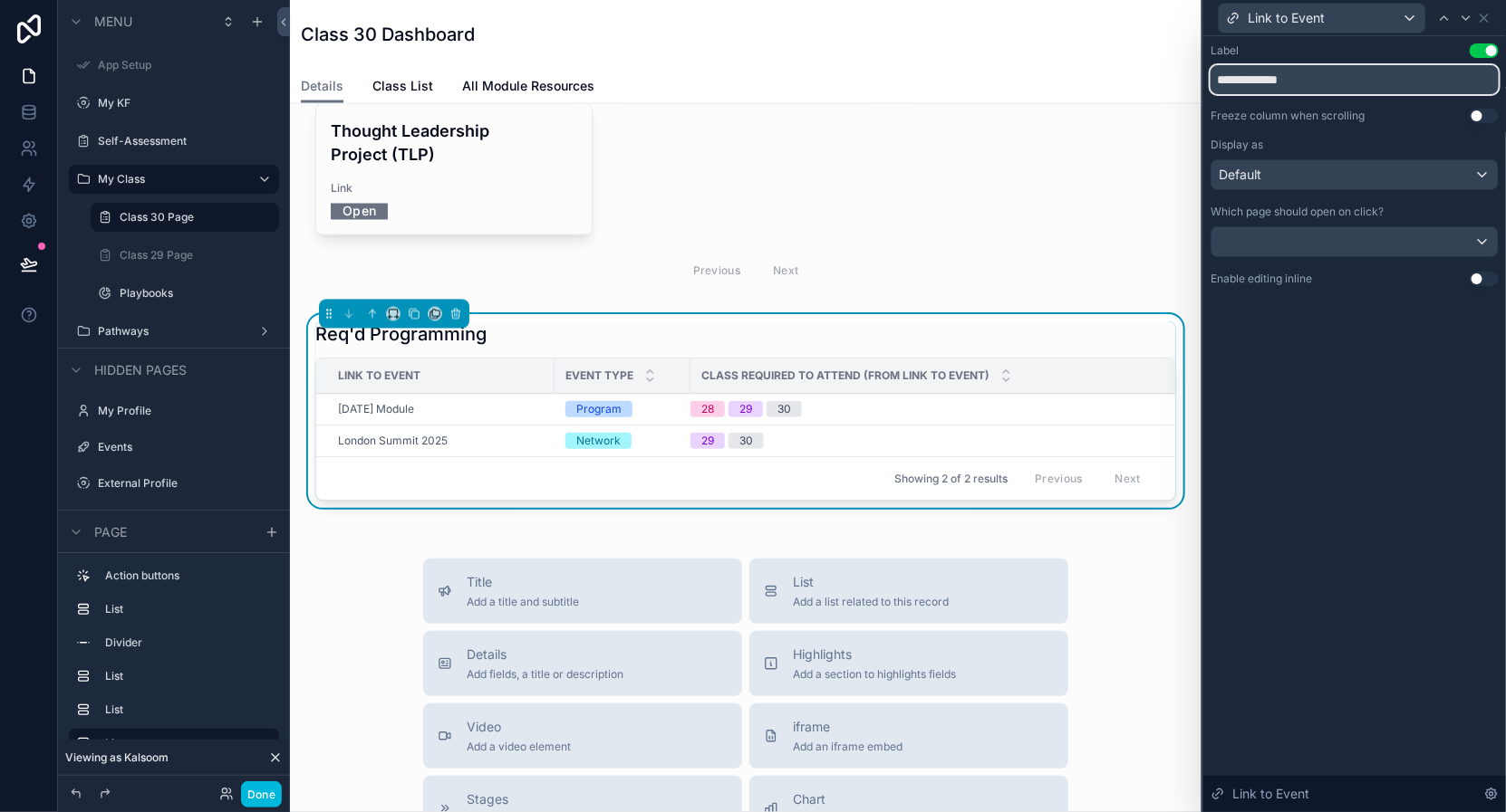
click at [1270, 84] on input "**********" at bounding box center [1354, 80] width 288 height 29
type input "*"
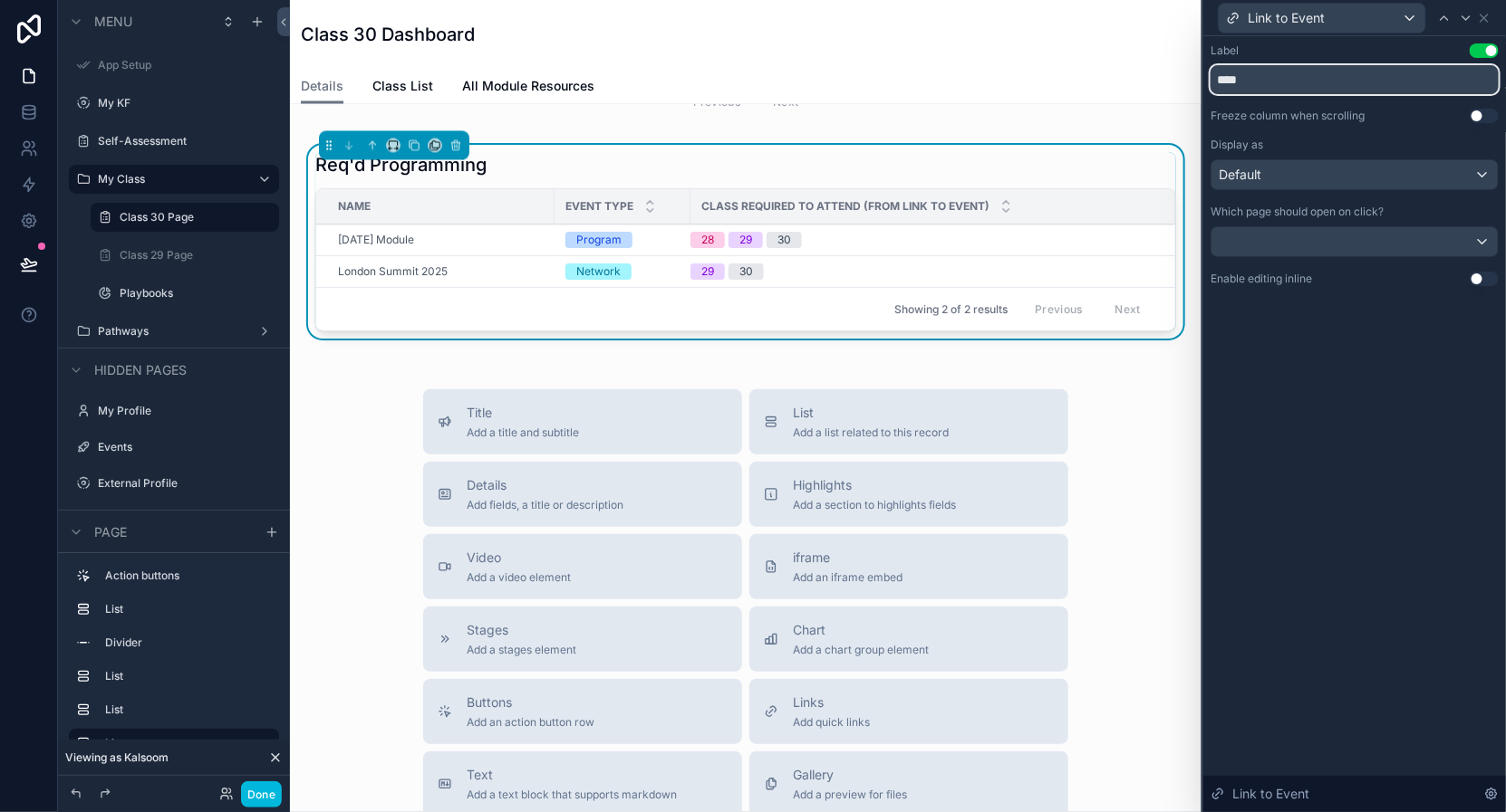
scroll to position [1271, 0]
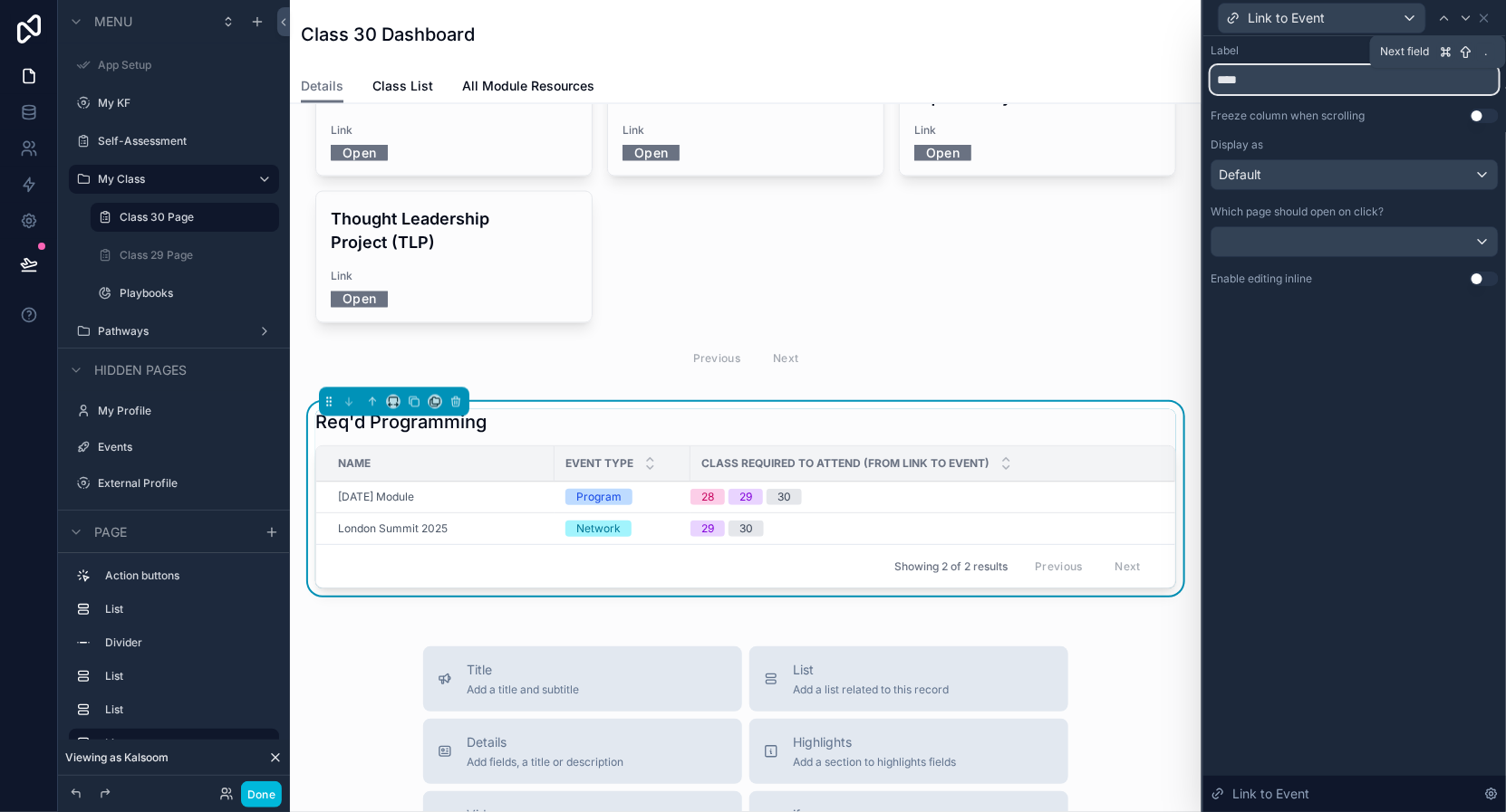
type input "****"
click at [1469, 14] on icon at bounding box center [1465, 18] width 15 height 15
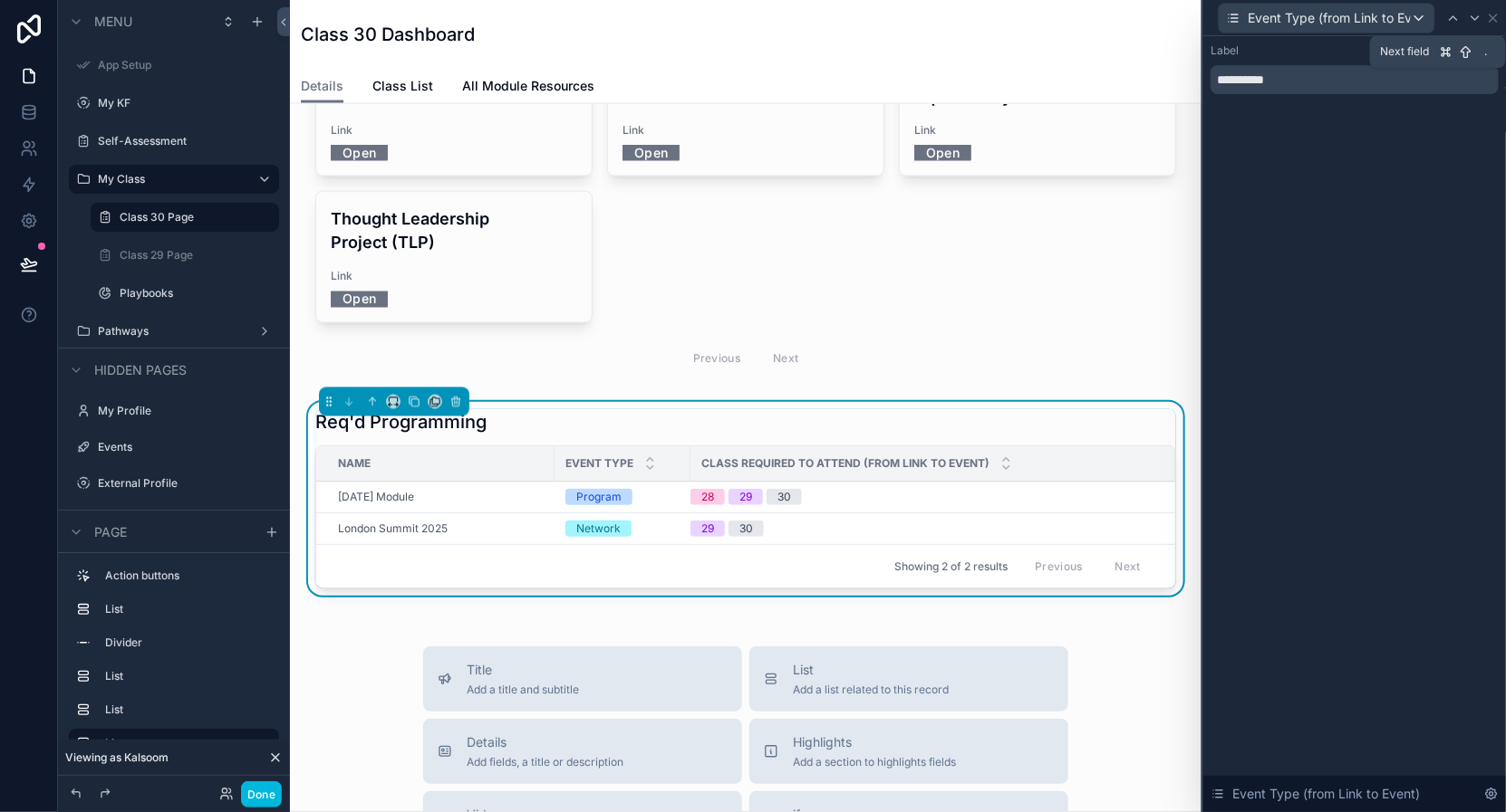
click at [1469, 14] on icon at bounding box center [1475, 18] width 15 height 15
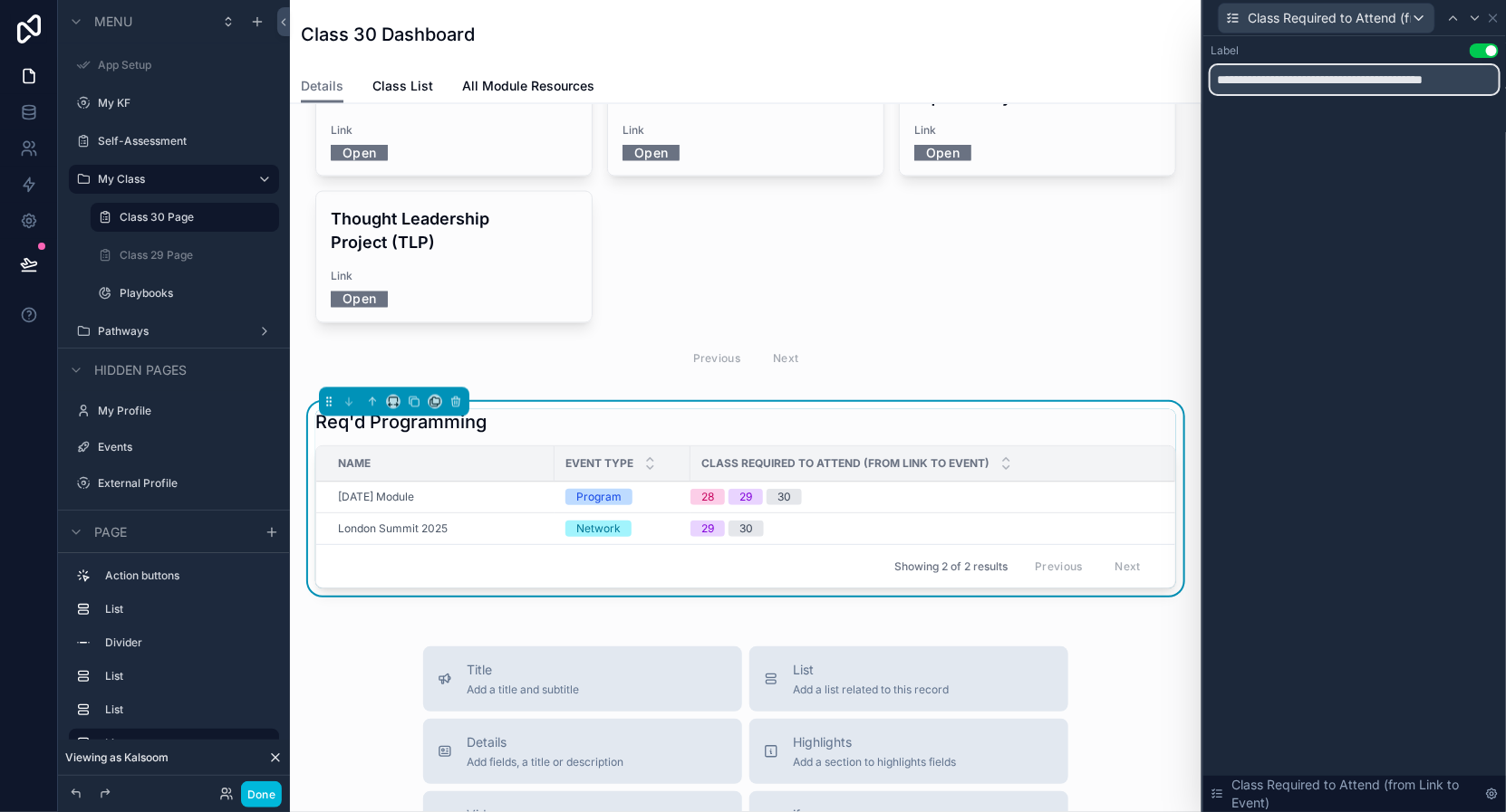
click at [1385, 75] on input "**********" at bounding box center [1354, 80] width 288 height 29
click at [1495, 12] on icon at bounding box center [1492, 18] width 15 height 15
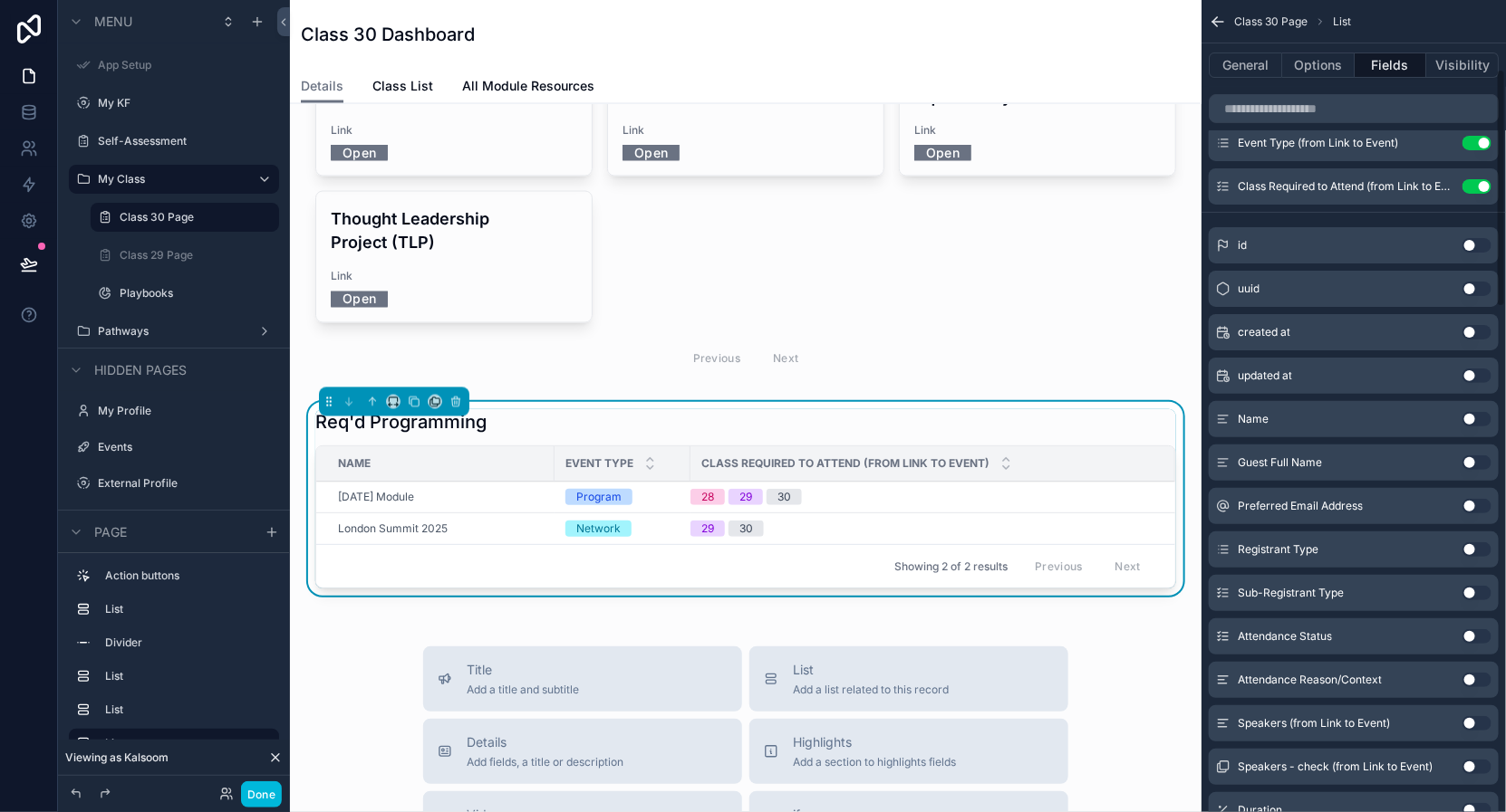
scroll to position [0, 0]
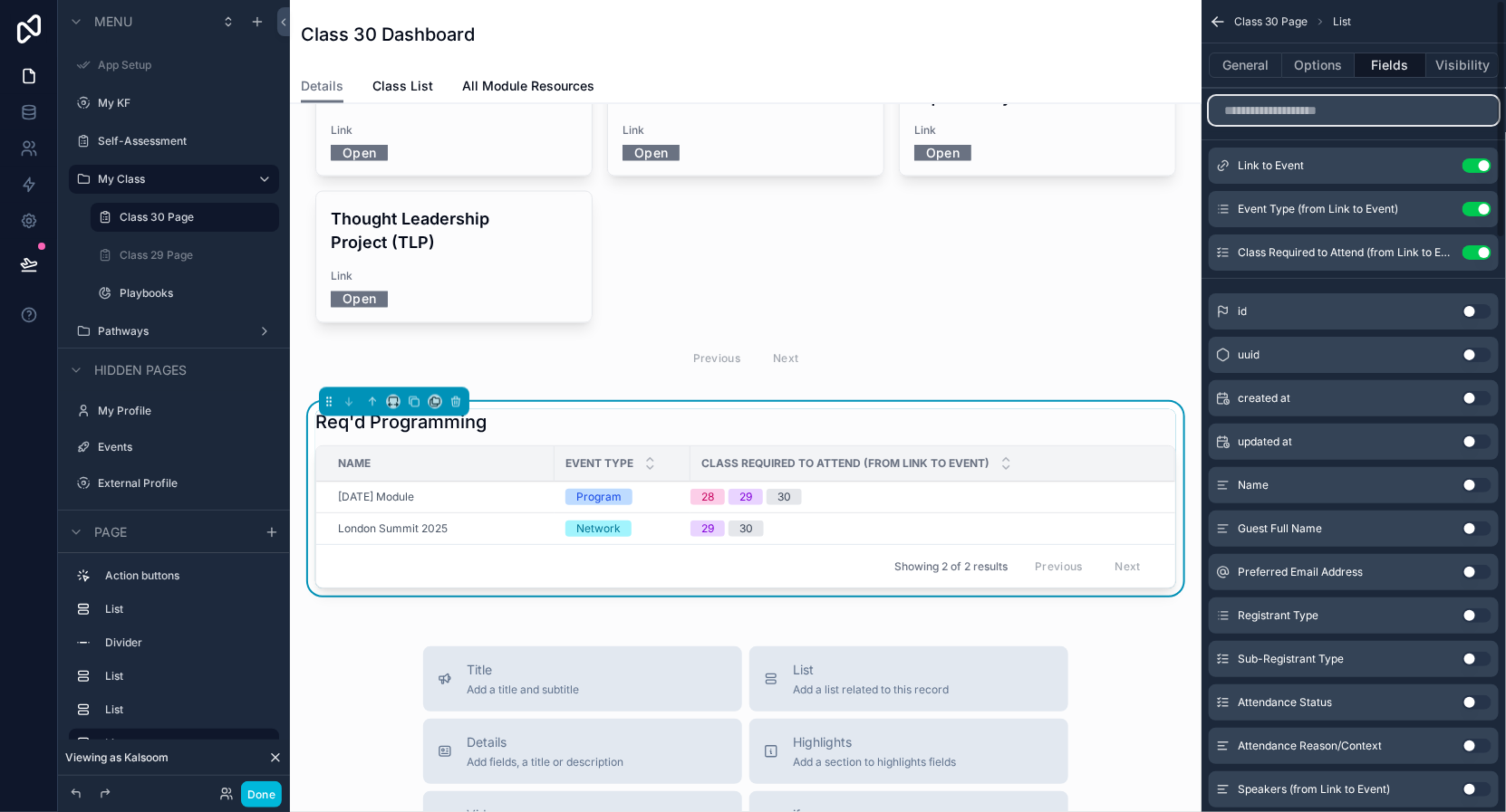
click at [1320, 114] on input "scrollable content" at bounding box center [1354, 110] width 290 height 29
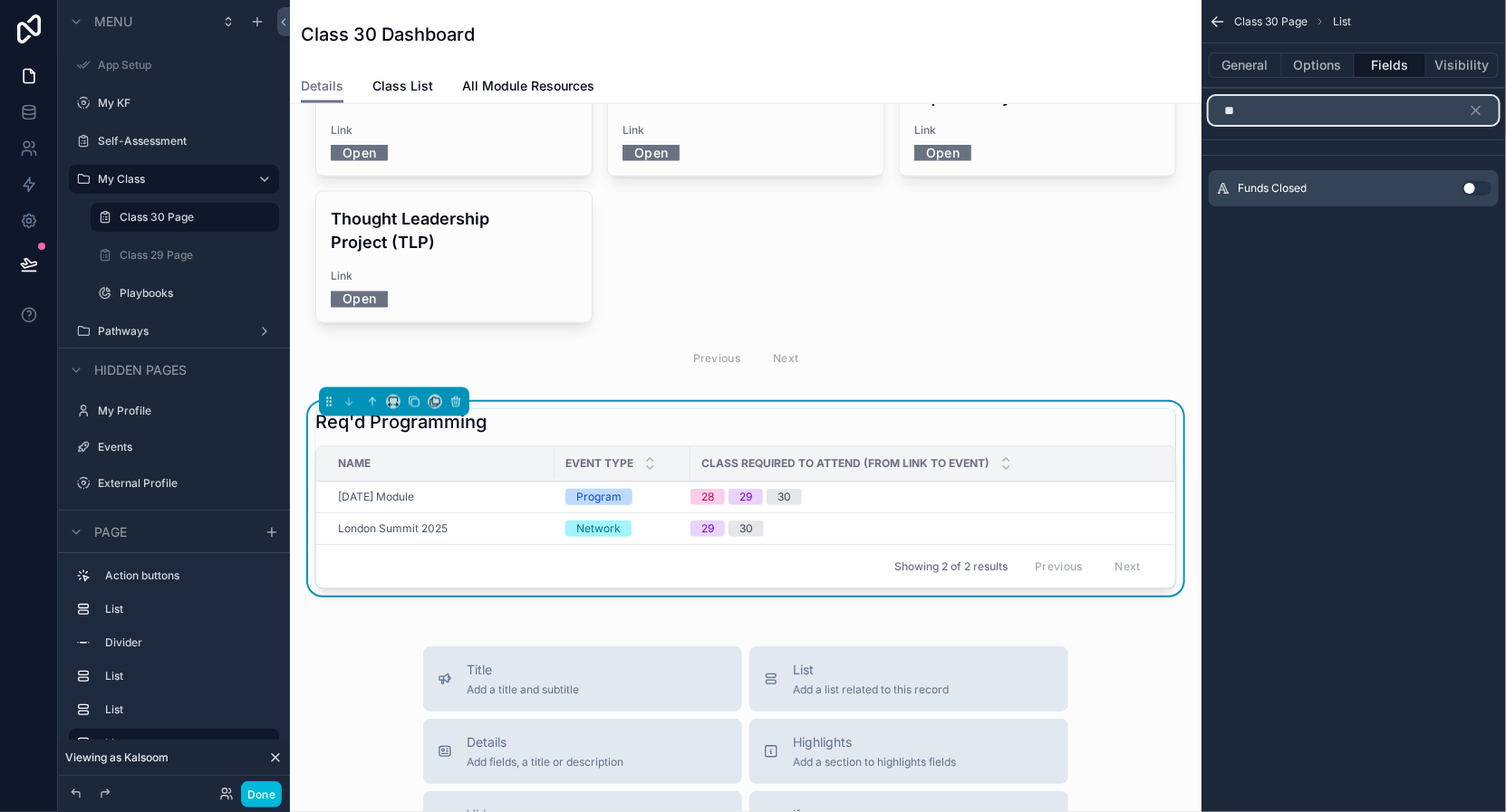
type input "*"
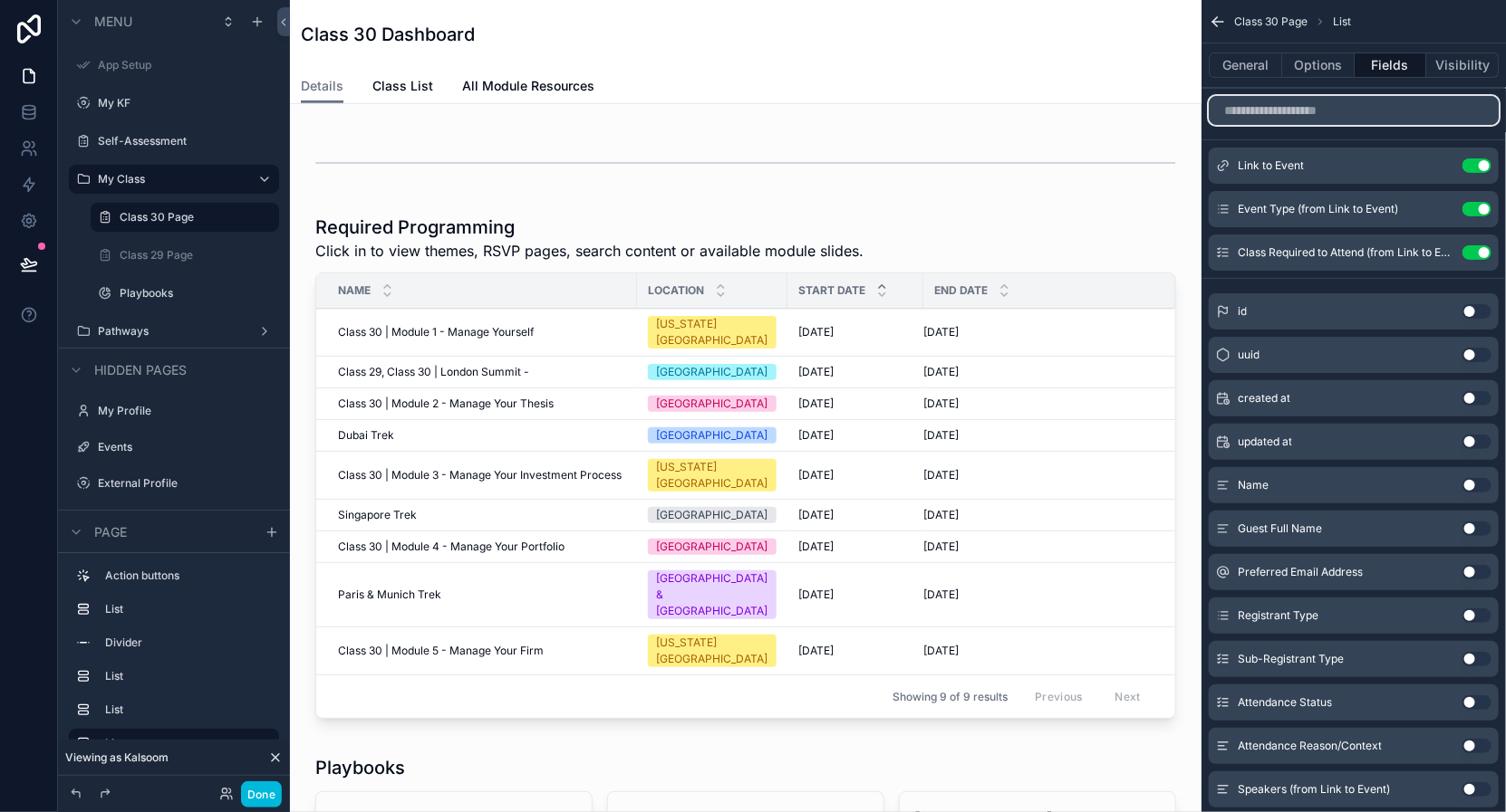
scroll to position [271, 0]
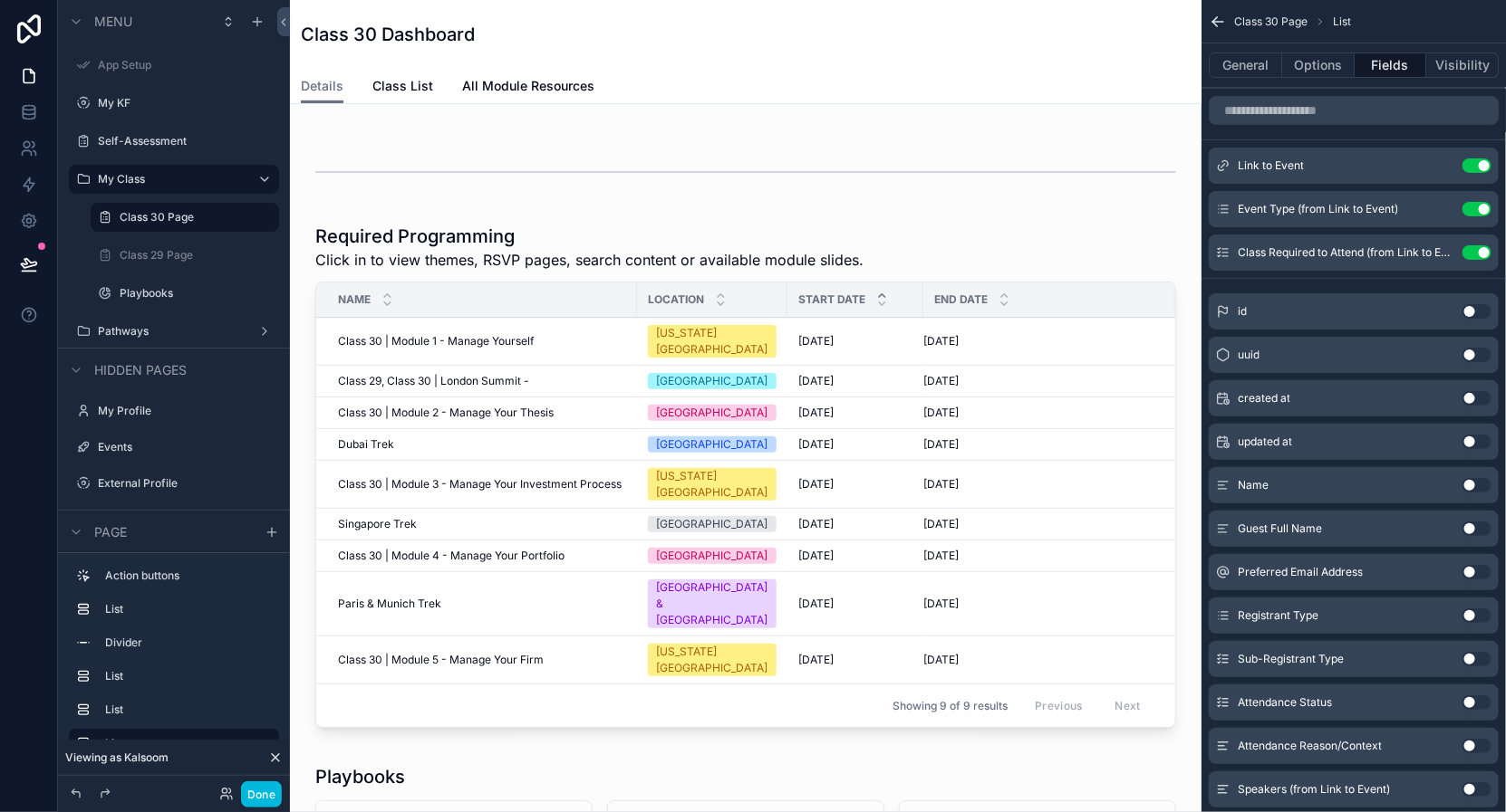
click at [490, 326] on div "scrollable content" at bounding box center [745, 480] width 882 height 527
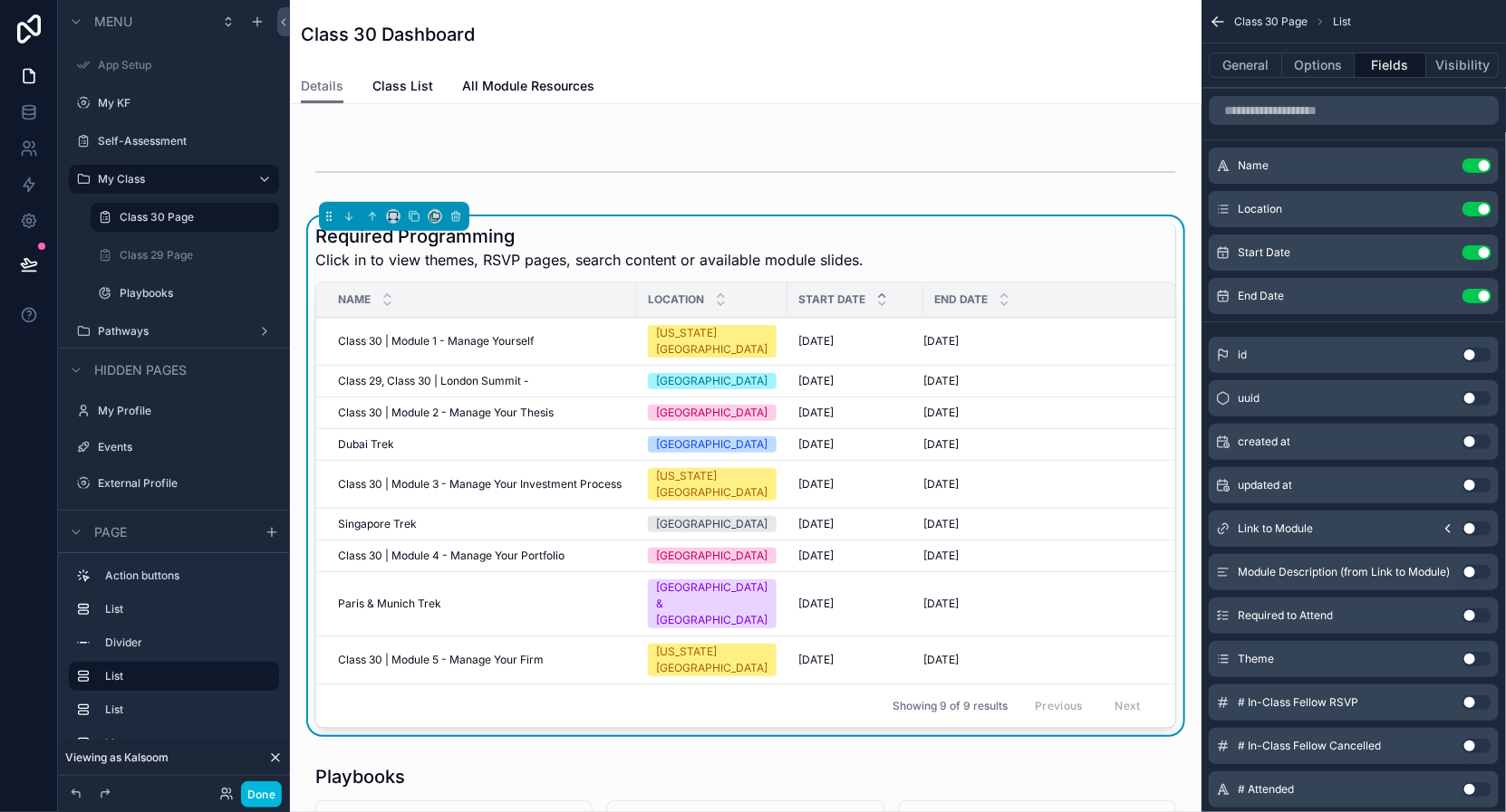
click at [566, 322] on td "Class 30 | Module 1 - Manage Yourself Class 30 | Module 1 - Manage Yourself" at bounding box center [476, 341] width 321 height 48
click at [376, 334] on span "Class 30 | Module 1 - Manage Yourself" at bounding box center [436, 341] width 195 height 15
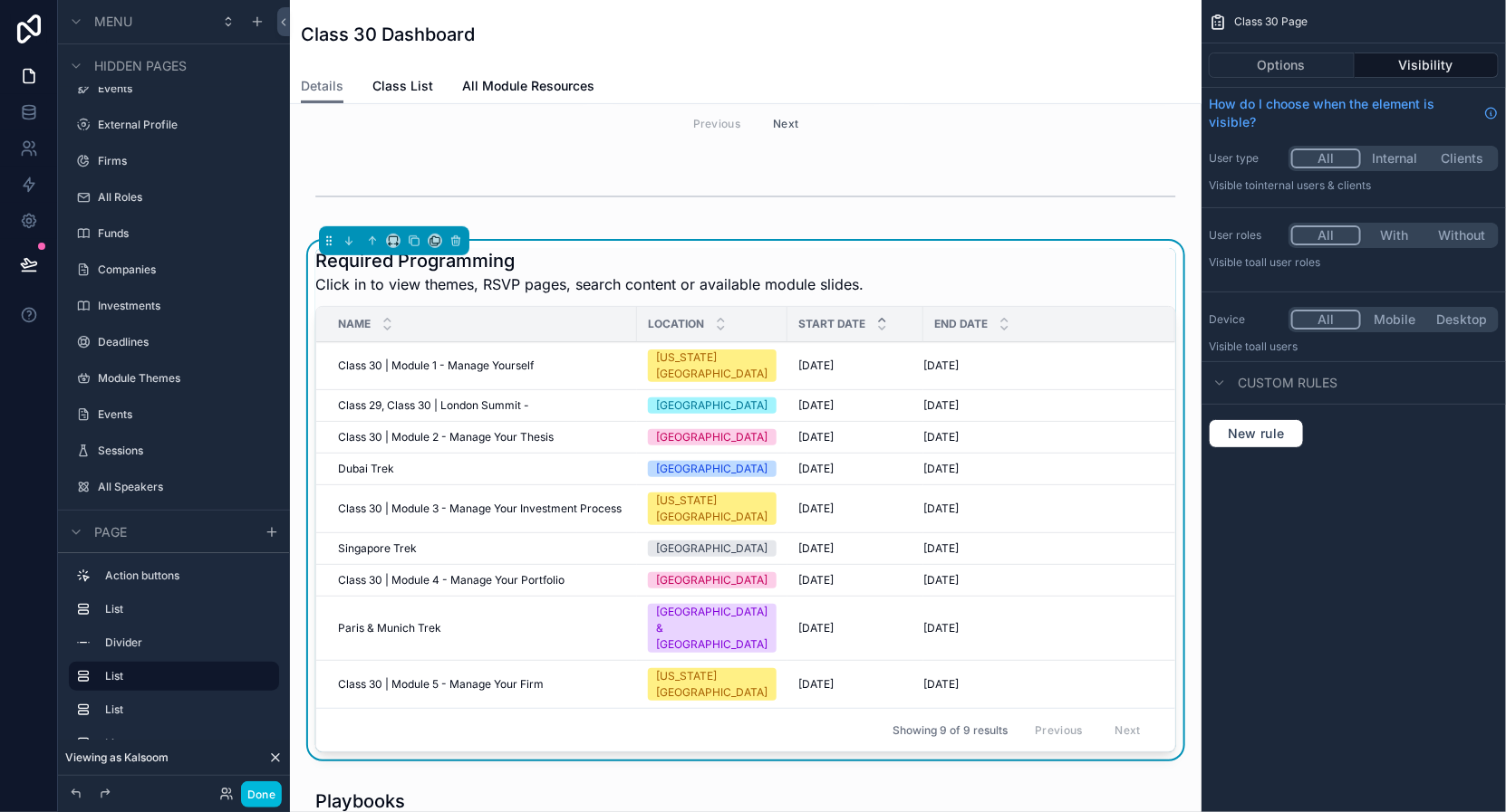
scroll to position [365, 0]
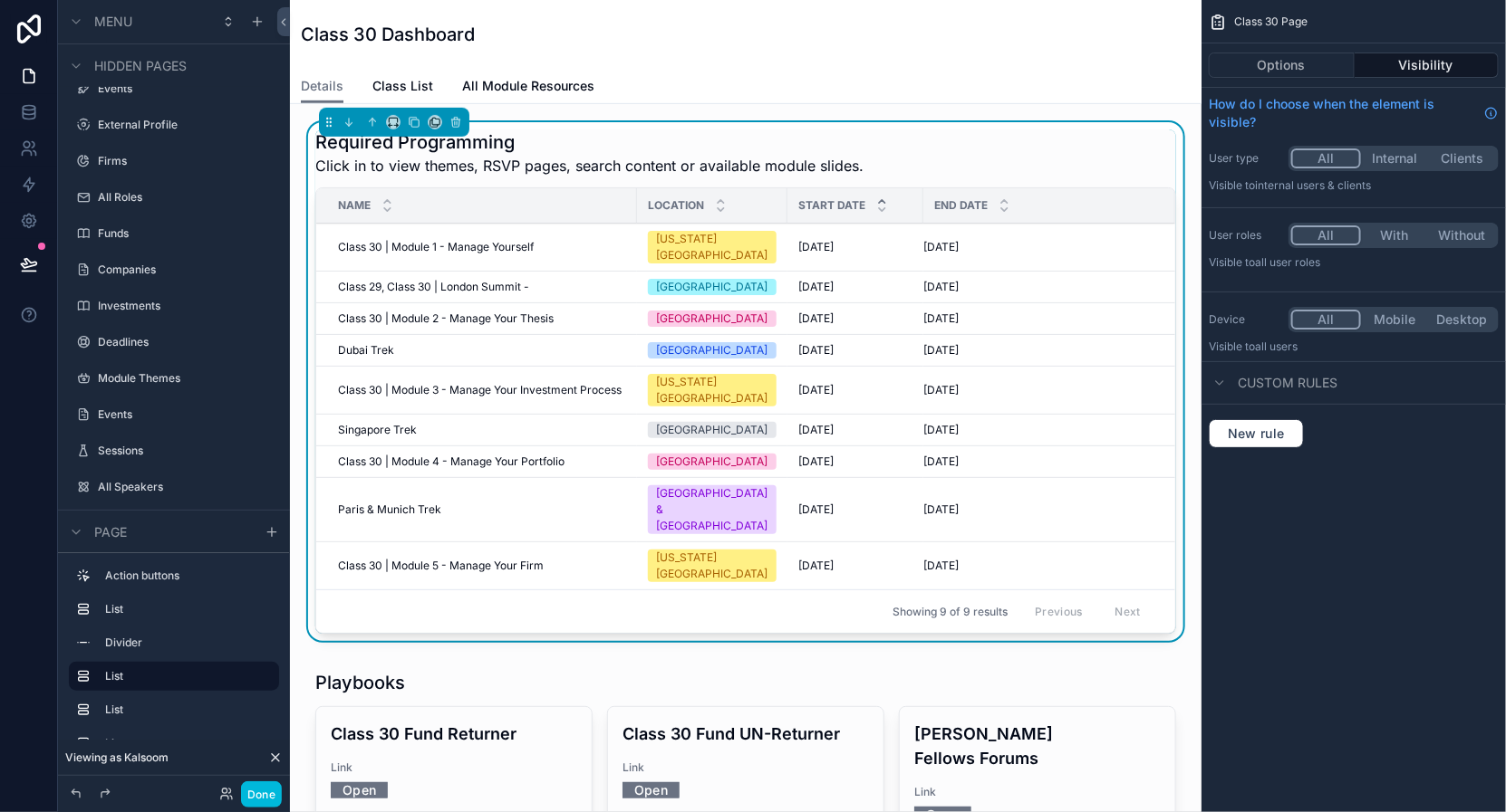
click at [435, 312] on span "Class 30 | Module 2 - Manage Your Thesis" at bounding box center [446, 319] width 216 height 15
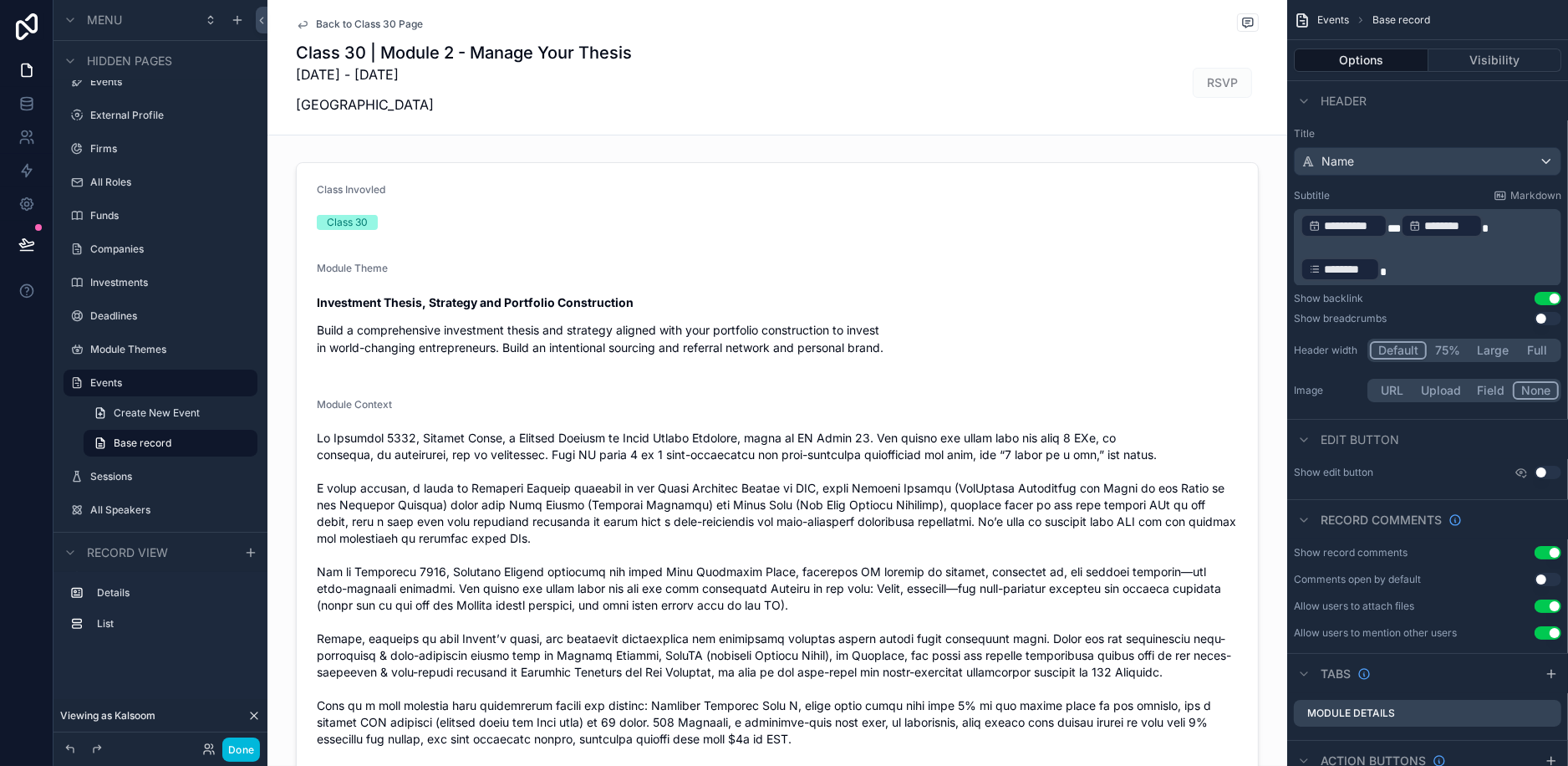
click at [302, 21] on icon "scrollable content" at bounding box center [302, 23] width 14 height 14
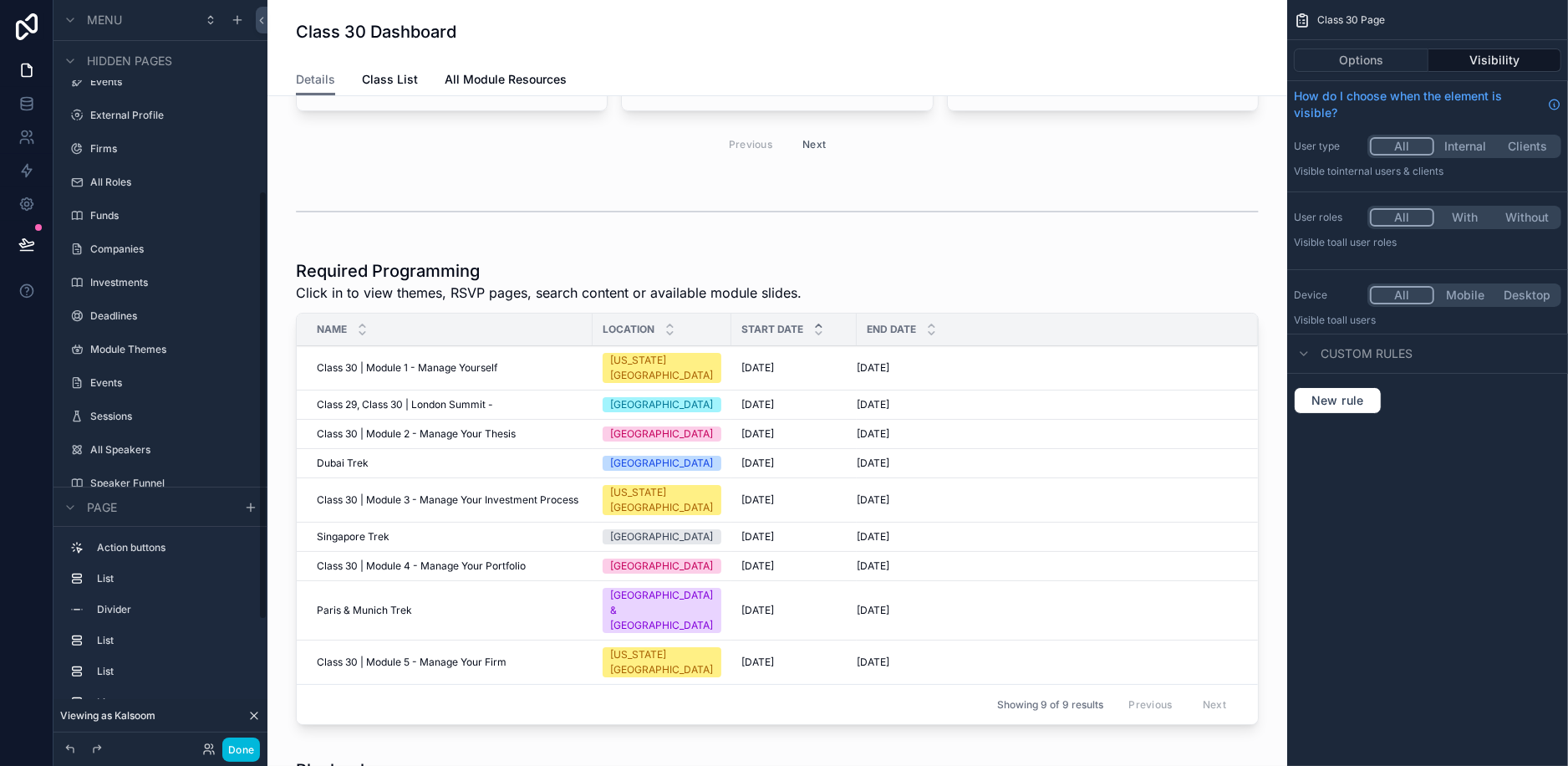
scroll to position [199, 0]
click at [410, 416] on div "scrollable content" at bounding box center [776, 494] width 993 height 486
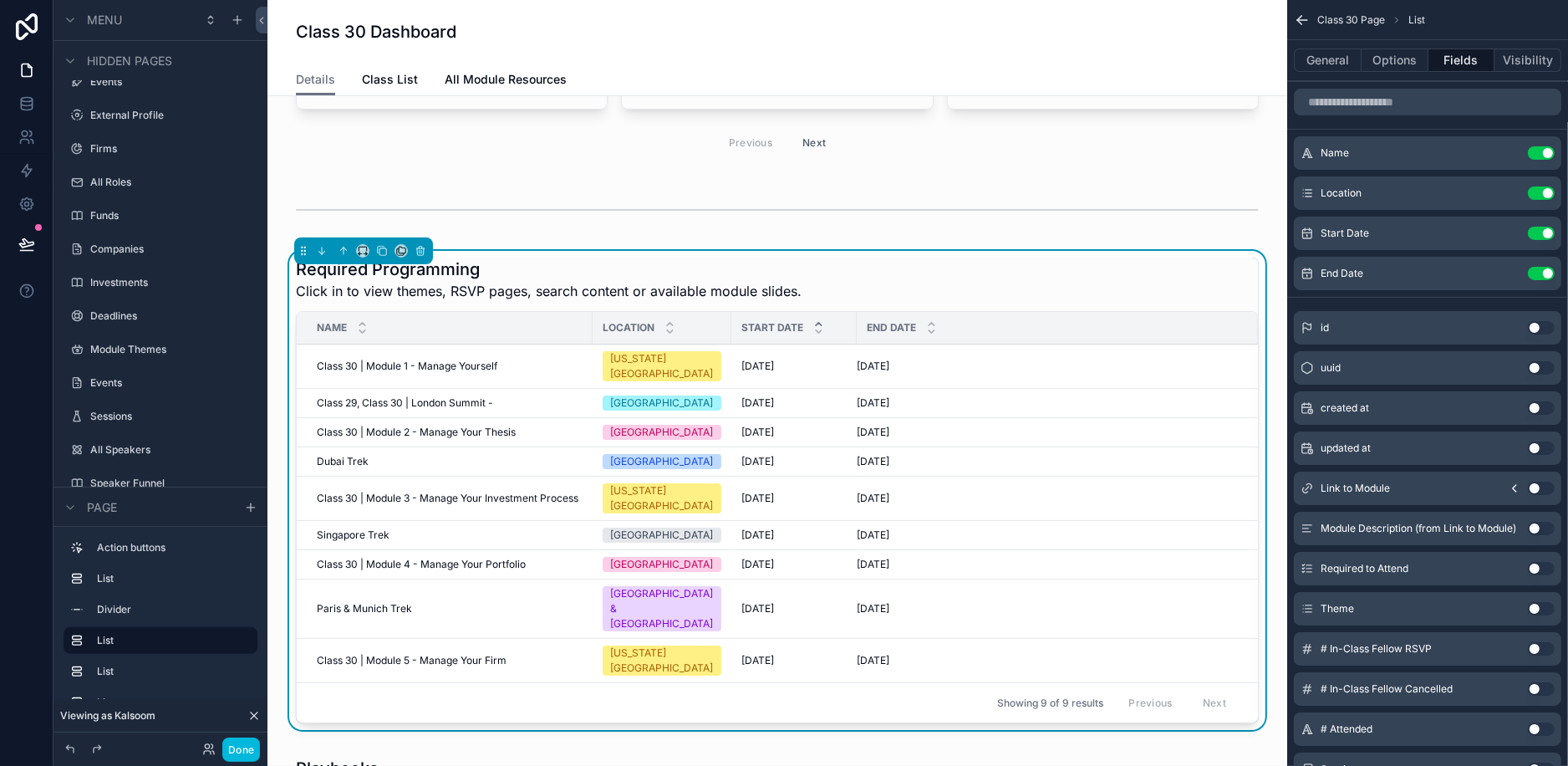
click at [410, 426] on span "Class 30 | Module 2 - Manage Your Thesis" at bounding box center [416, 432] width 199 height 14
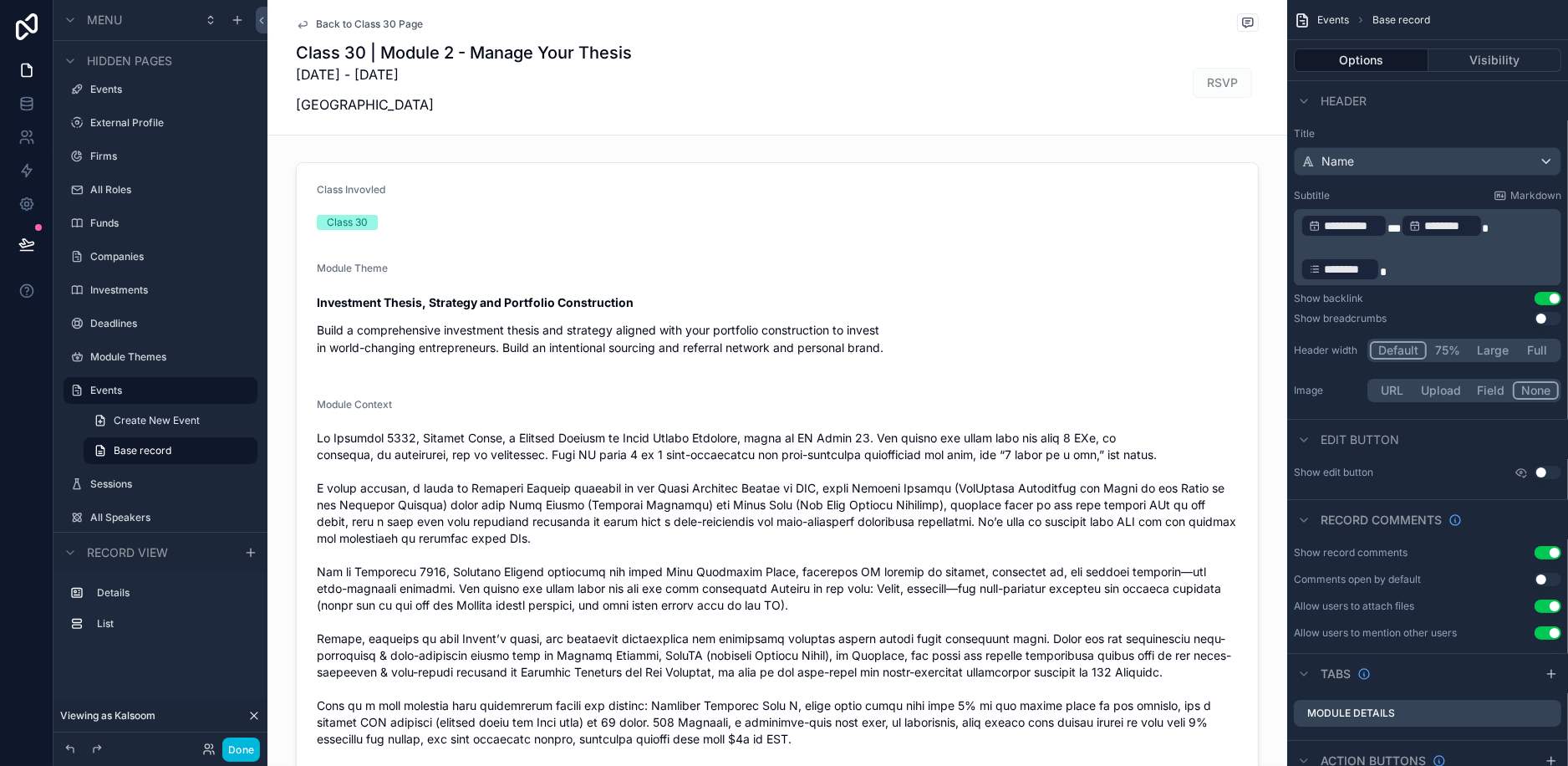
click at [362, 23] on span "Back to Class 30 Page" at bounding box center [369, 23] width 107 height 14
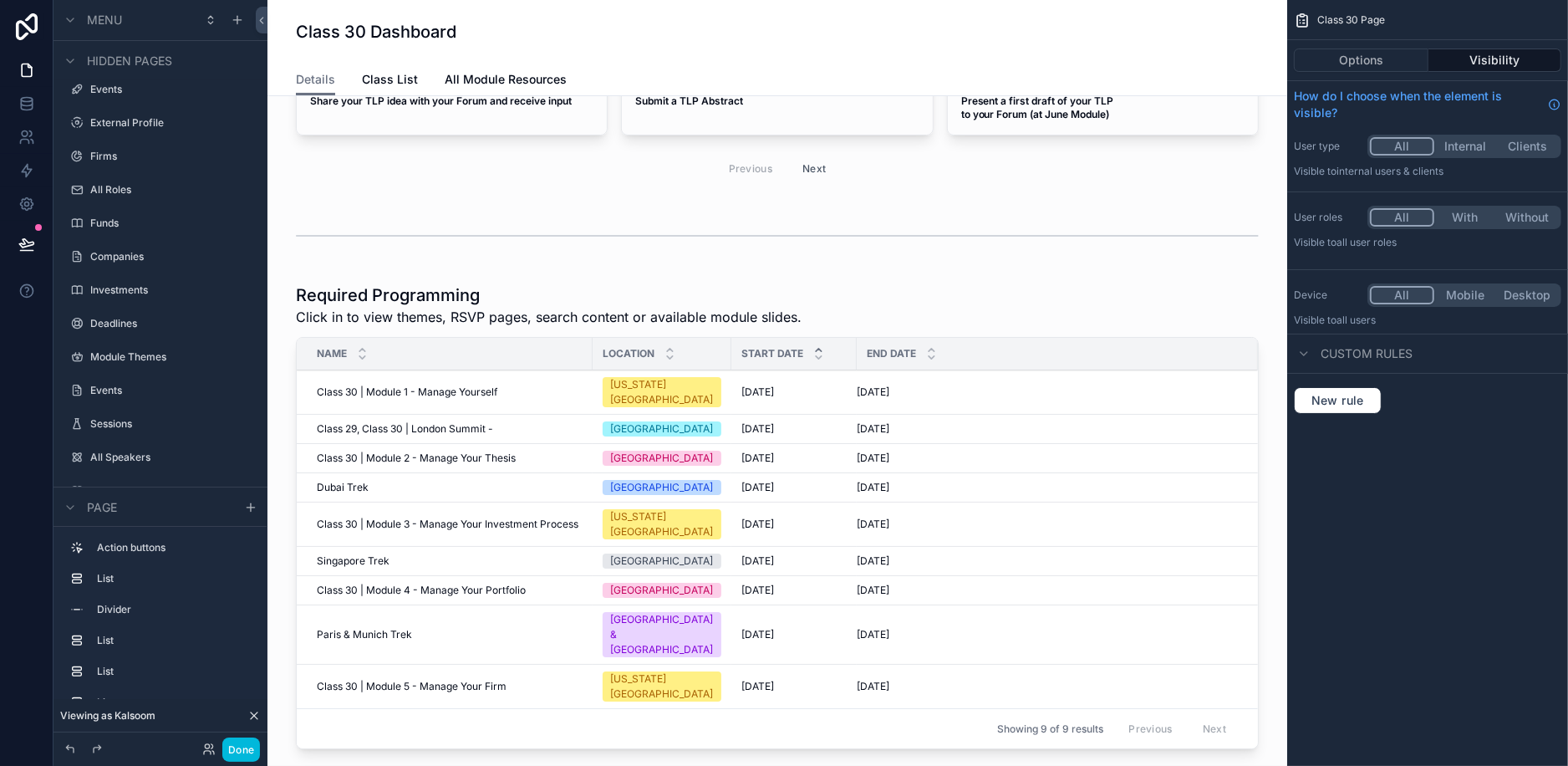
scroll to position [172, 0]
click at [394, 452] on div "scrollable content" at bounding box center [776, 521] width 993 height 486
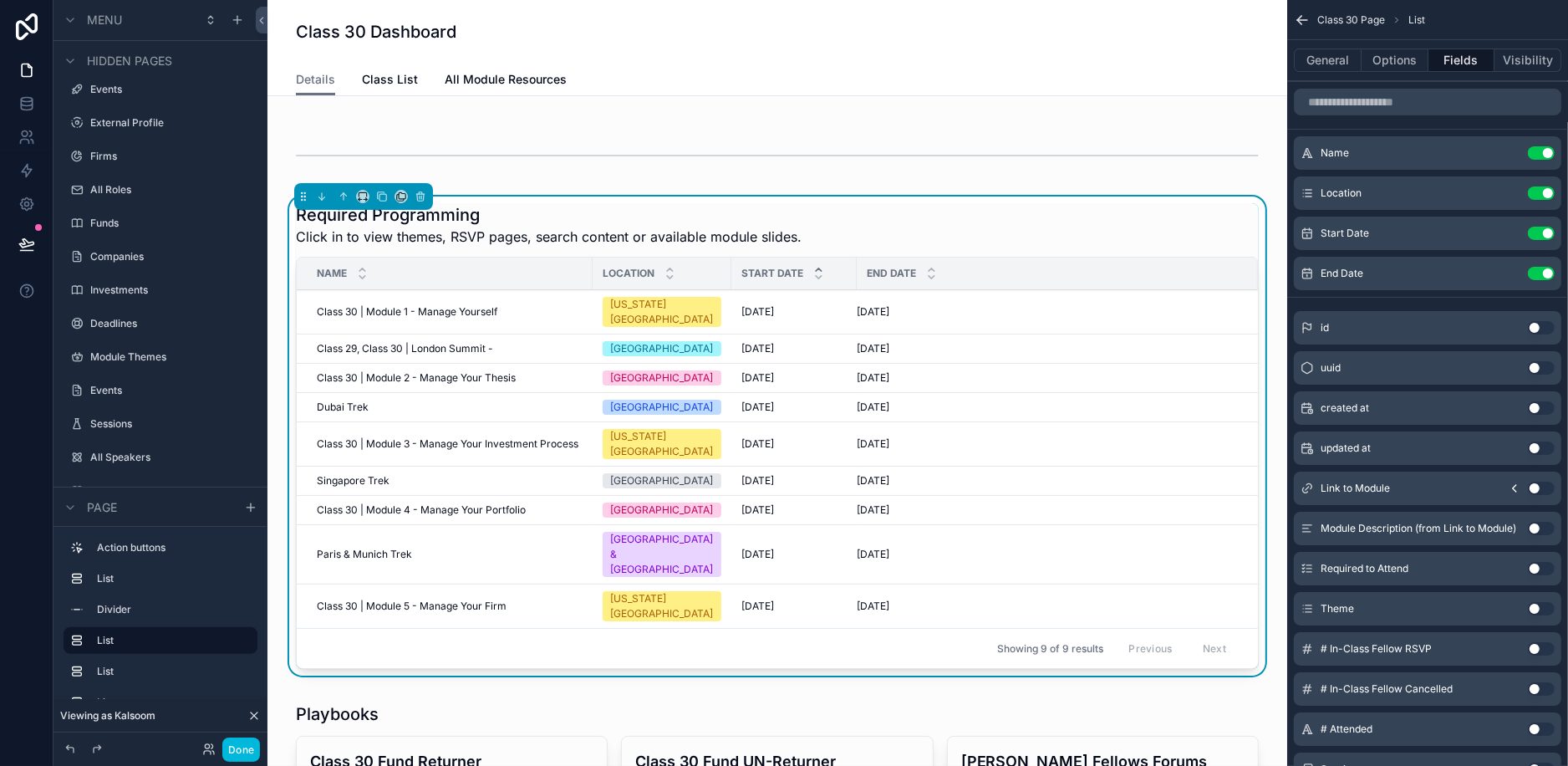
click at [394, 475] on div "Singapore Trek Singapore Trek" at bounding box center [449, 481] width 266 height 14
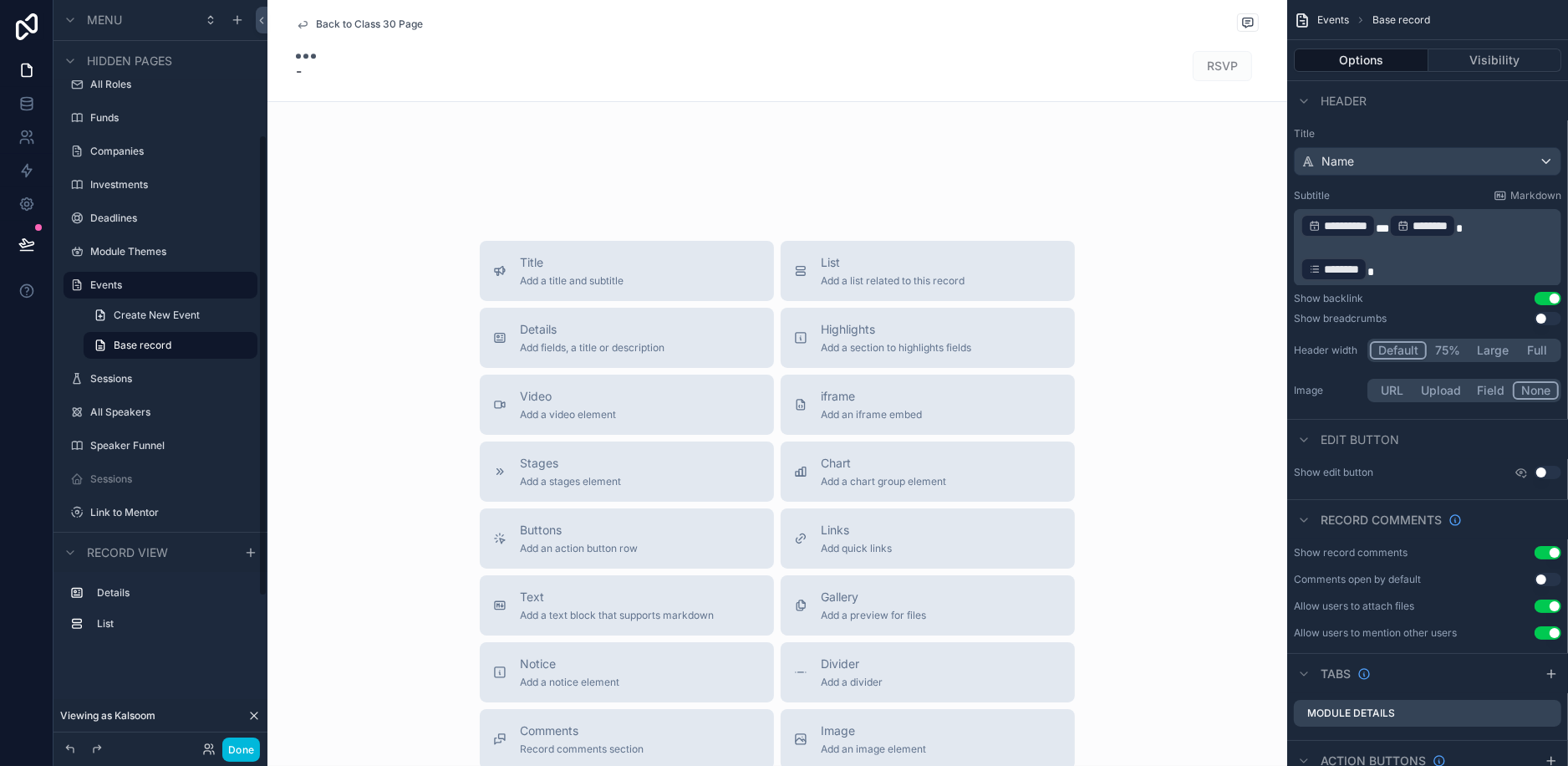
scroll to position [218, 0]
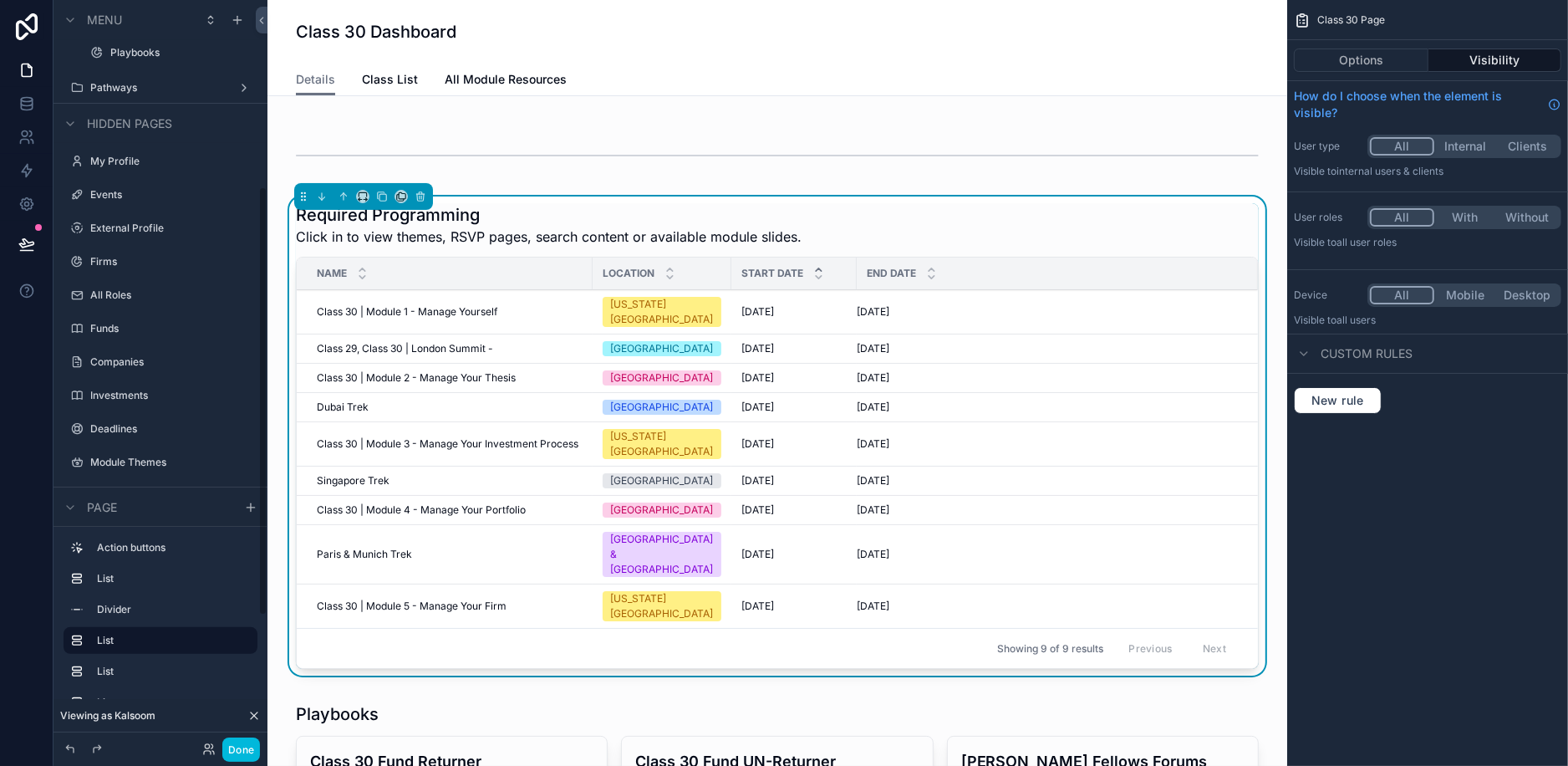
scroll to position [324, 0]
click at [437, 372] on span "Class 30 | Module 2 - Manage Your Thesis" at bounding box center [416, 378] width 199 height 14
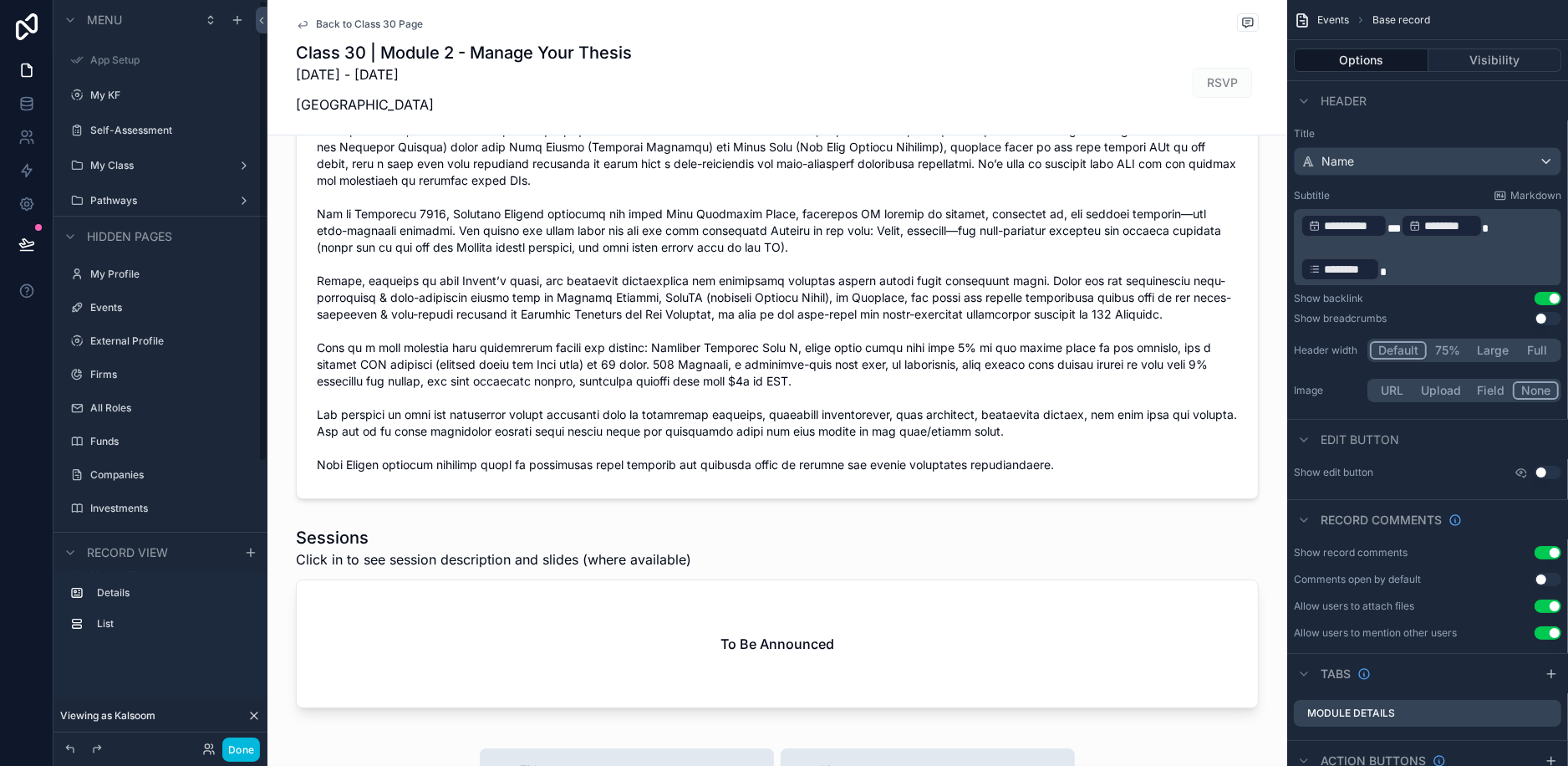
click at [143, 196] on label "Pathways" at bounding box center [157, 200] width 133 height 14
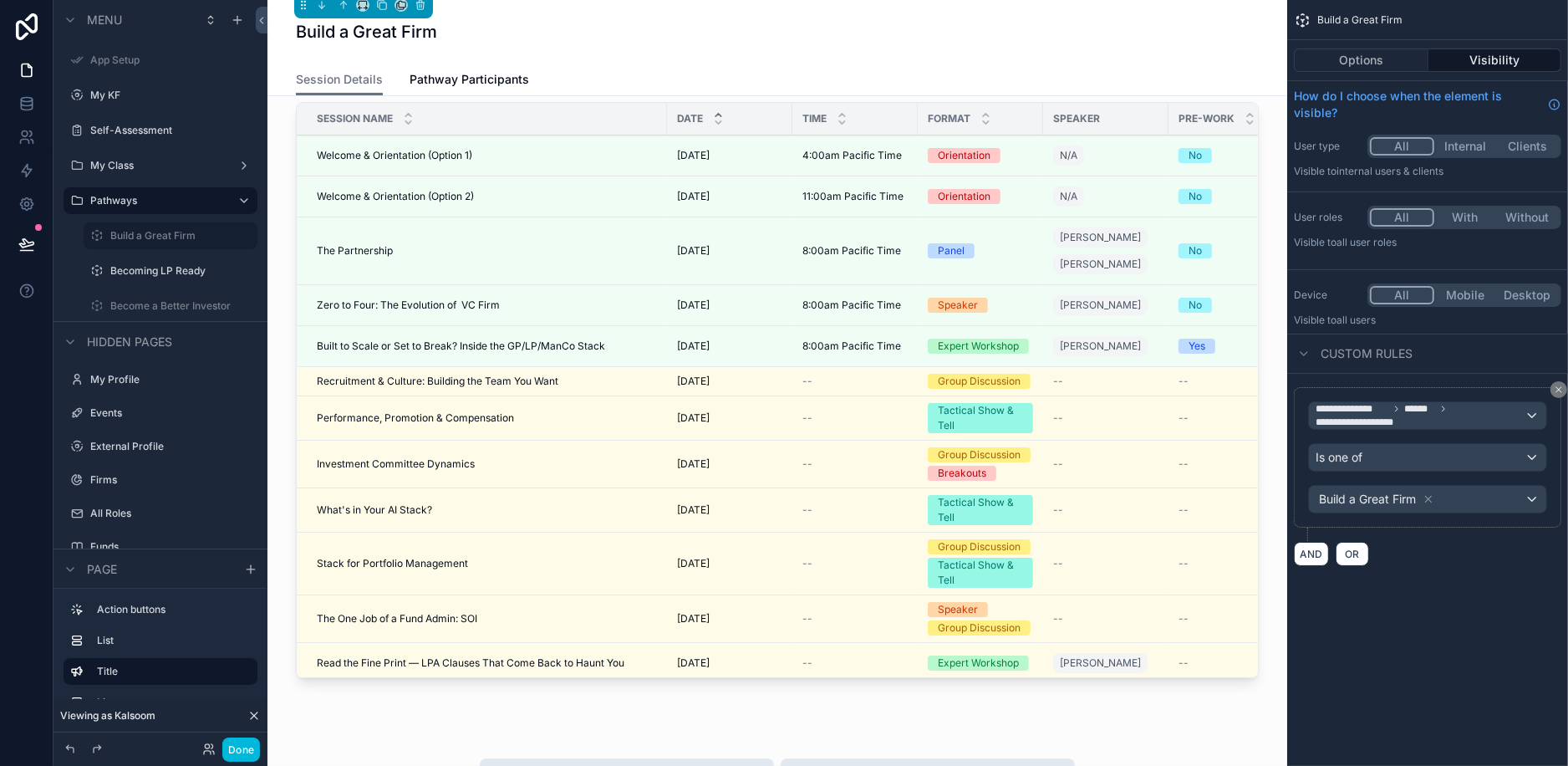
scroll to position [355, 0]
